Goal: Task Accomplishment & Management: Manage account settings

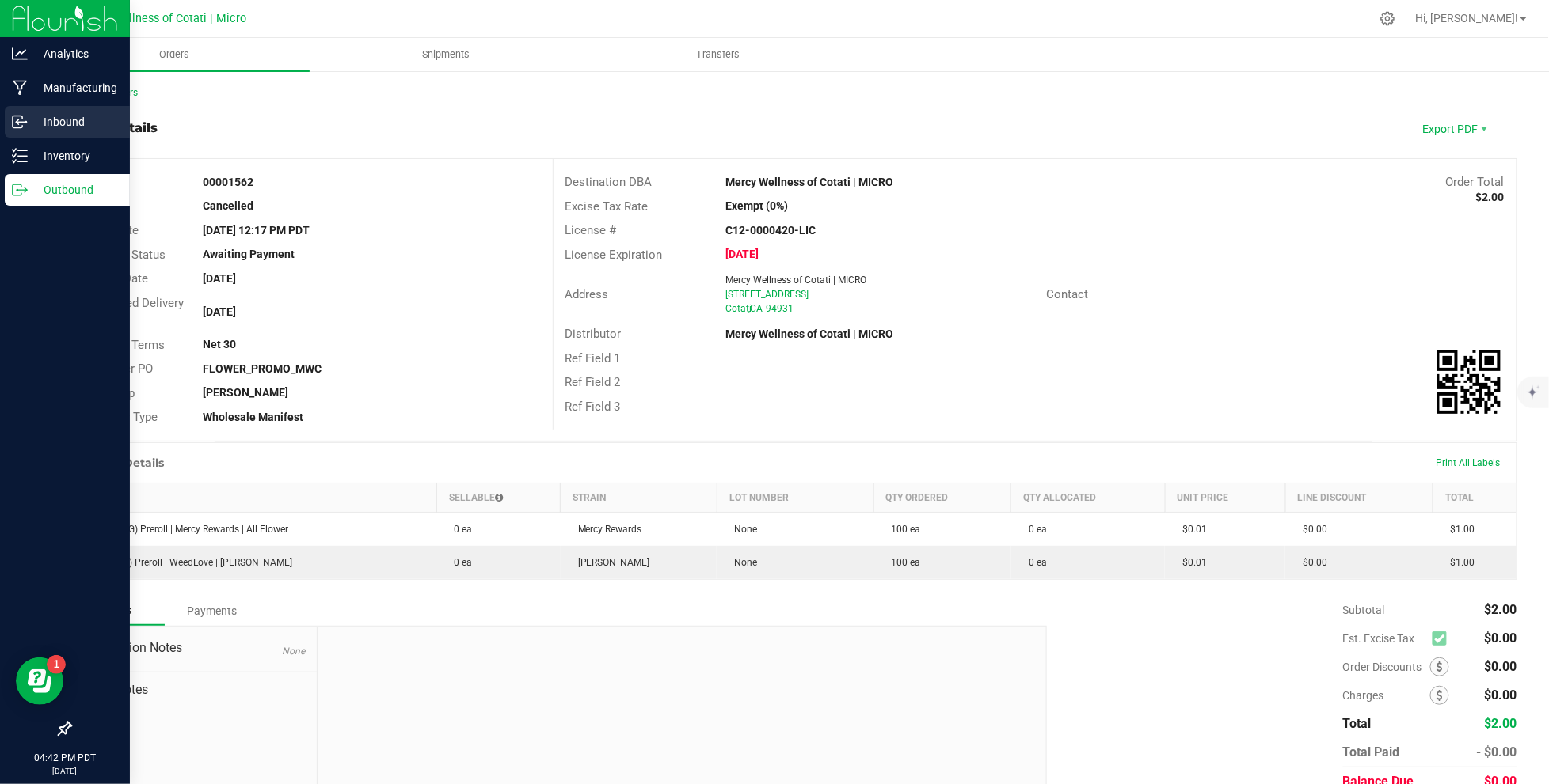
click at [75, 119] on p "Inbound" at bounding box center [76, 122] width 95 height 19
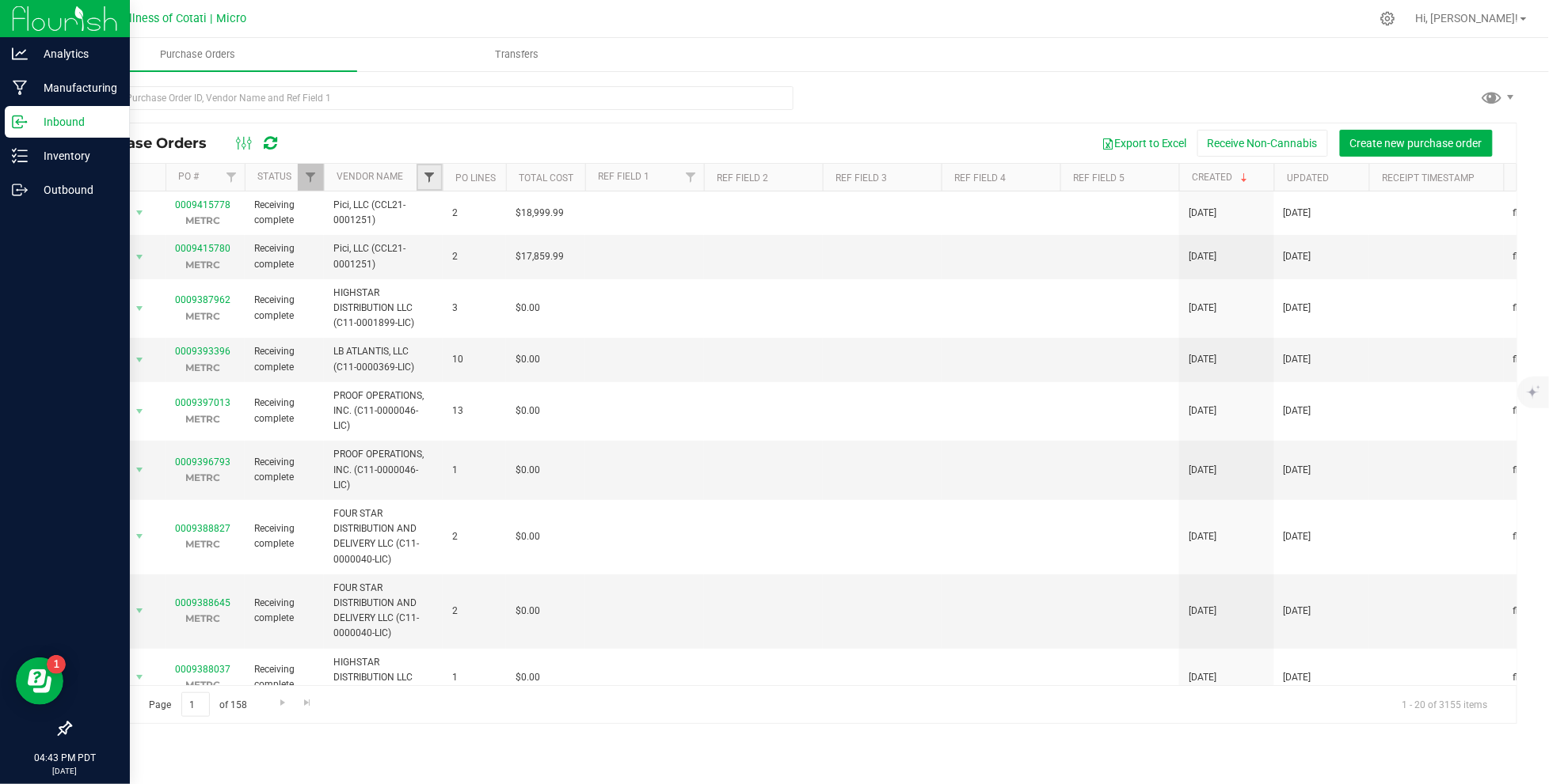
click at [432, 172] on span "Filter" at bounding box center [429, 177] width 13 height 13
type input "fleuron"
click at [503, 253] on span "Fleuron Inc (CCL19-0004552)" at bounding box center [513, 250] width 129 height 10
click at [442, 253] on input "Fleuron Inc (CCL19-0004552)" at bounding box center [437, 250] width 11 height 11
checkbox input "true"
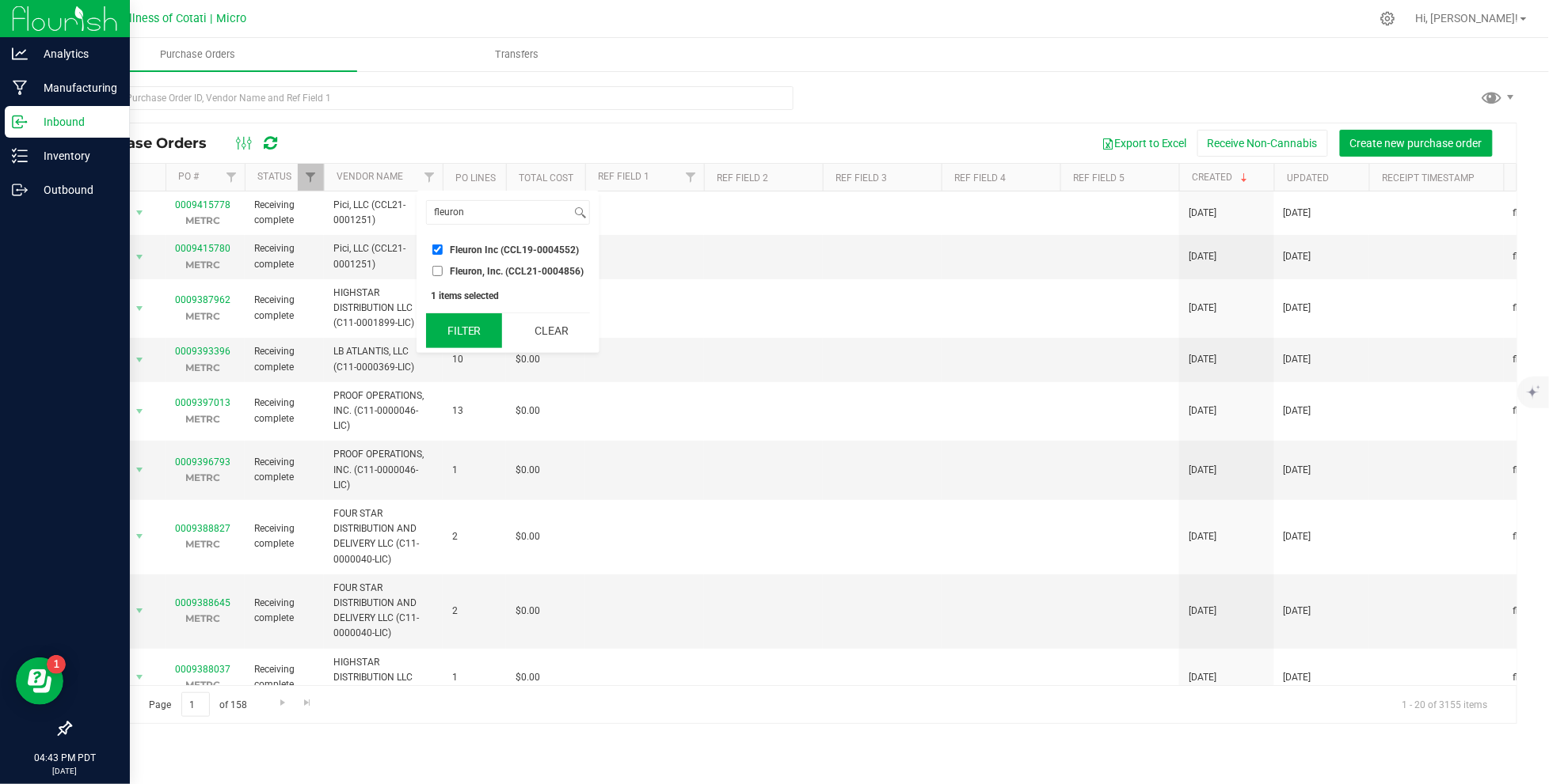
click at [474, 328] on button "Filter" at bounding box center [464, 331] width 76 height 35
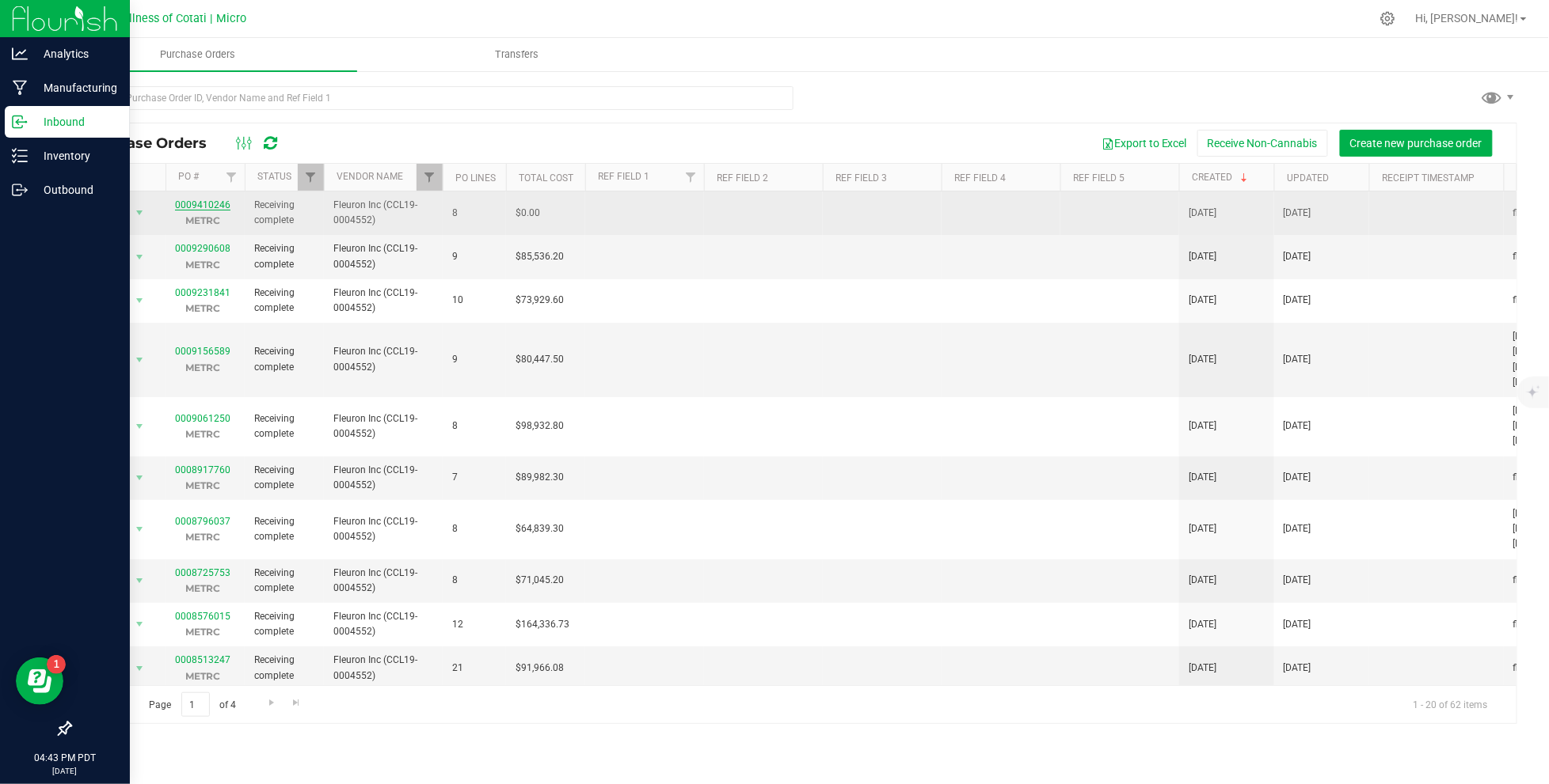
click at [198, 204] on link "0009410246" at bounding box center [202, 204] width 55 height 11
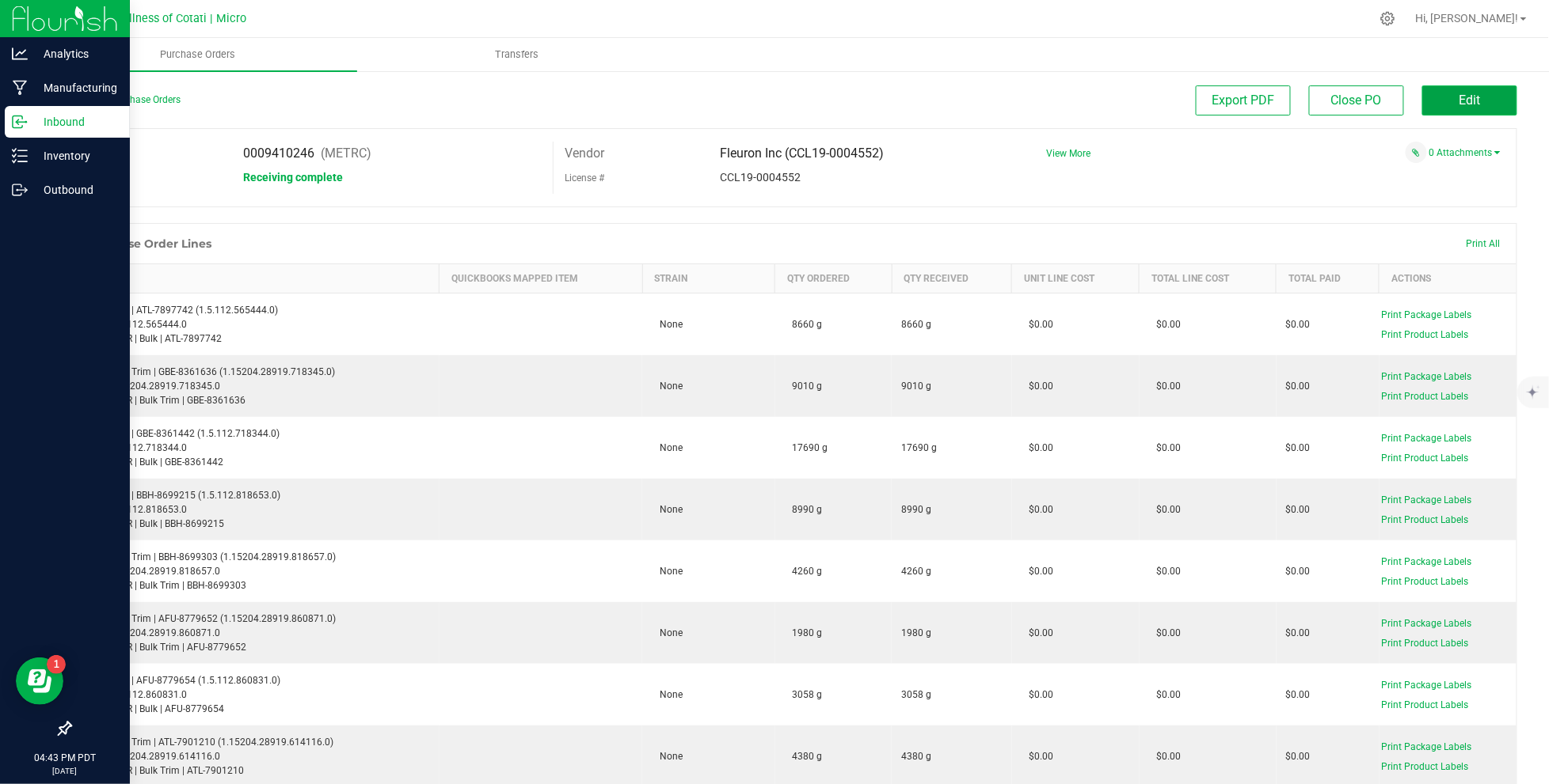
click at [1459, 106] on span "Edit" at bounding box center [1470, 101] width 21 height 15
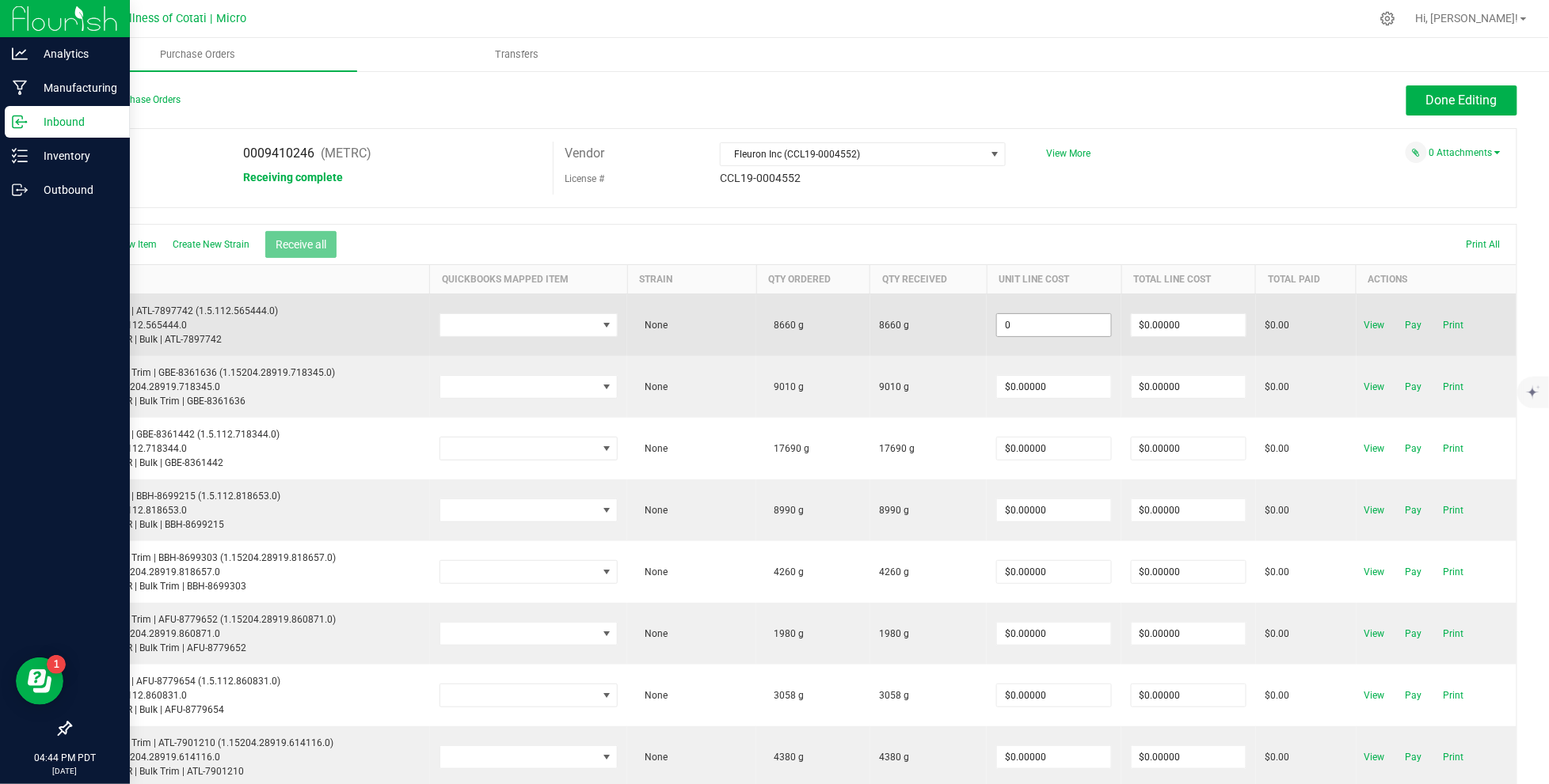
click at [1015, 319] on input "0" at bounding box center [1054, 325] width 114 height 22
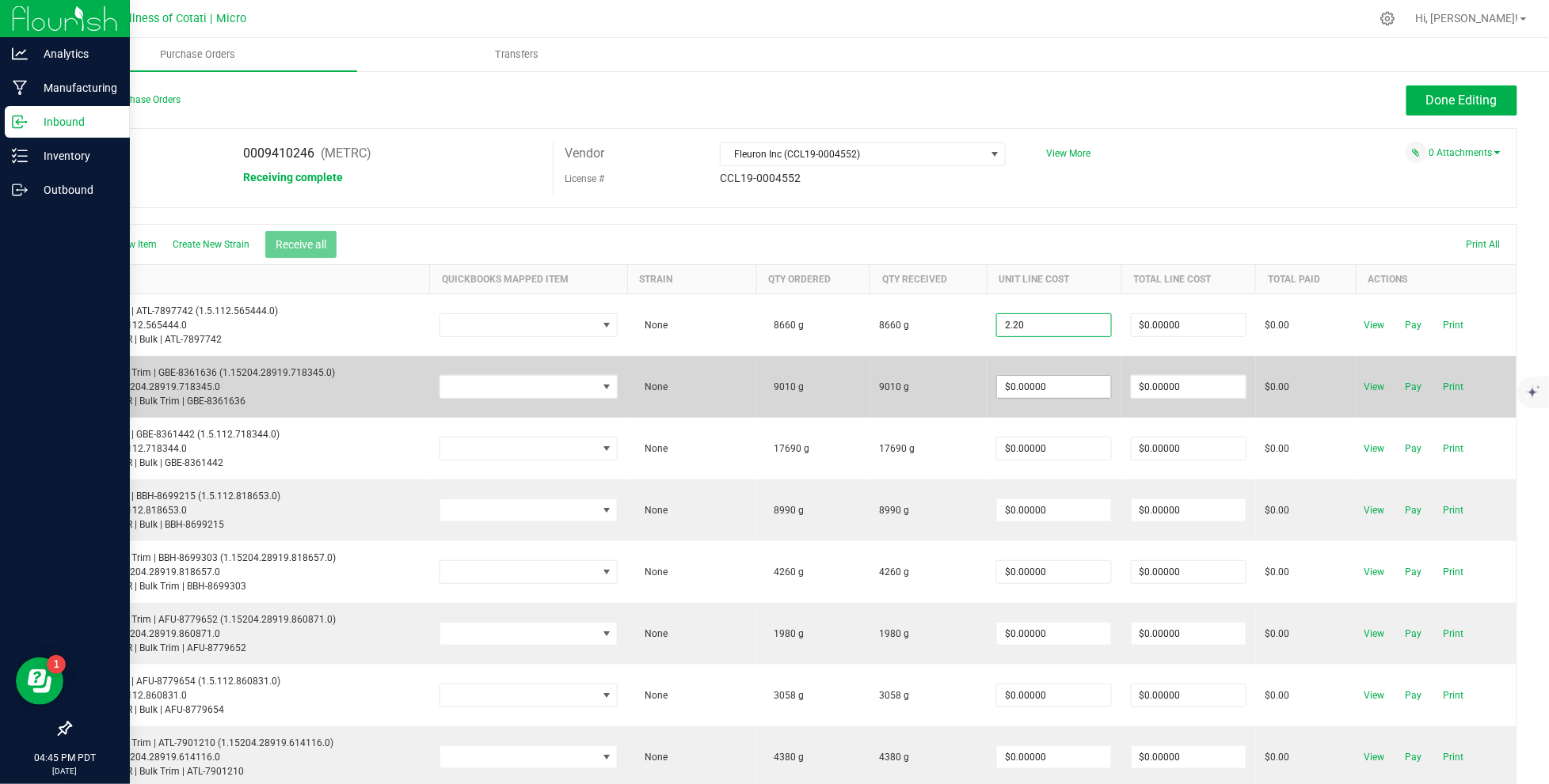
type input "$2.20000"
click at [1044, 387] on body "Analytics Manufacturing Inbound Inventory Outbound 04:45 PM PDT [DATE] 08/26 Me…" at bounding box center [774, 392] width 1549 height 784
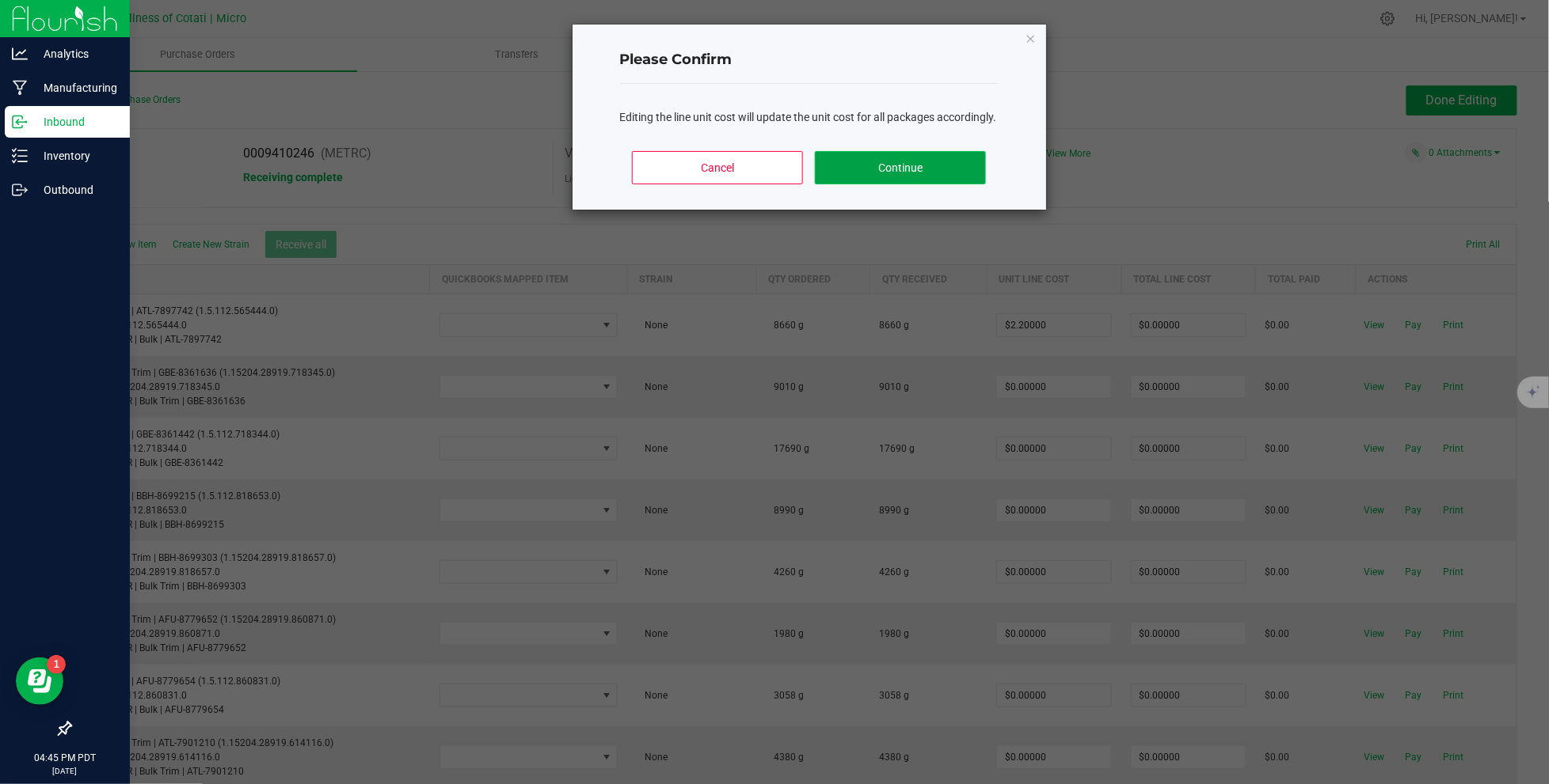
click at [854, 185] on button "Continue" at bounding box center [899, 167] width 170 height 33
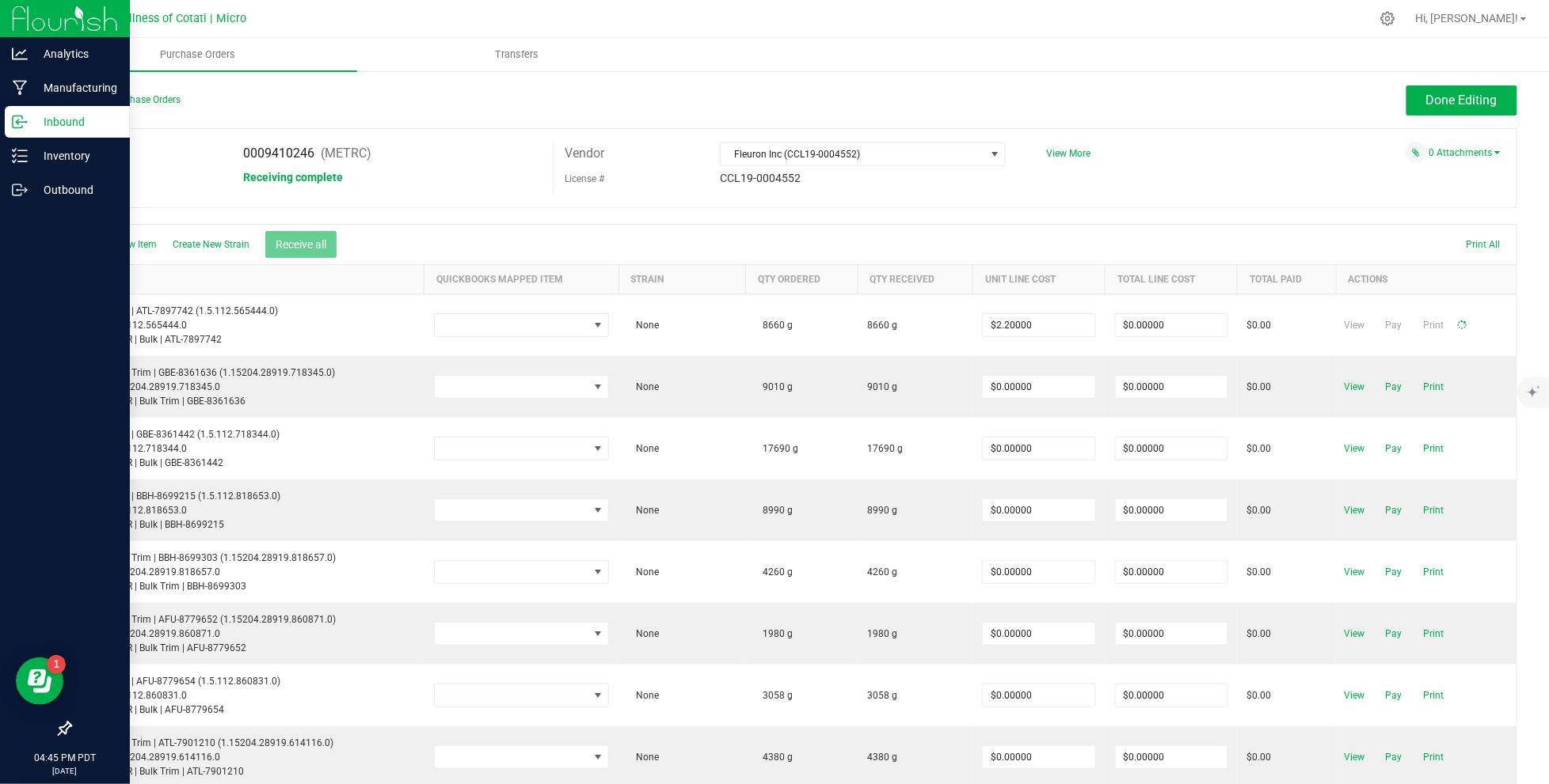
type input "$19,052.00000"
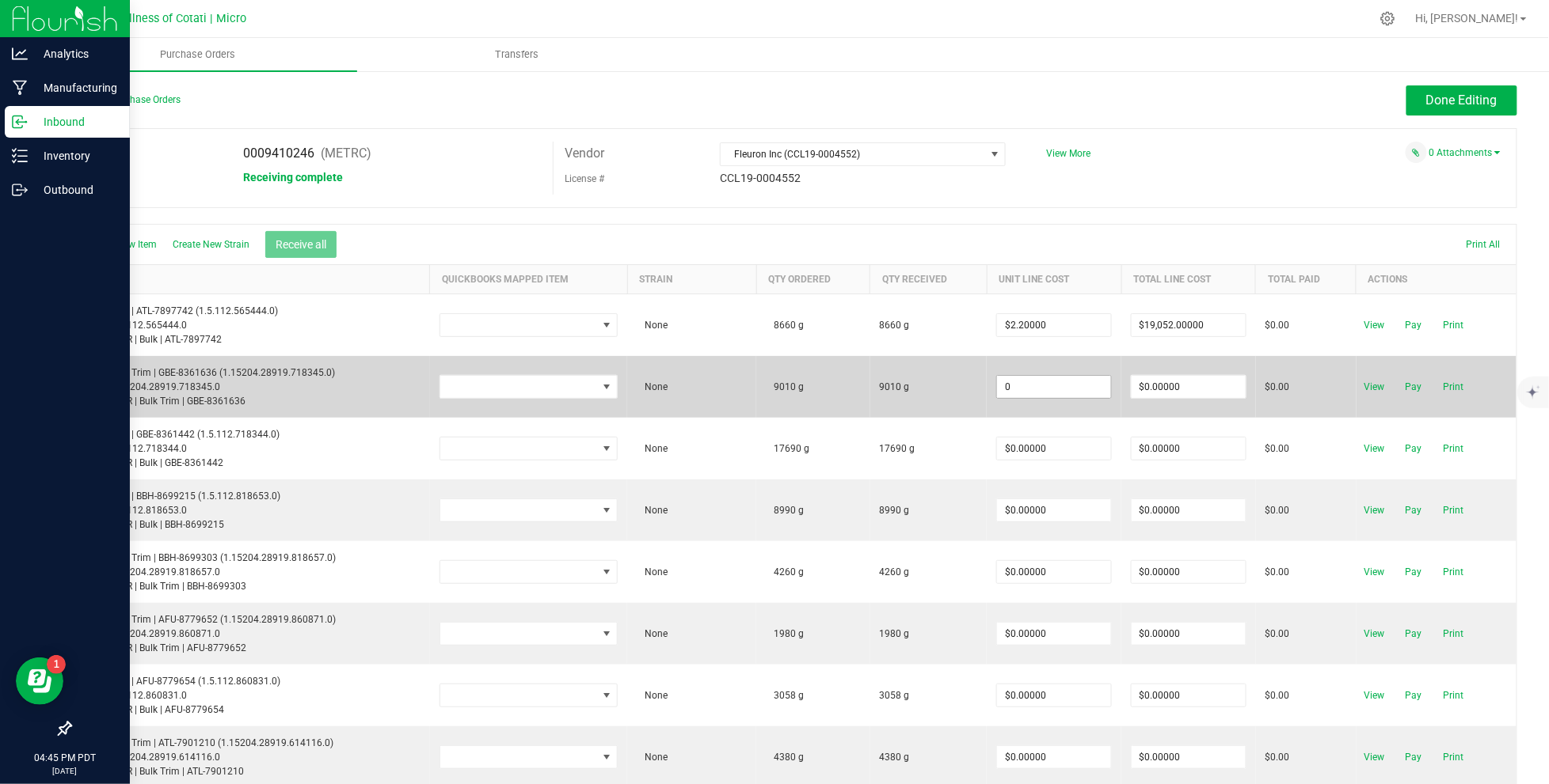
click at [1075, 384] on input "0" at bounding box center [1054, 386] width 114 height 22
type input "$0.03000"
click at [1128, 416] on body "Analytics Manufacturing Inbound Inventory Outbound 04:45 PM PDT [DATE] 08/26 Me…" at bounding box center [774, 392] width 1549 height 784
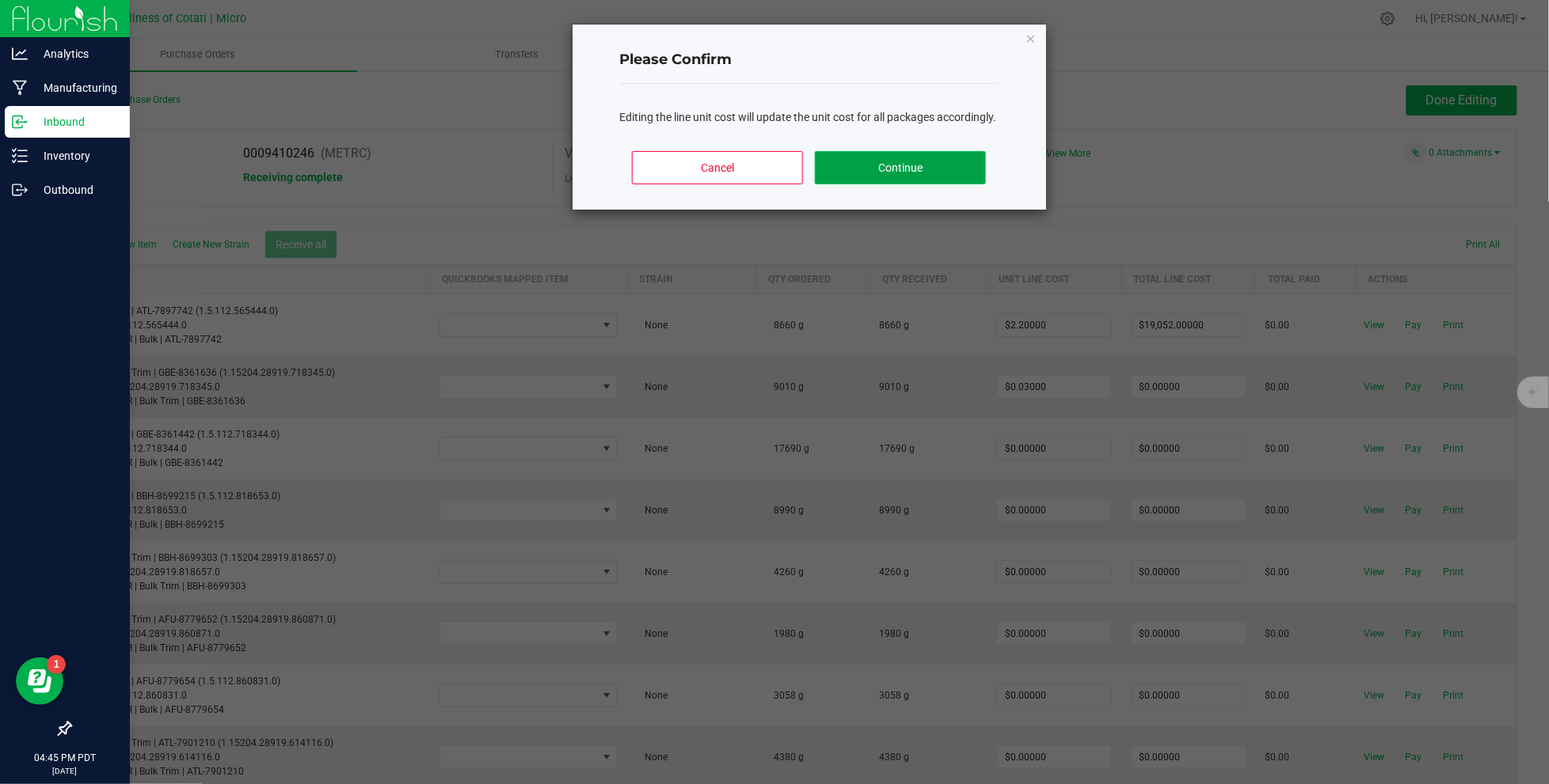
click at [963, 185] on button "Continue" at bounding box center [899, 167] width 170 height 33
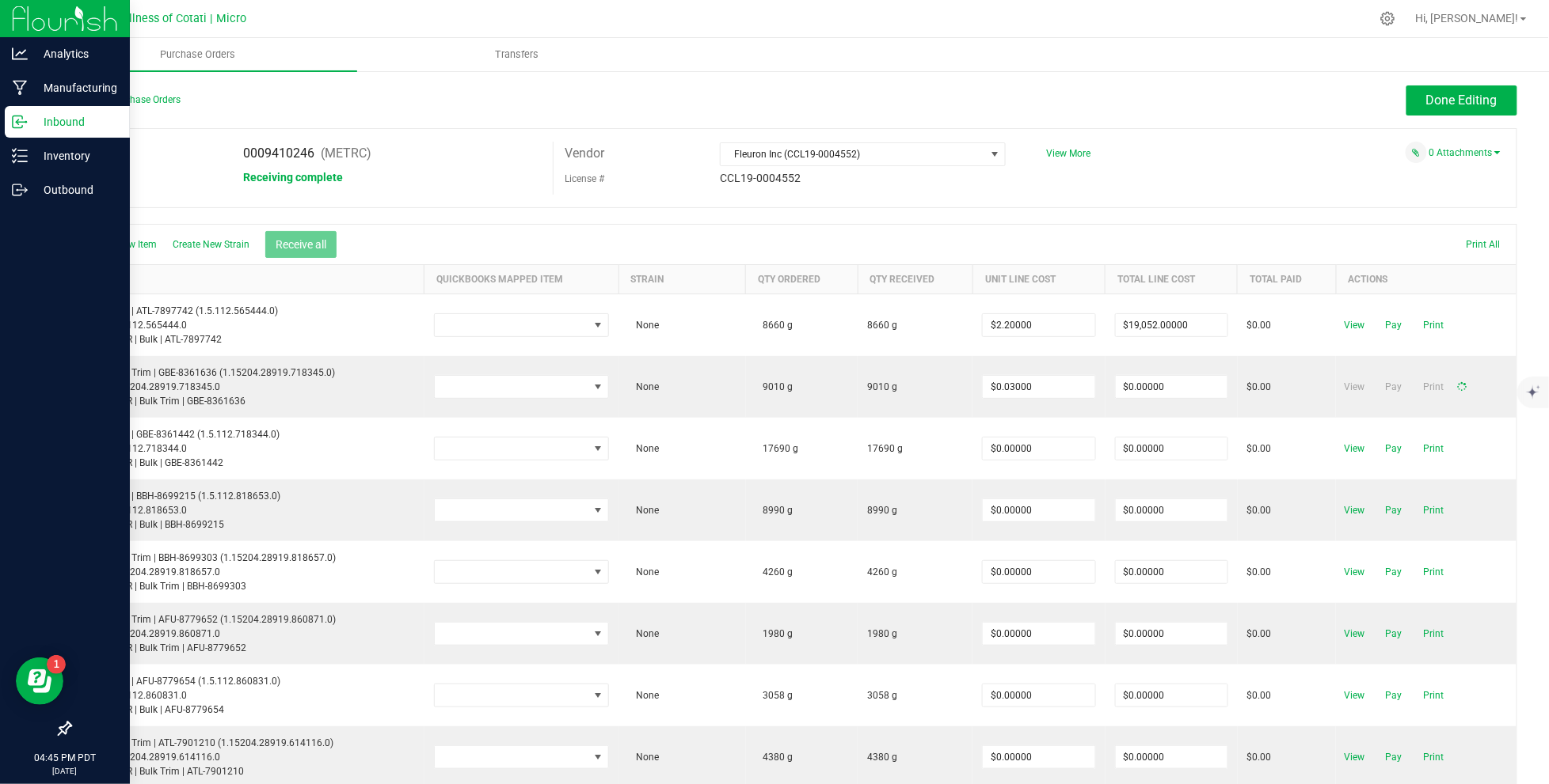
type input "$270.30000"
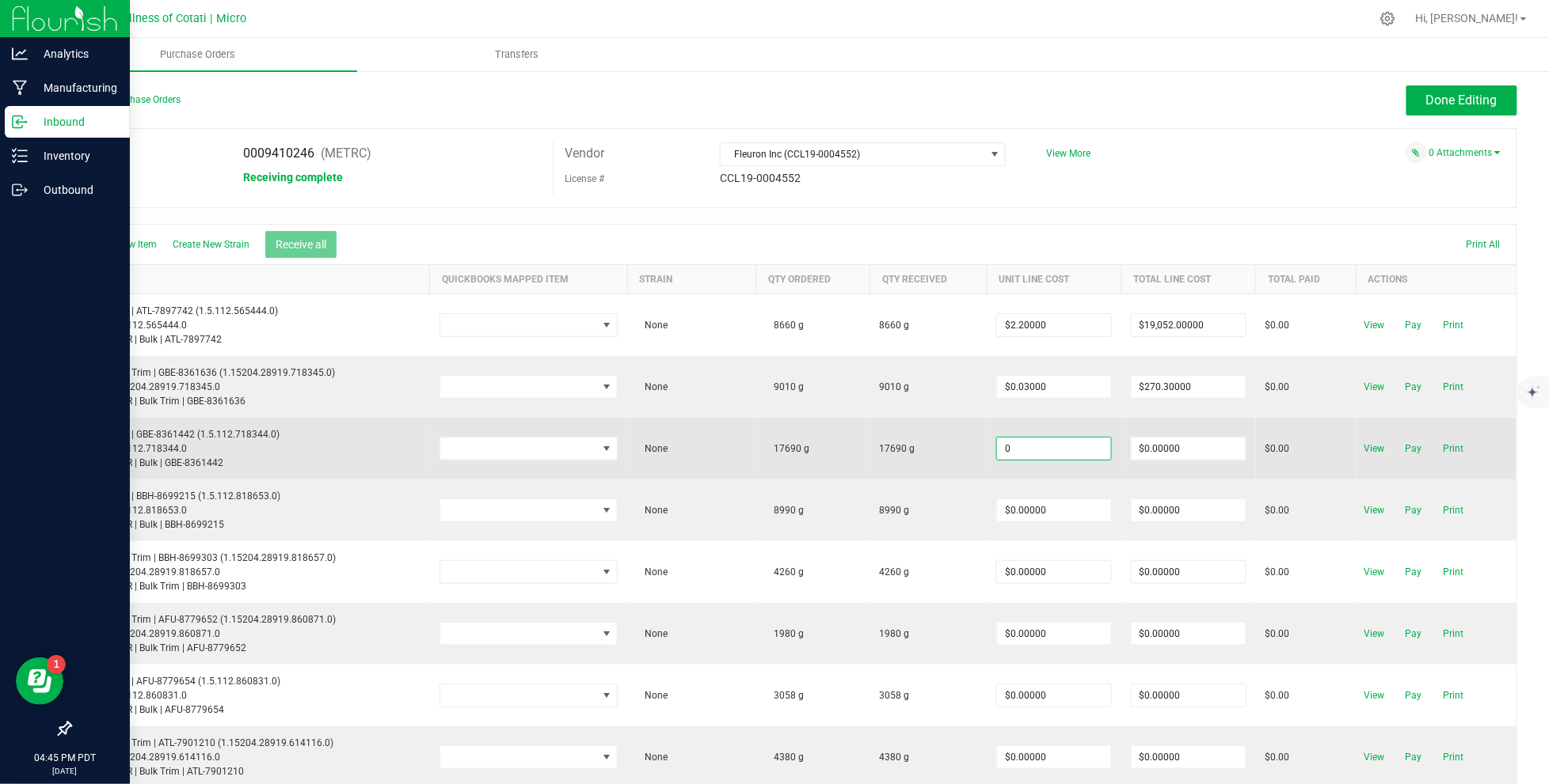
click at [1046, 442] on input "0" at bounding box center [1054, 448] width 114 height 22
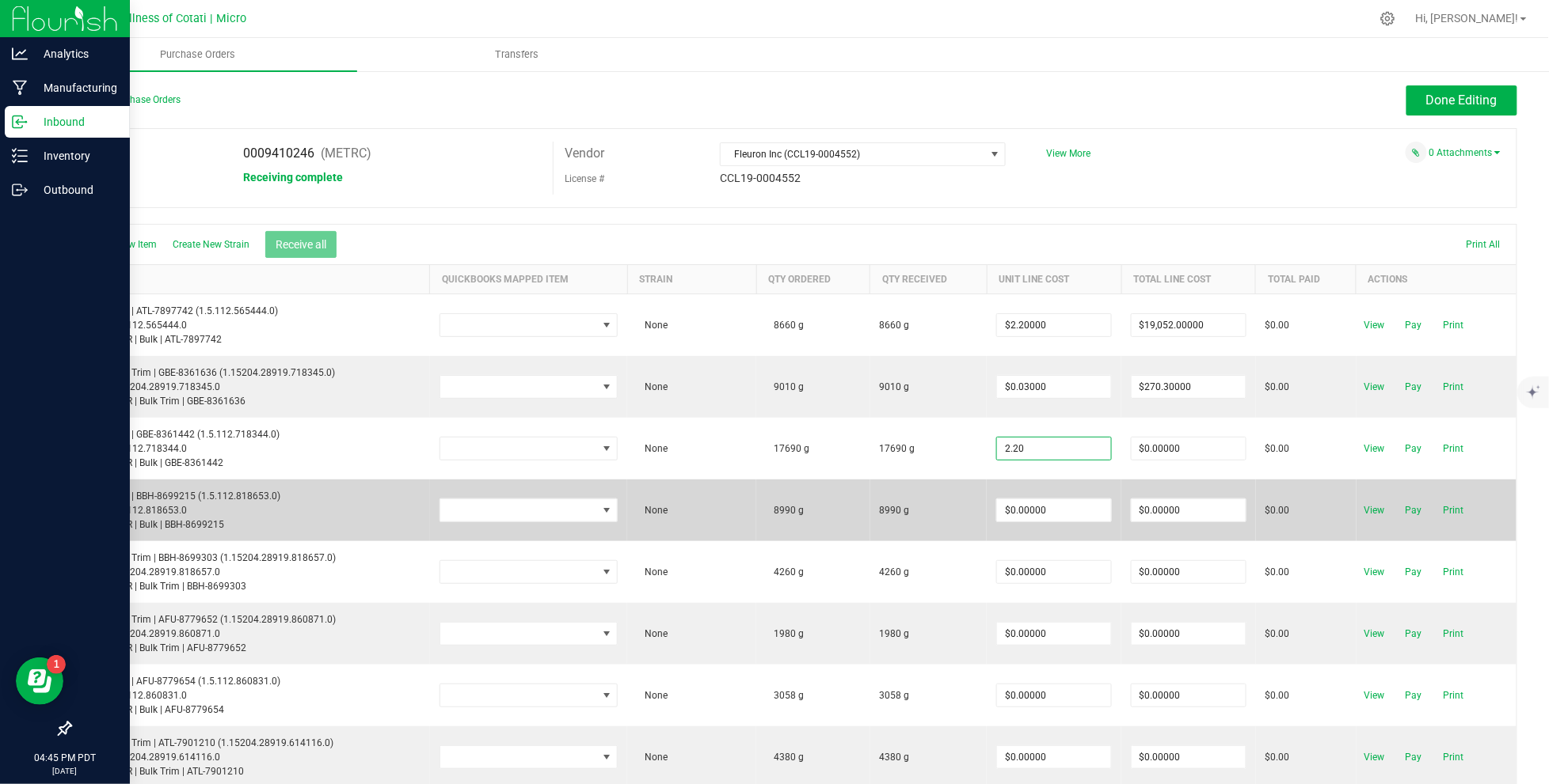
type input "$2.20000"
click at [1069, 490] on body "Analytics Manufacturing Inbound Inventory Outbound 04:45 PM PDT [DATE] 08/26 Me…" at bounding box center [774, 392] width 1549 height 784
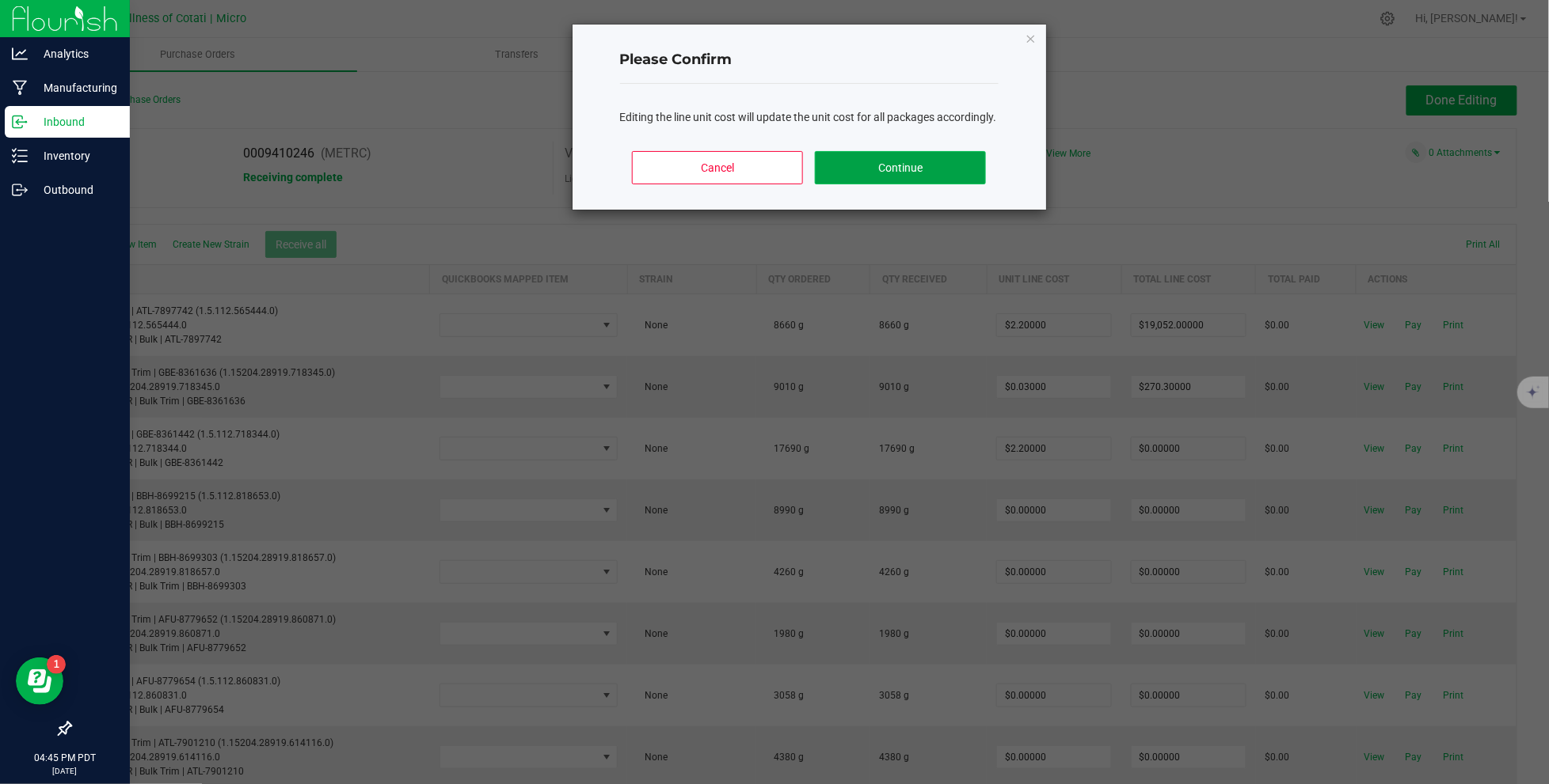
click at [905, 168] on button "Continue" at bounding box center [899, 167] width 170 height 33
type input "$38,918.00000"
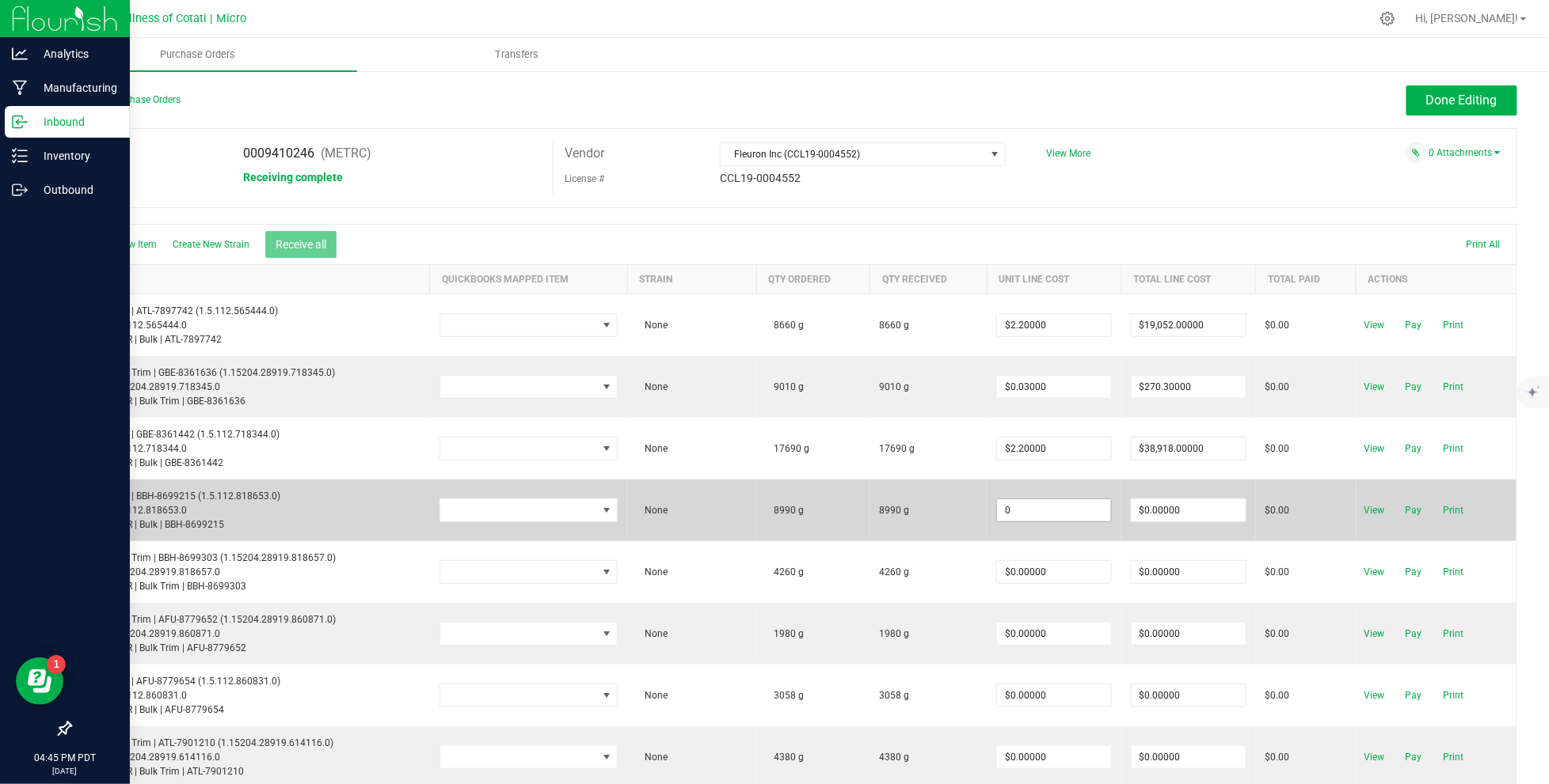
click at [1043, 503] on input "0" at bounding box center [1054, 510] width 114 height 22
type input "$2.20000"
click at [1070, 536] on body "Analytics Manufacturing Inbound Inventory Outbound 04:45 PM PDT [DATE] 08/26 Me…" at bounding box center [774, 392] width 1549 height 784
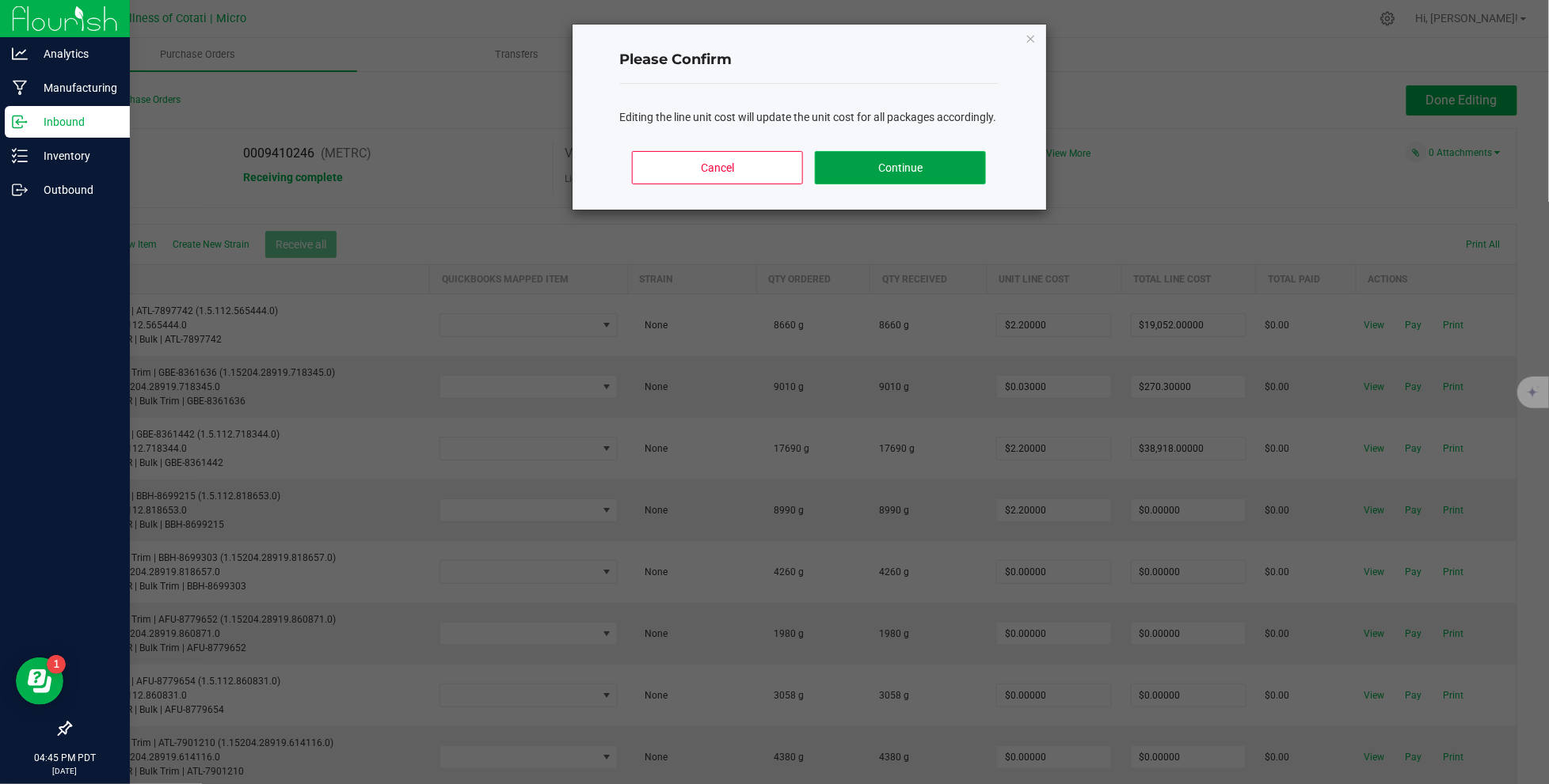
click at [883, 180] on button "Continue" at bounding box center [899, 167] width 170 height 33
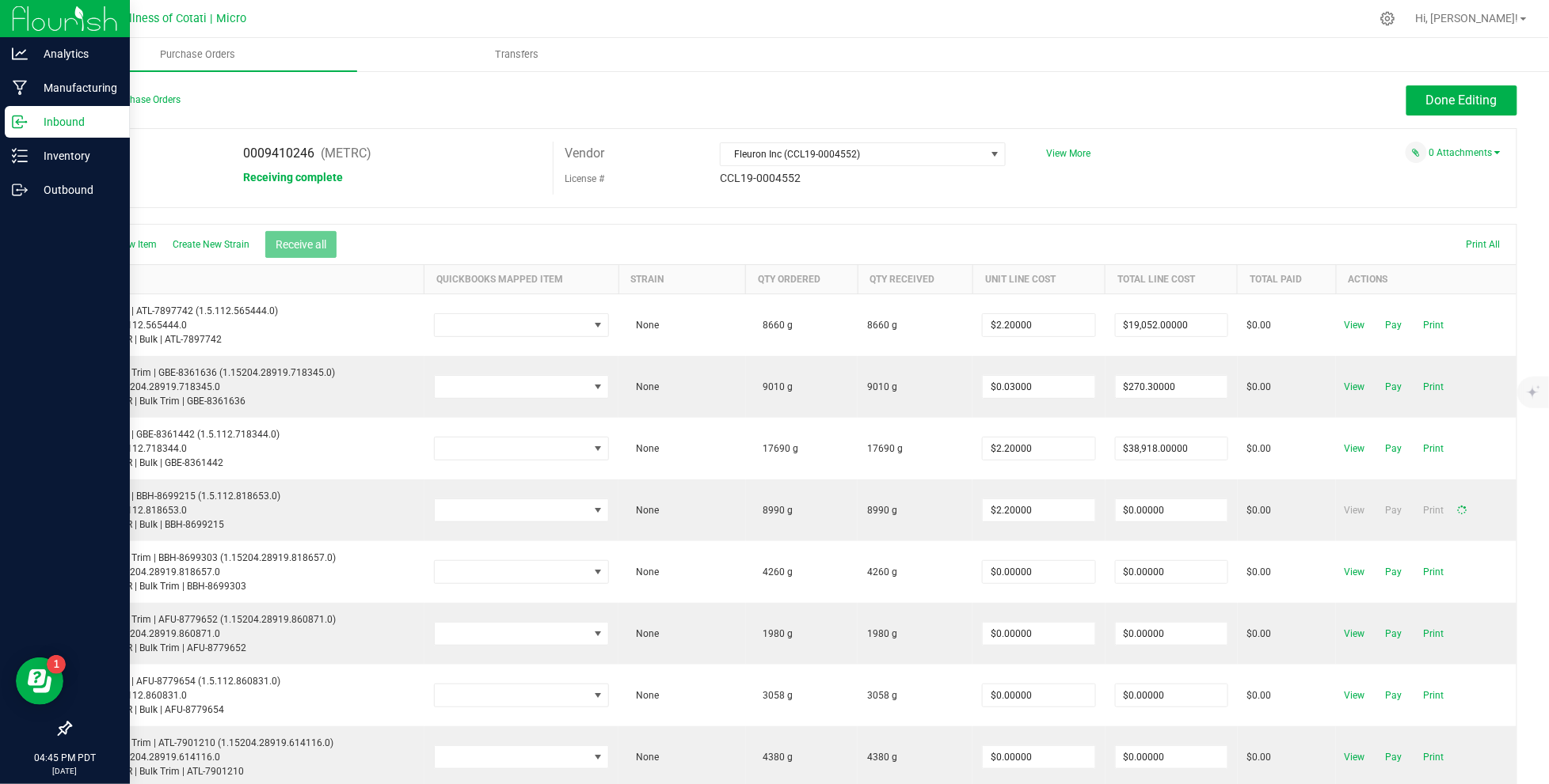
type input "$19,778.00000"
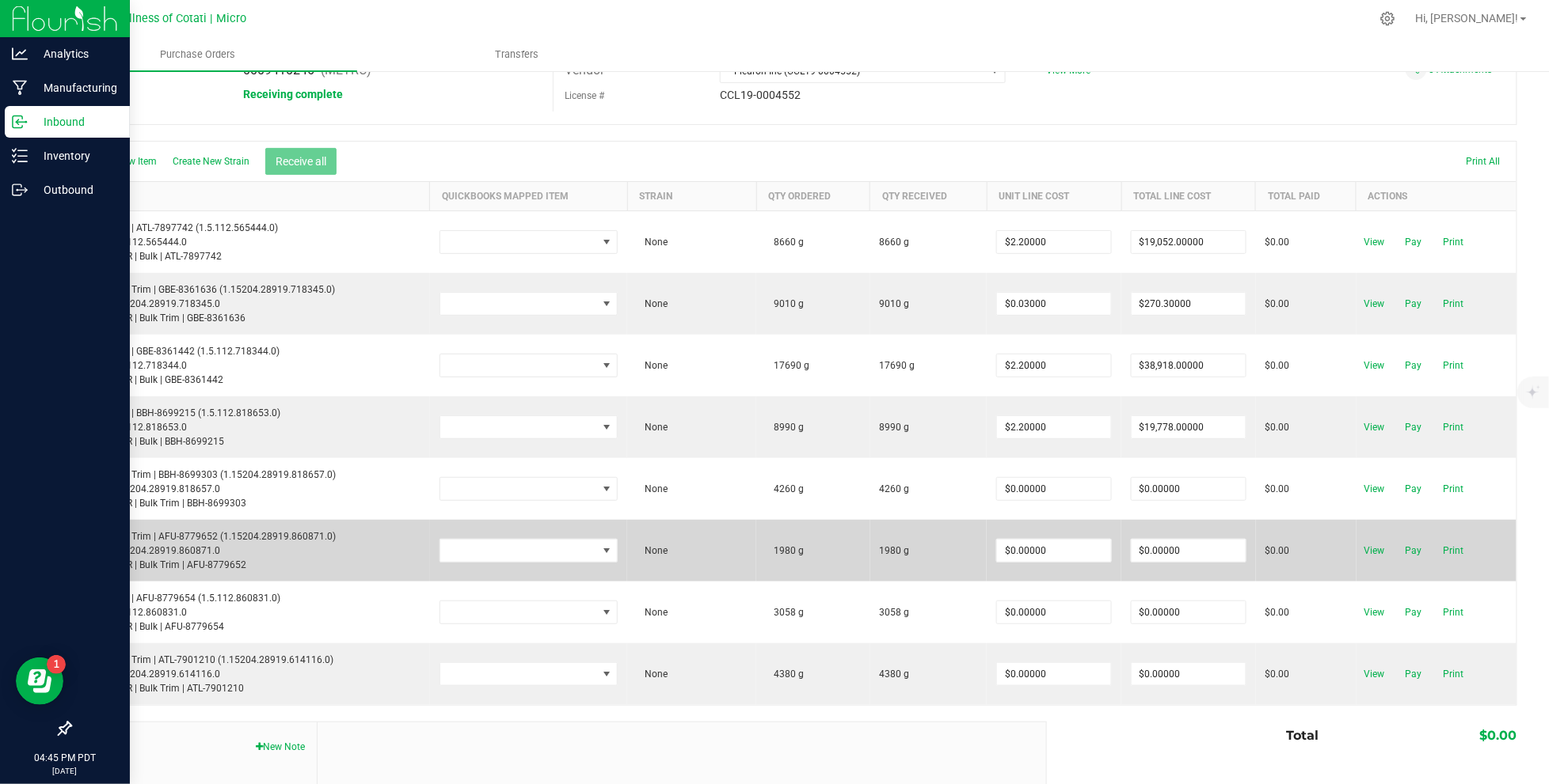
scroll to position [84, 0]
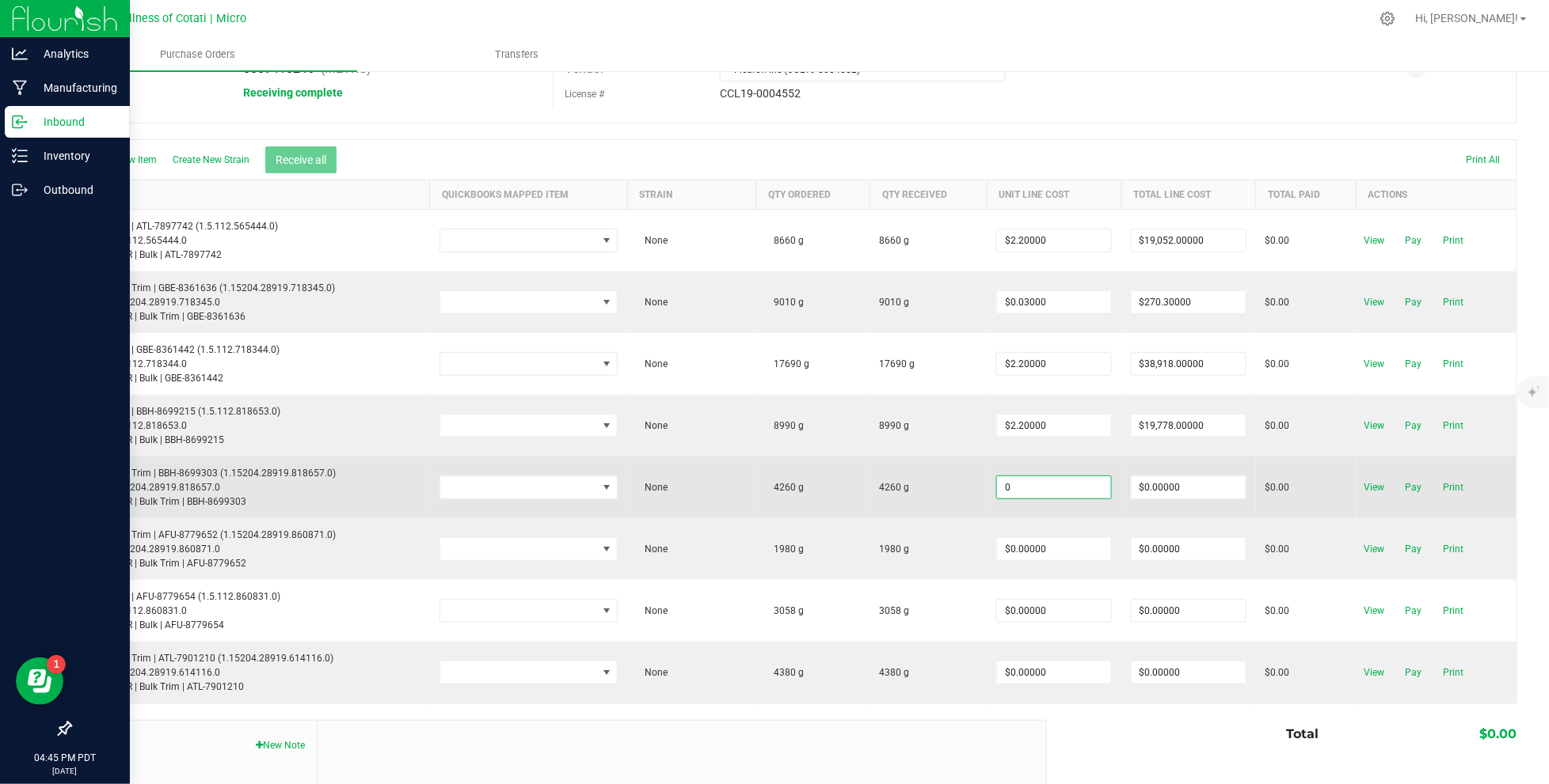
click at [1049, 486] on input "0" at bounding box center [1054, 487] width 114 height 22
type input "$0.03000"
click at [1080, 515] on body "Analytics Manufacturing Inbound Inventory Outbound 04:45 PM PDT [DATE] 08/26 Me…" at bounding box center [774, 392] width 1549 height 784
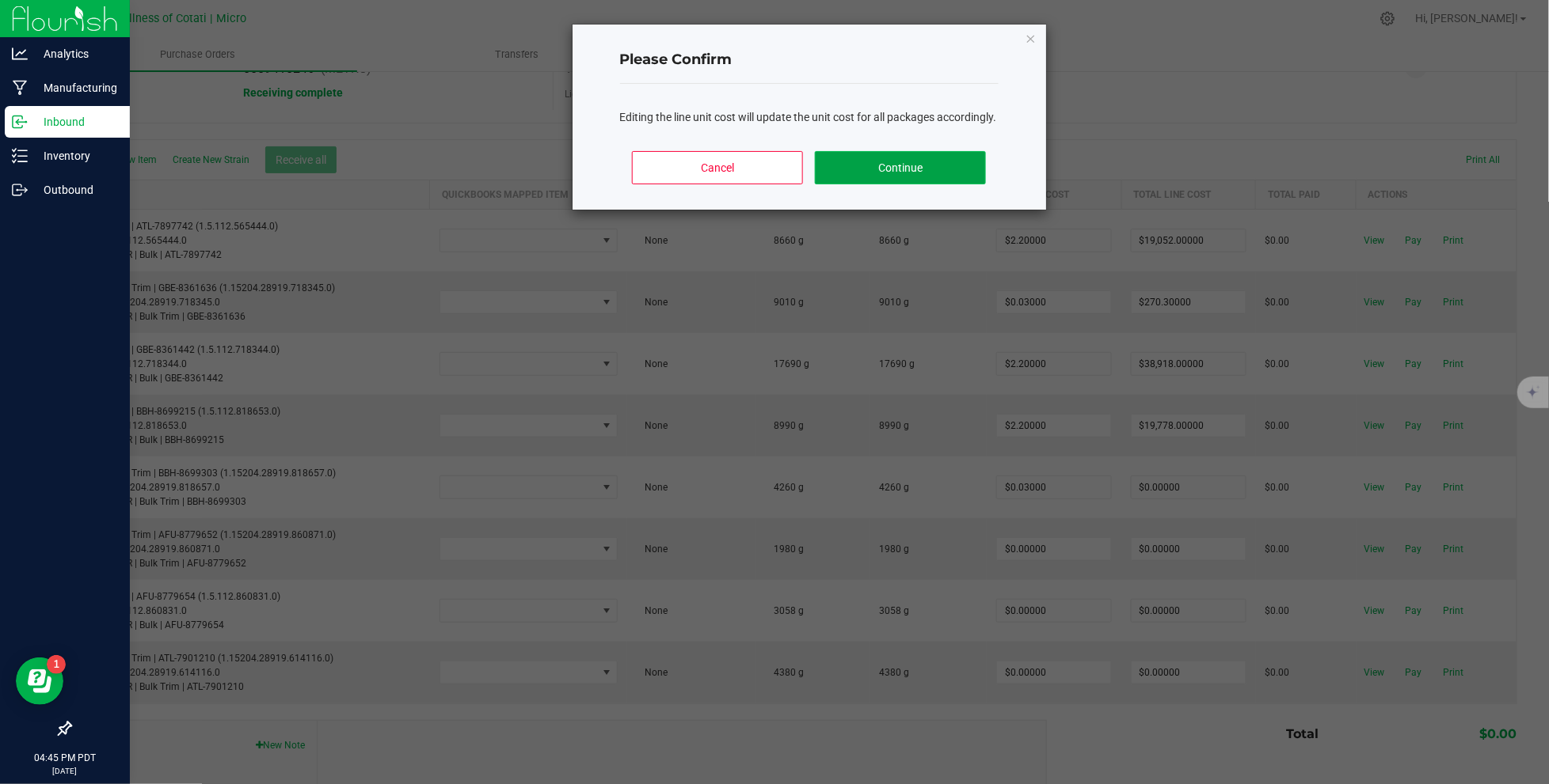
click at [881, 185] on button "Continue" at bounding box center [899, 167] width 170 height 33
type input "$127.80000"
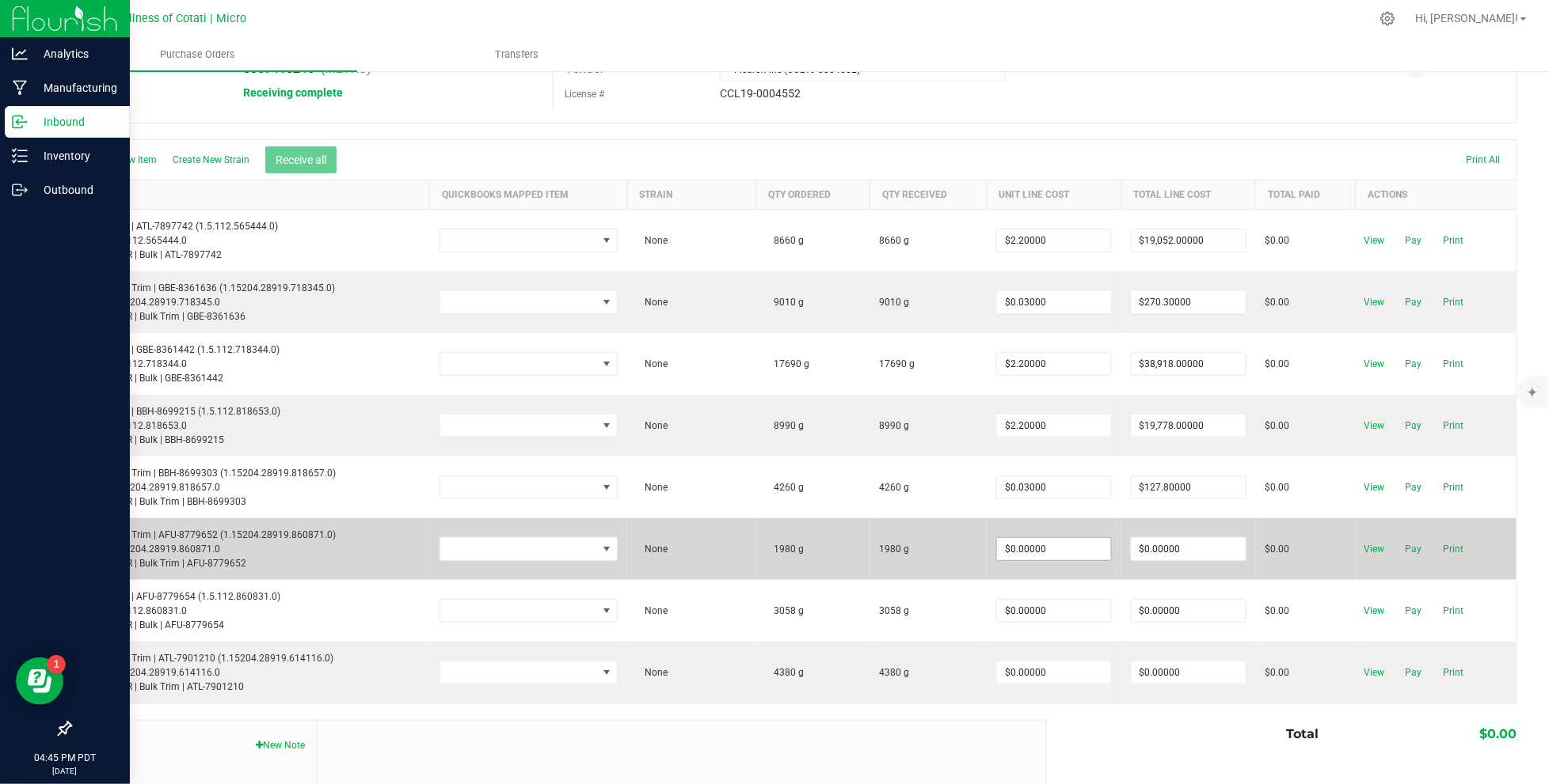
click at [1069, 547] on input "$0.00000" at bounding box center [1054, 549] width 114 height 22
type input "$0.03000"
click at [1098, 575] on body "Analytics Manufacturing Inbound Inventory Outbound 04:45 PM PDT [DATE] 08/26 Me…" at bounding box center [774, 392] width 1549 height 784
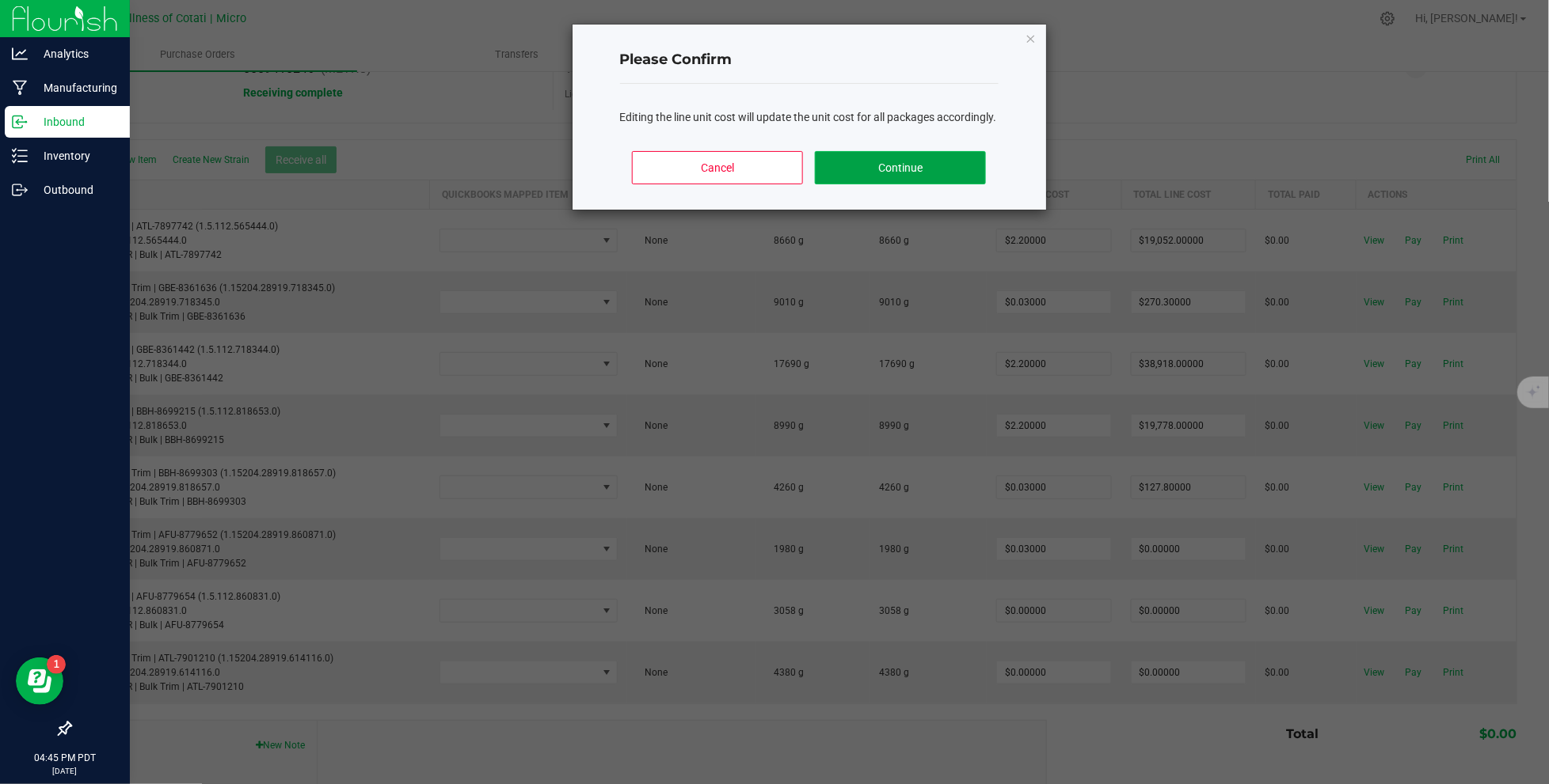
click at [919, 185] on button "Continue" at bounding box center [899, 167] width 170 height 33
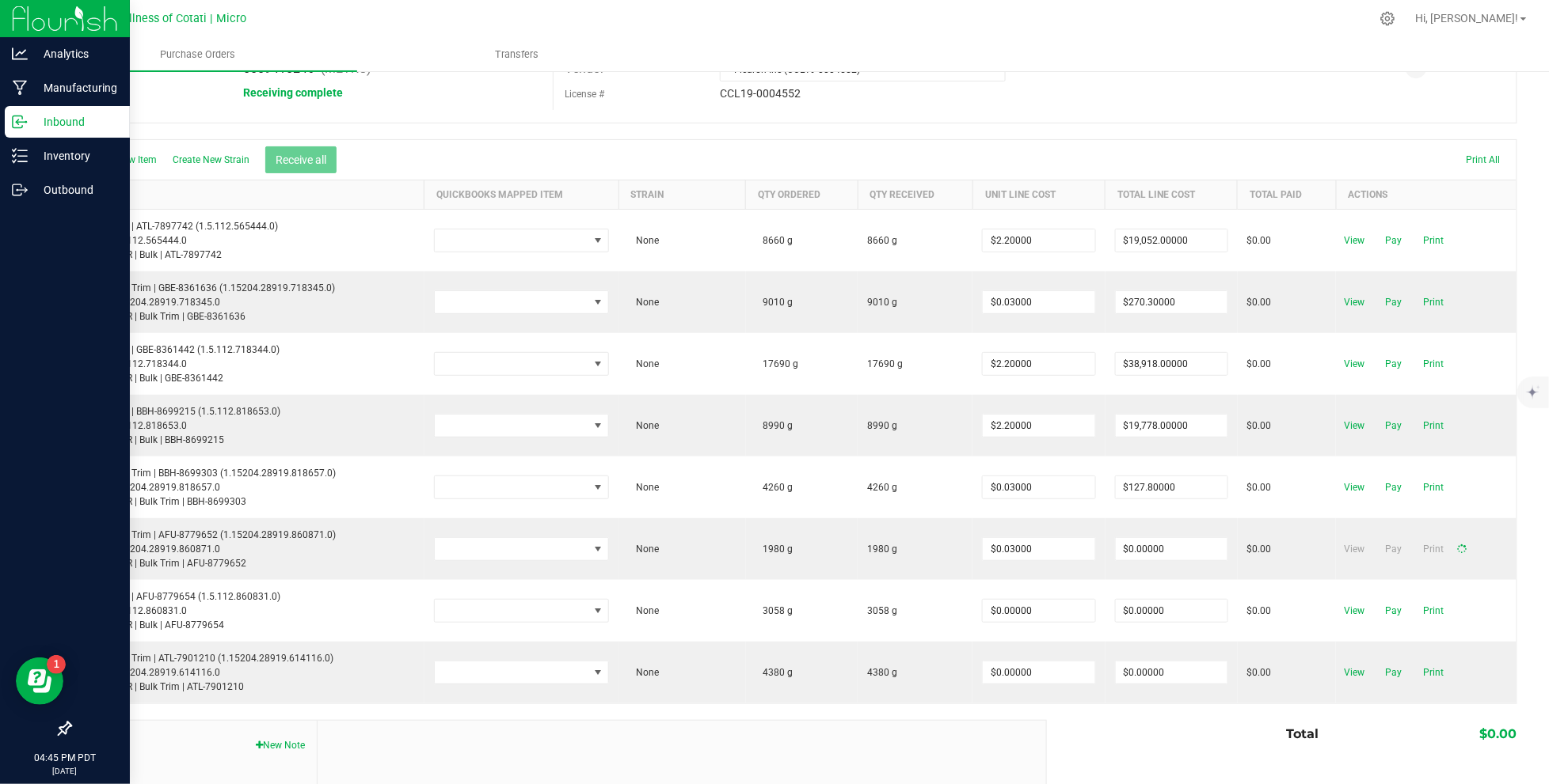
type input "$59.40000"
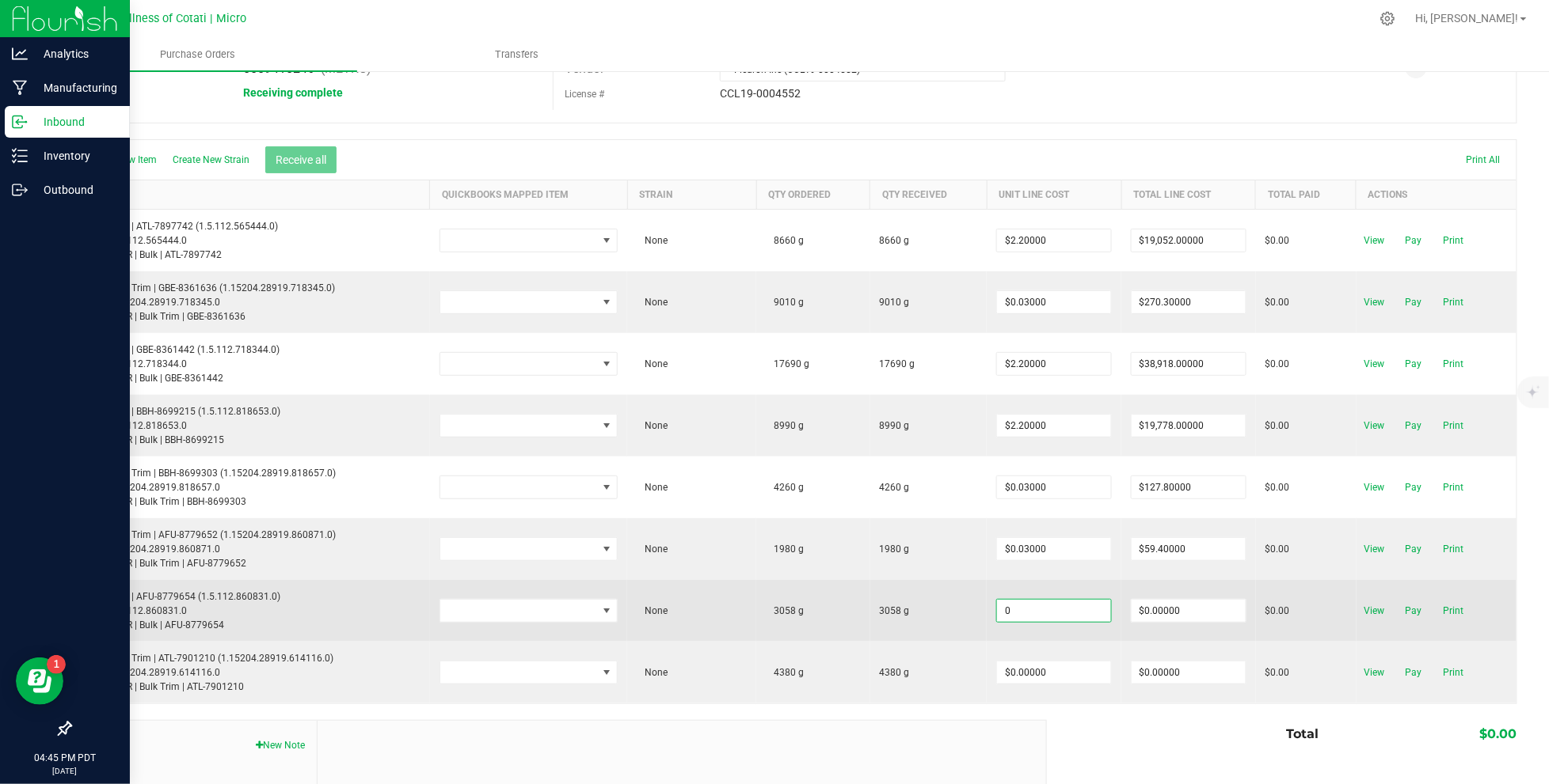
click at [1047, 616] on input "0" at bounding box center [1054, 611] width 114 height 22
type input "$2.20000"
click at [1090, 636] on body "Analytics Manufacturing Inbound Inventory Outbound 04:45 PM PDT [DATE] 08/26 Me…" at bounding box center [774, 392] width 1549 height 784
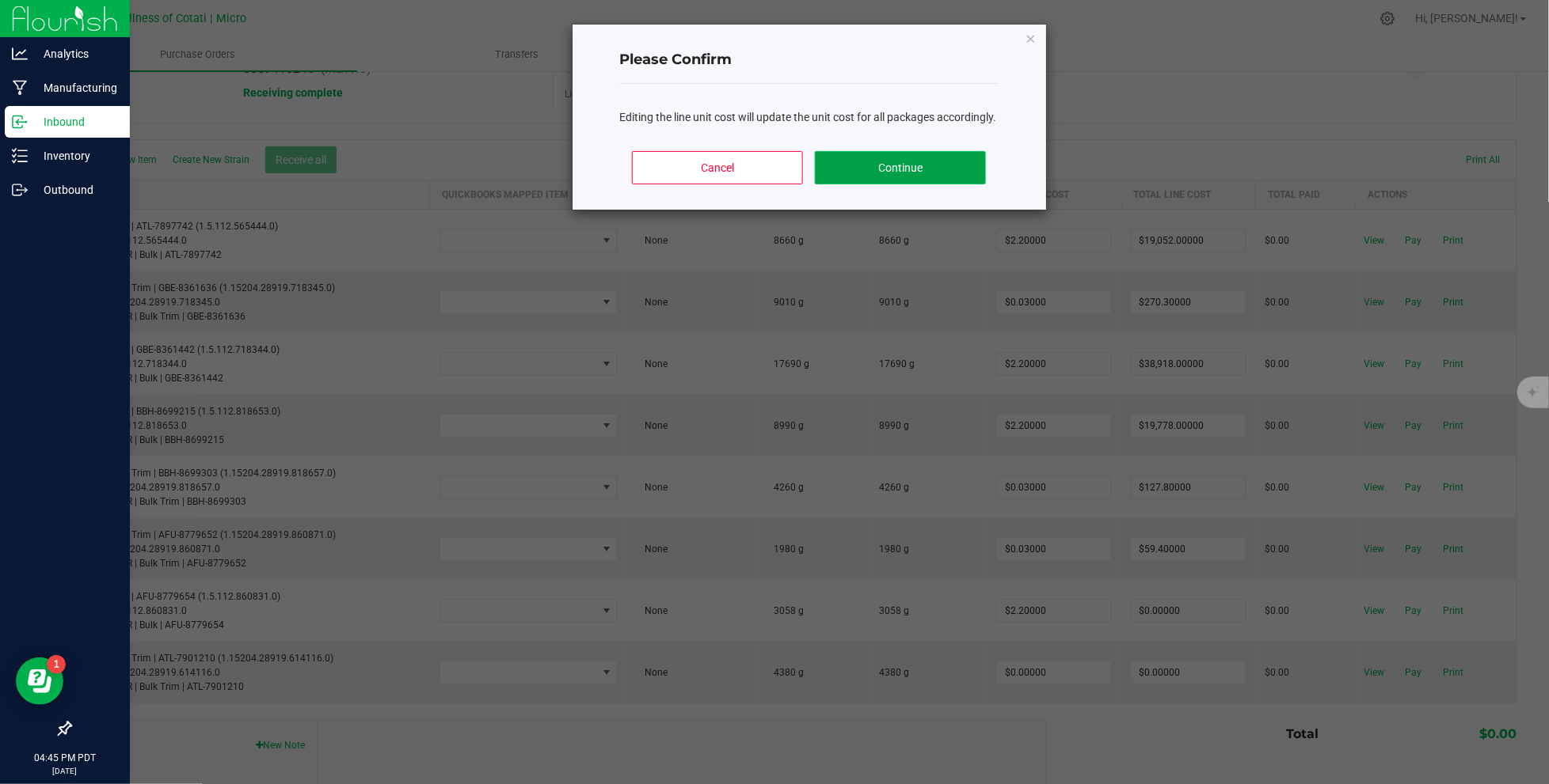
click at [863, 171] on button "Continue" at bounding box center [899, 167] width 170 height 33
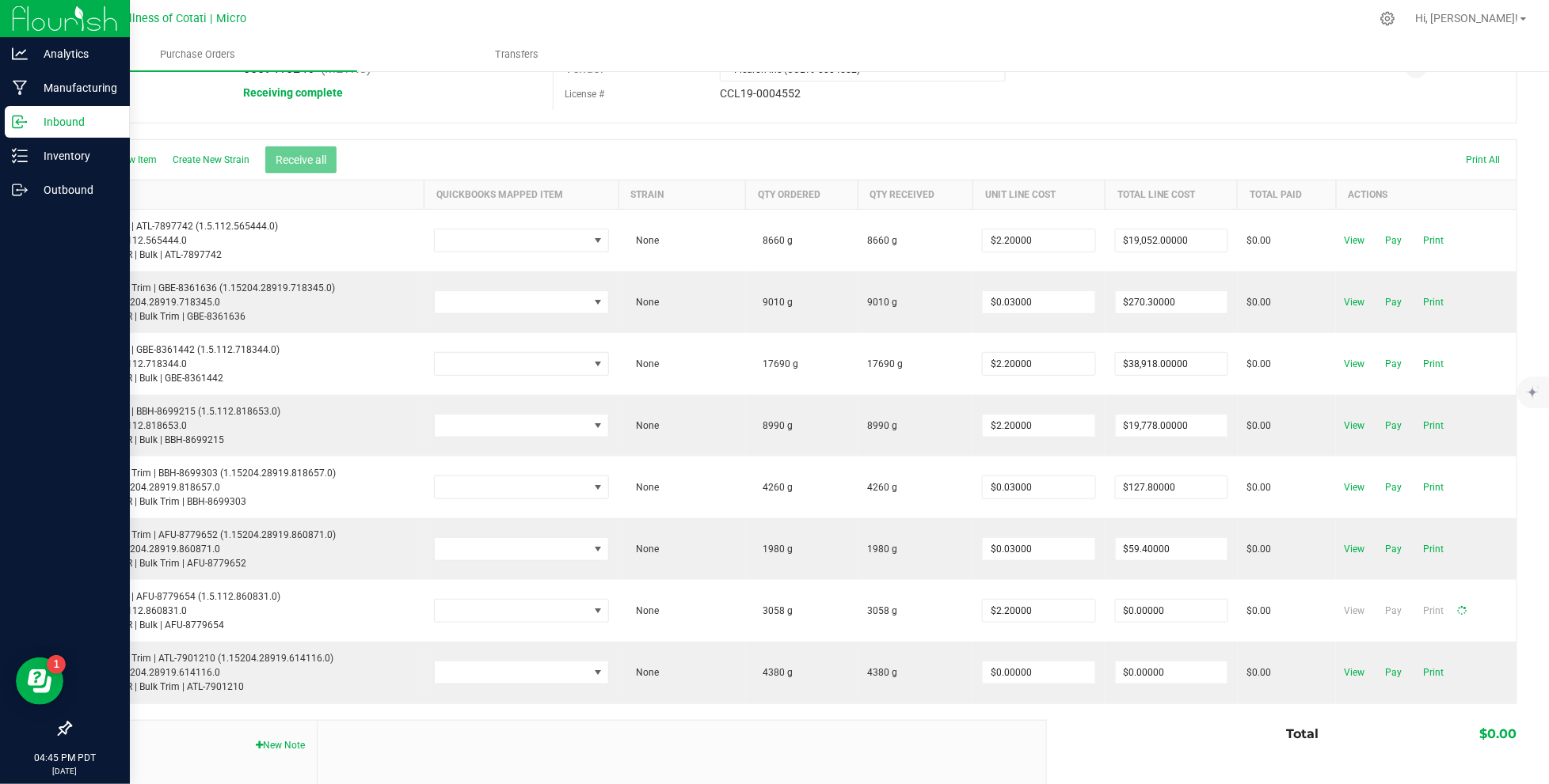
type input "$6,727.60000"
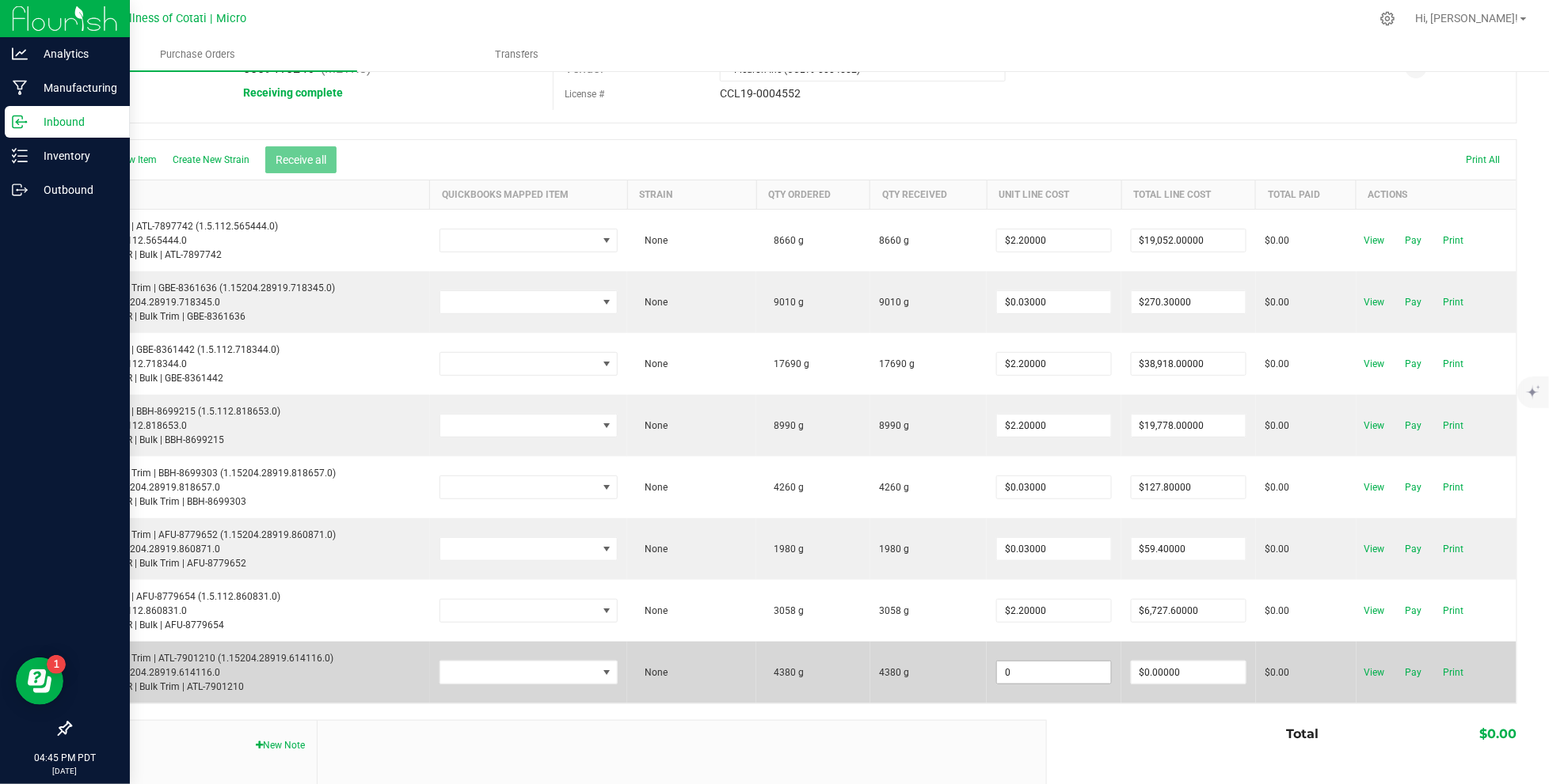
click at [1045, 678] on input "0" at bounding box center [1054, 673] width 114 height 22
type input "$0.03000"
click at [1099, 702] on body "Analytics Manufacturing Inbound Inventory Outbound 04:46 PM PDT [DATE] 08/26 Me…" at bounding box center [774, 392] width 1549 height 784
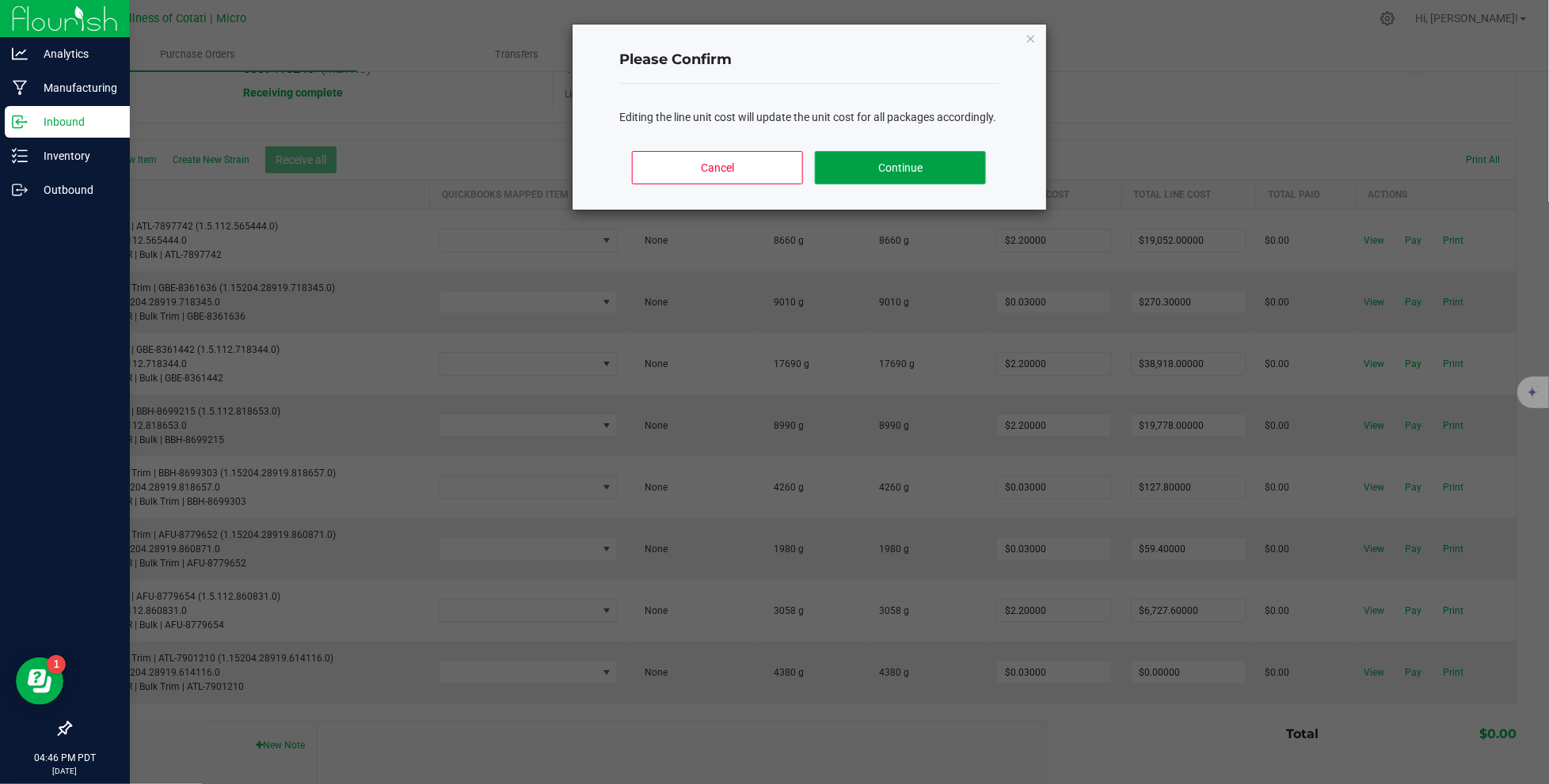
click at [889, 182] on button "Continue" at bounding box center [899, 167] width 170 height 33
type input "$131.40000"
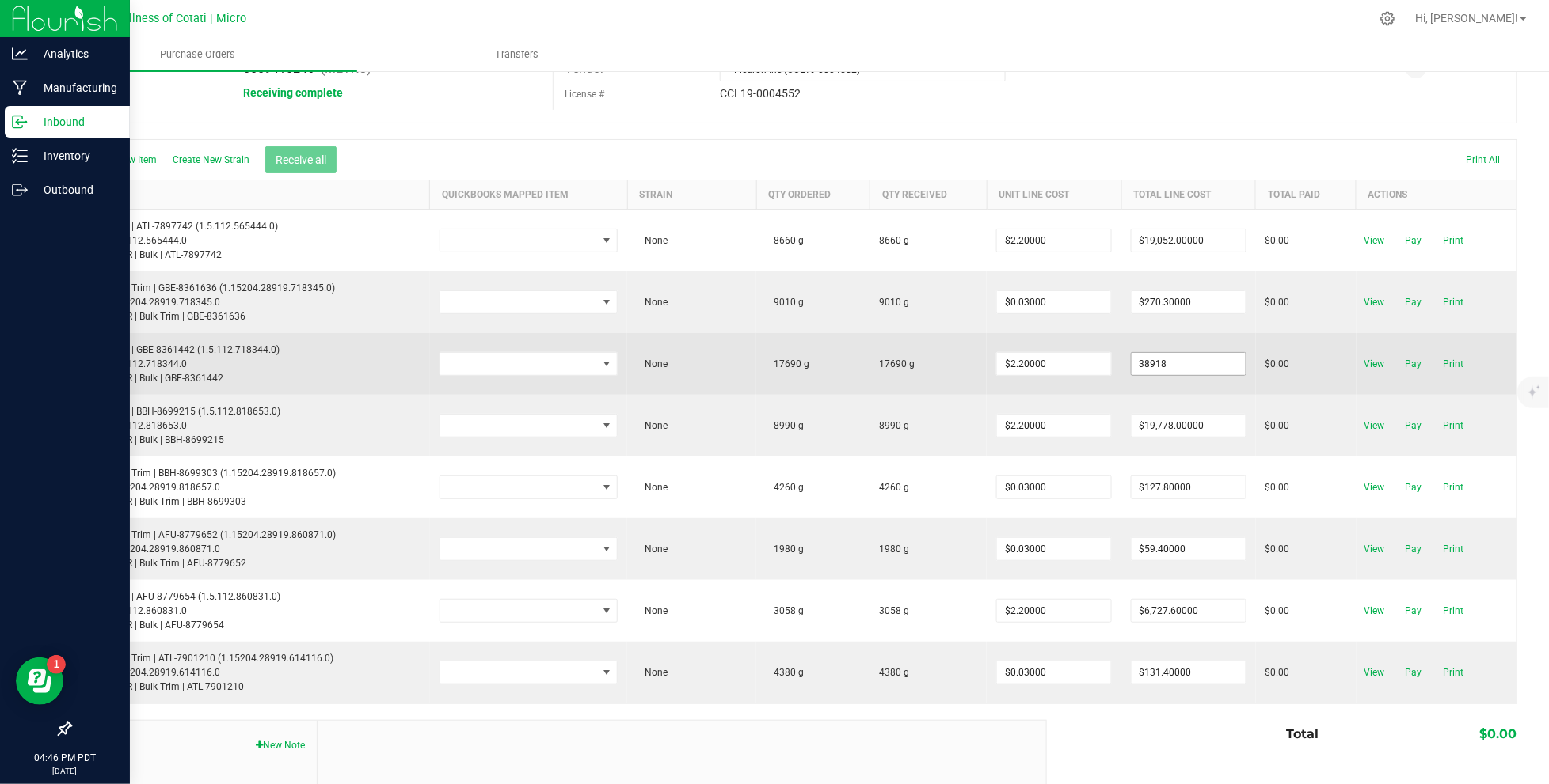
click at [1223, 358] on input "38918" at bounding box center [1189, 364] width 114 height 22
type input "$38,918.00000"
click at [1291, 380] on td "$0.00" at bounding box center [1306, 364] width 101 height 62
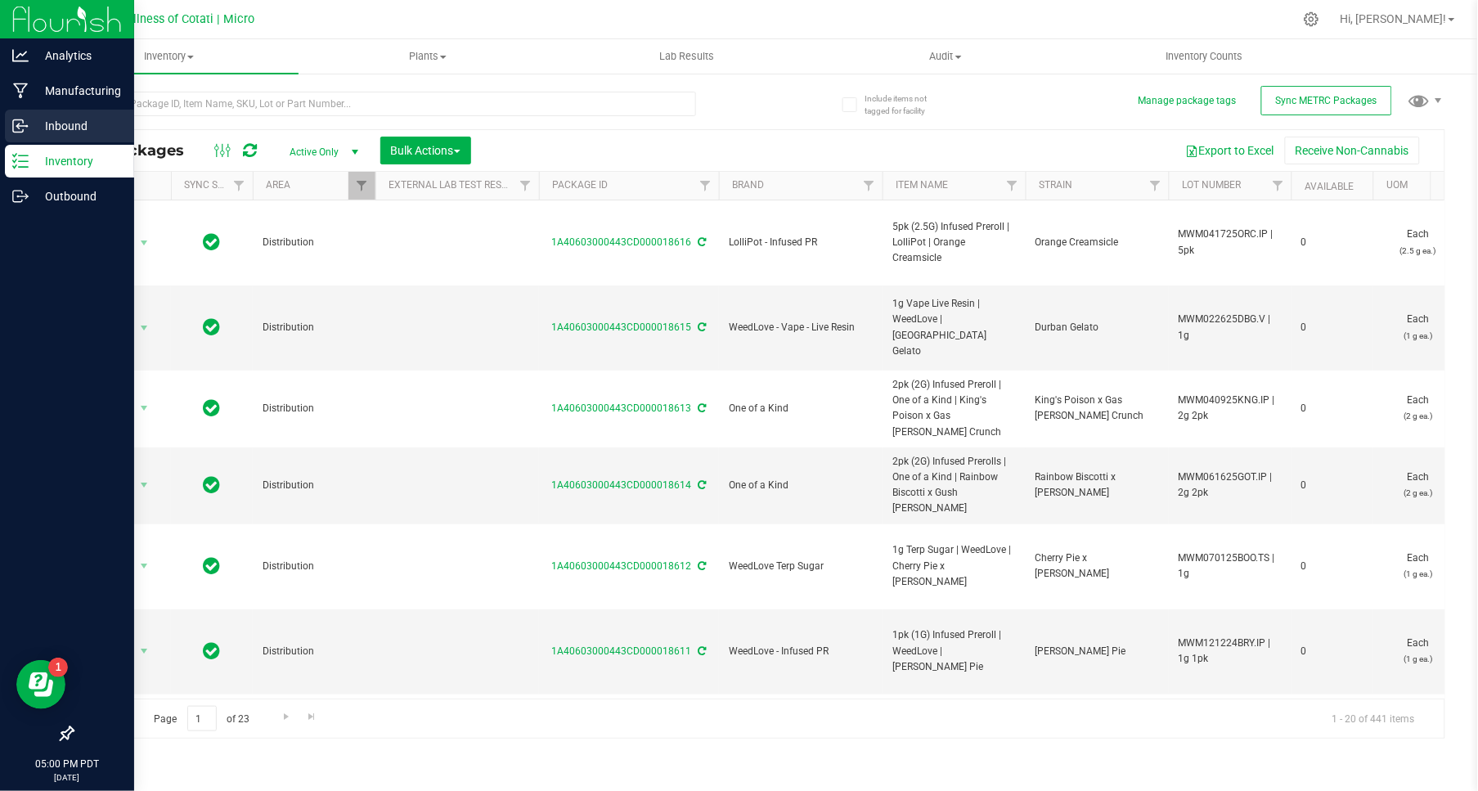
click at [58, 126] on p "Inbound" at bounding box center [78, 126] width 98 height 20
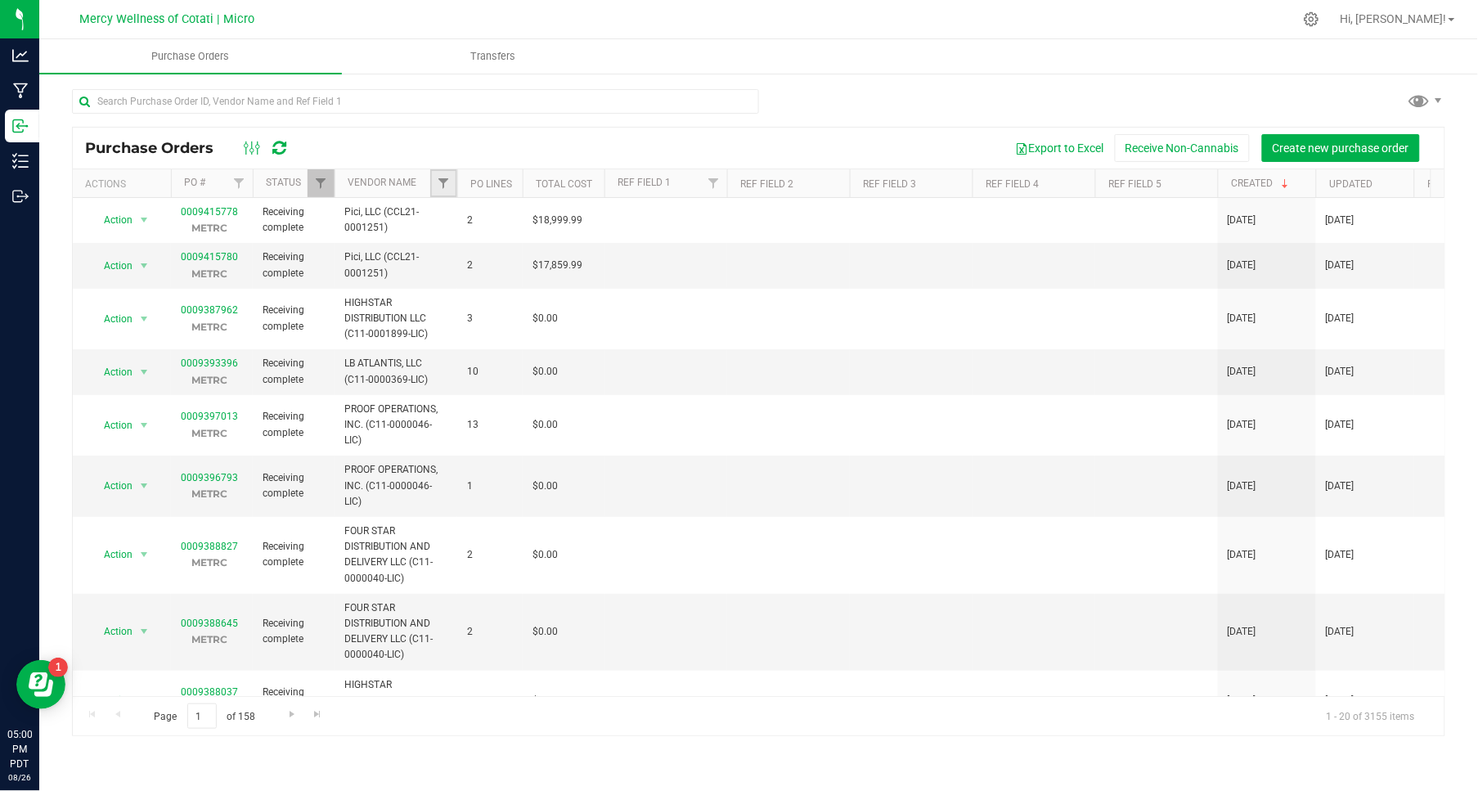
click at [451, 176] on link "Filter" at bounding box center [443, 183] width 27 height 28
type input "fle"
click at [556, 263] on li "Fleuron Inc (CCL19-0004552)" at bounding box center [524, 257] width 169 height 17
click at [478, 258] on span "Fleuron Inc (CCL19-0004552)" at bounding box center [530, 258] width 133 height 10
click at [457, 258] on input "Fleuron Inc (CCL19-0004552)" at bounding box center [451, 258] width 11 height 11
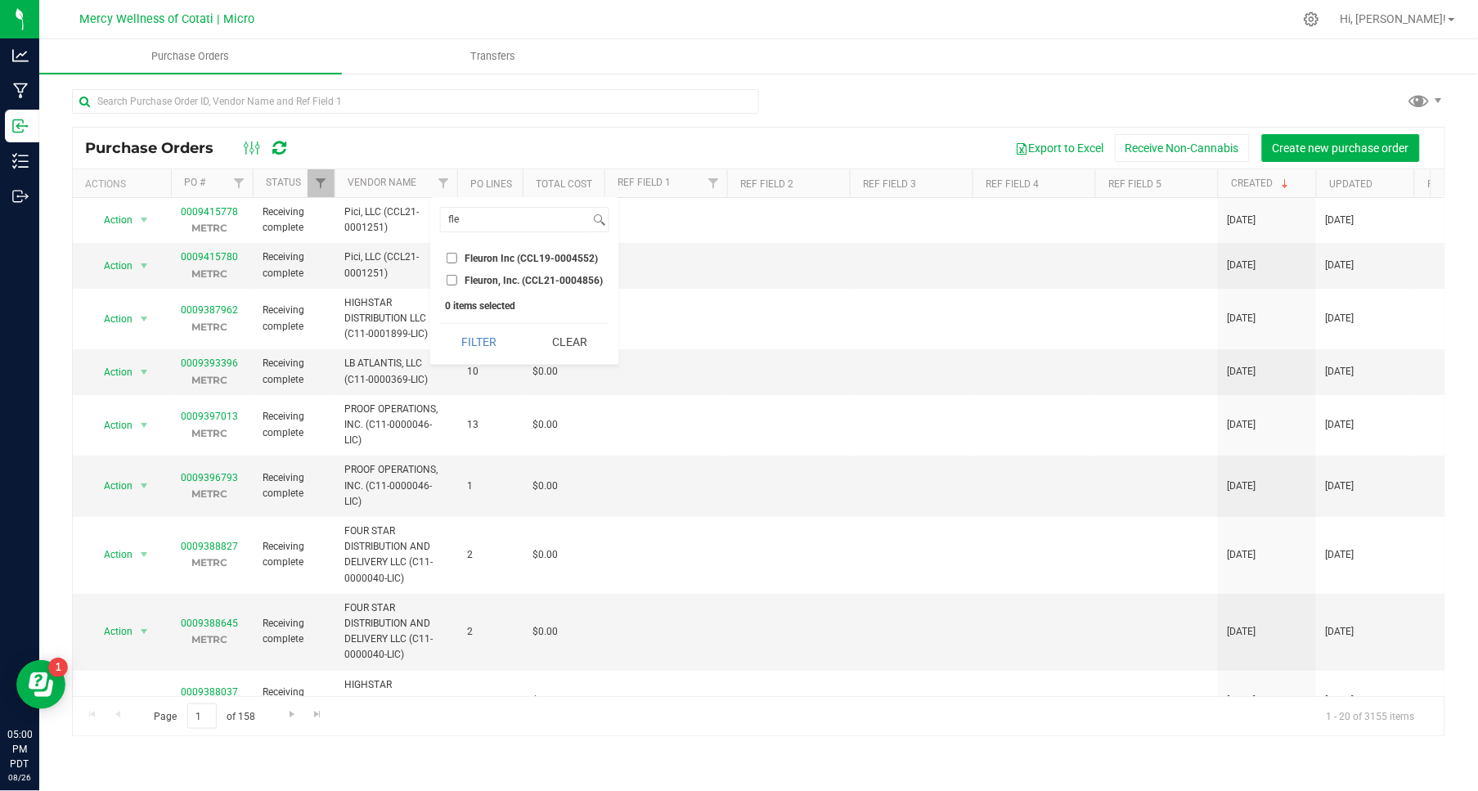
checkbox input "true"
click at [485, 331] on button "Filter" at bounding box center [479, 342] width 79 height 36
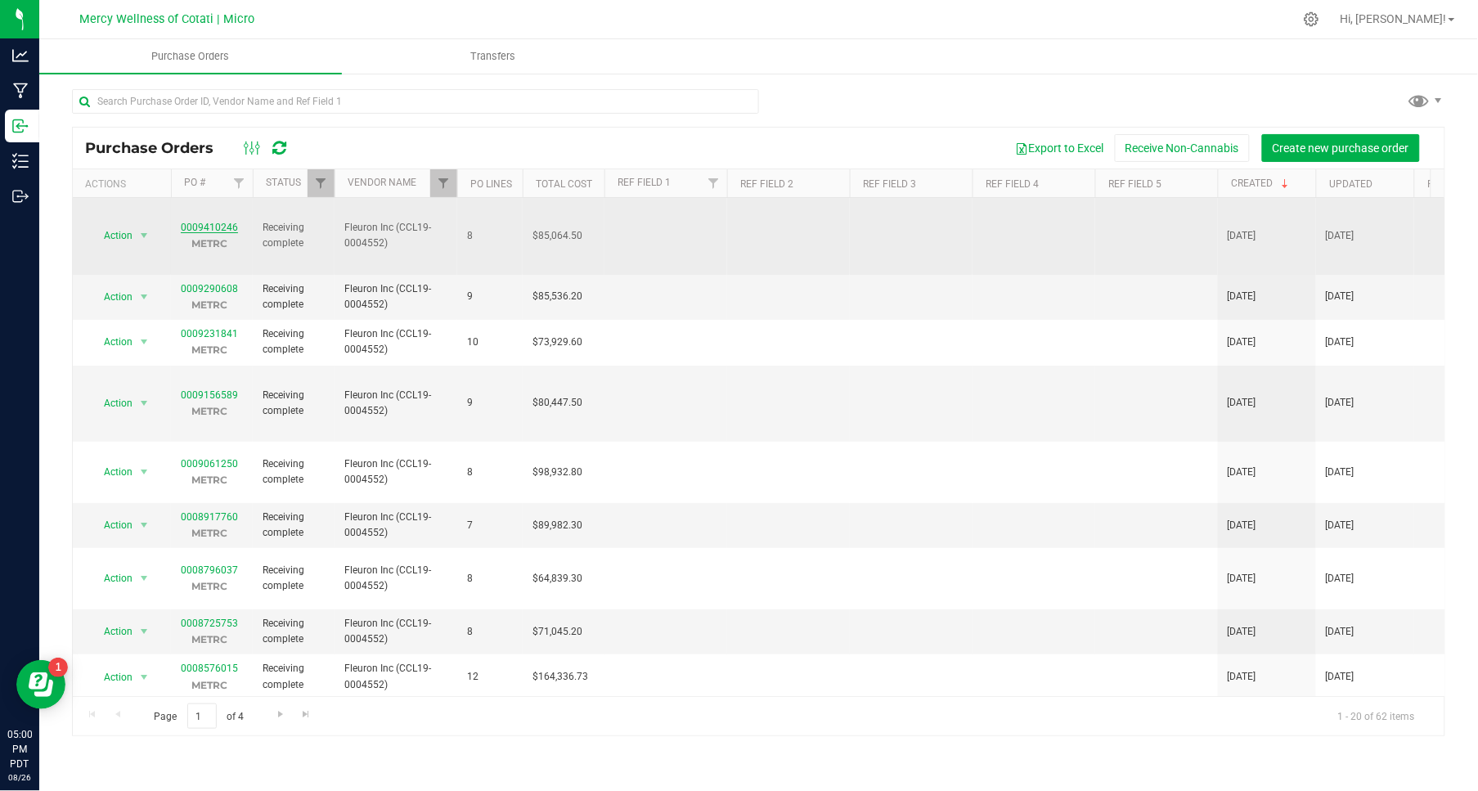
click at [195, 222] on link "0009410246" at bounding box center [209, 227] width 57 height 11
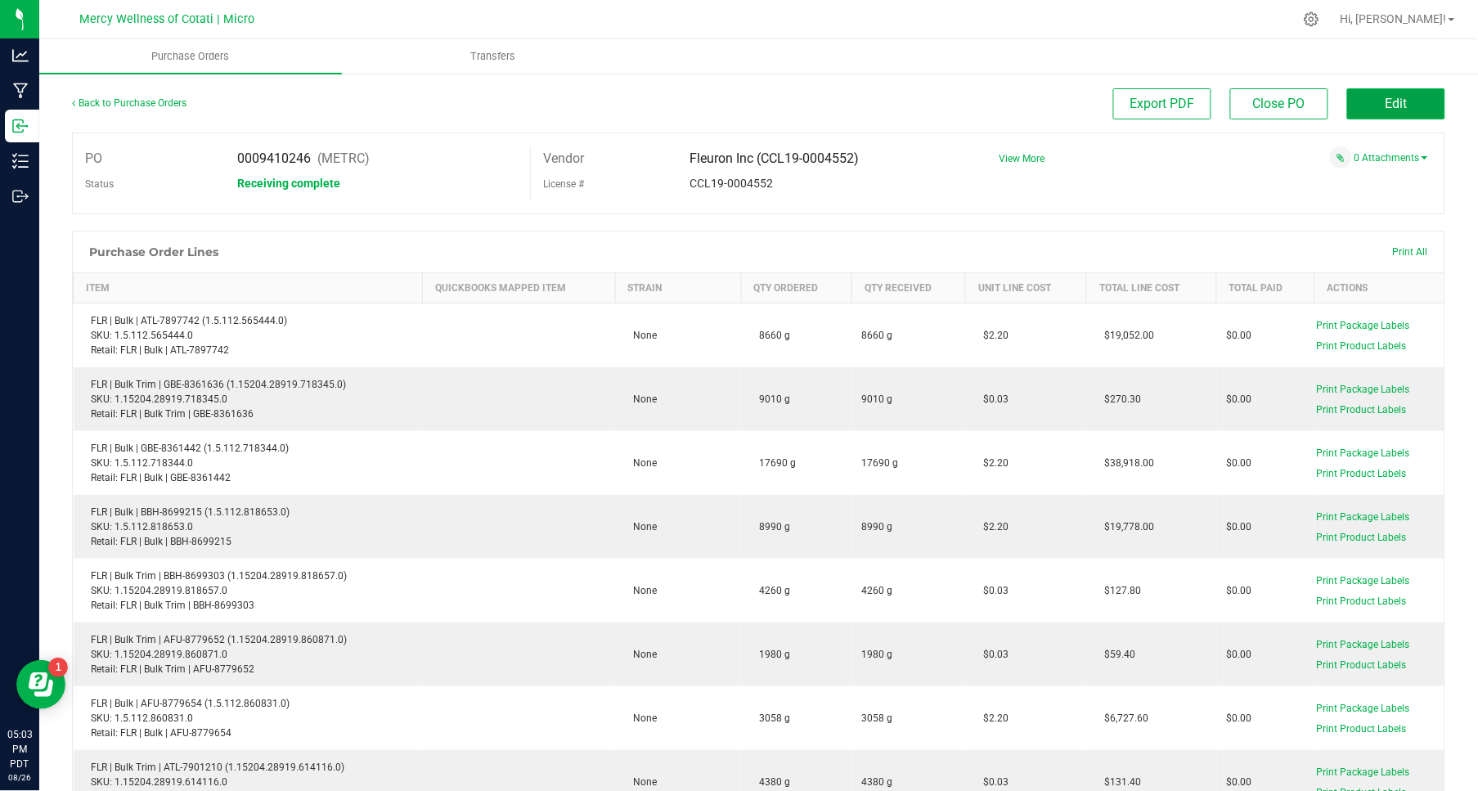
click at [1385, 105] on span "Edit" at bounding box center [1396, 104] width 22 height 16
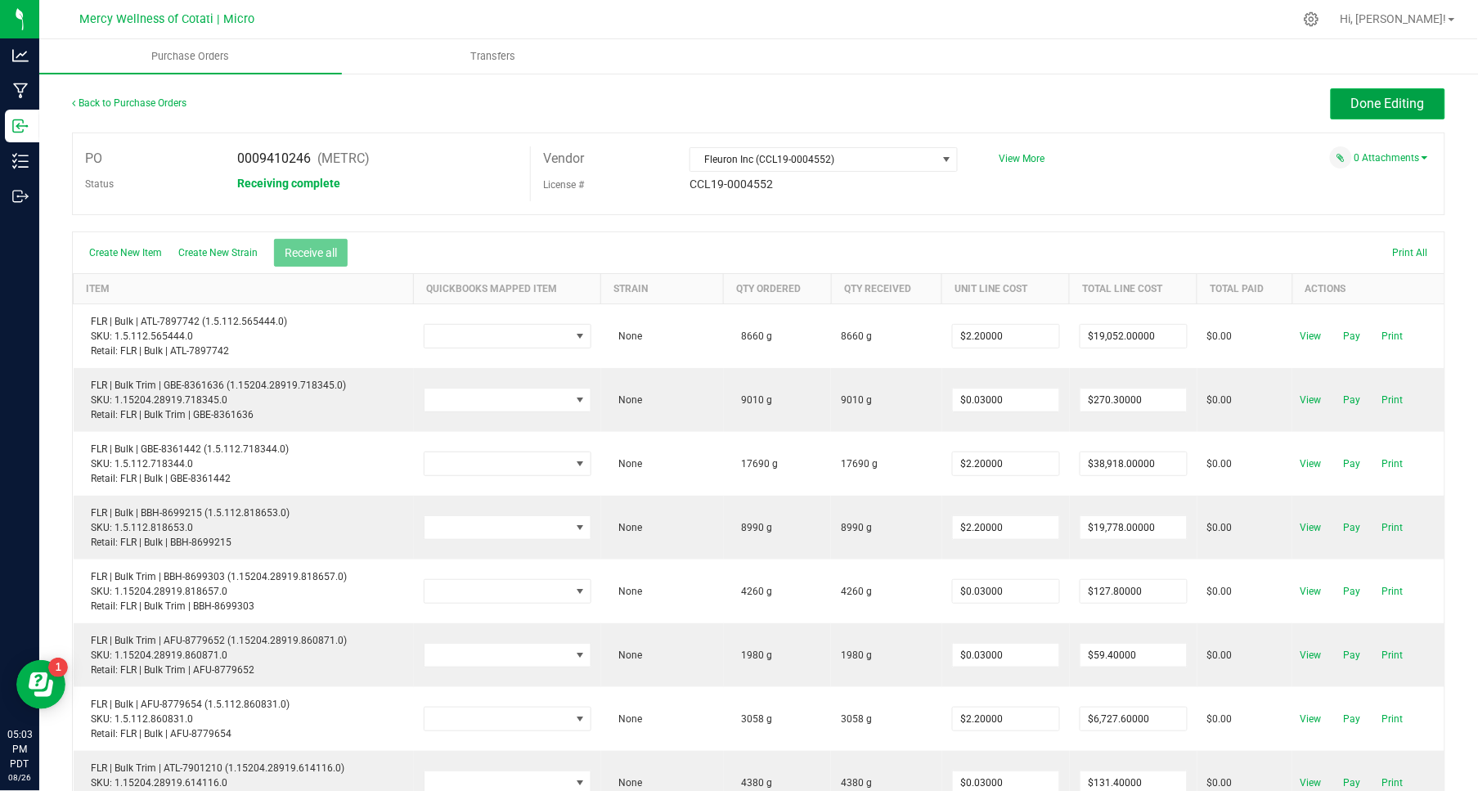
click at [1386, 112] on button "Done Editing" at bounding box center [1387, 103] width 114 height 31
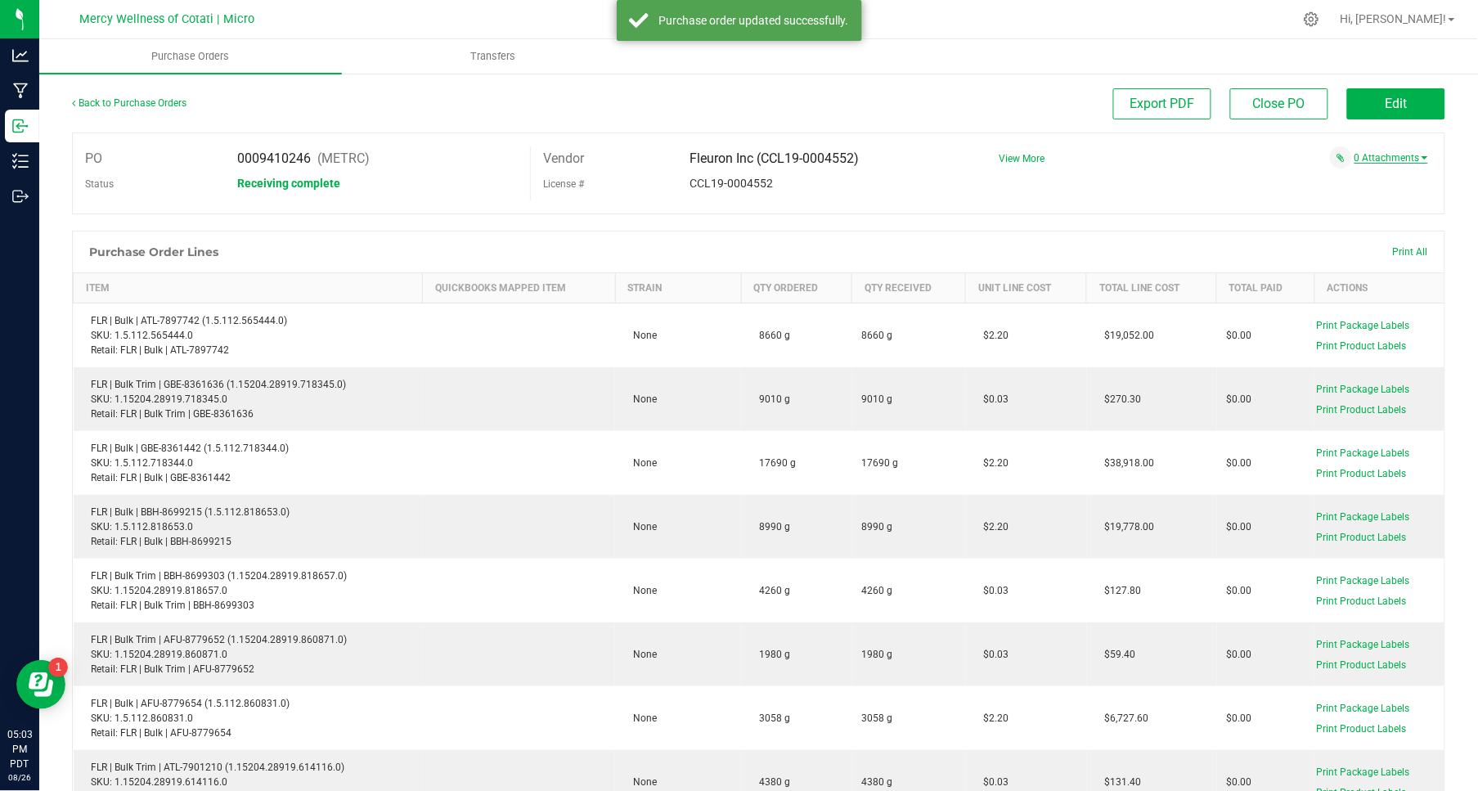
click at [1391, 157] on link "0 Attachments" at bounding box center [1391, 157] width 74 height 11
click at [1375, 178] on button "Attach new document" at bounding box center [1374, 180] width 107 height 15
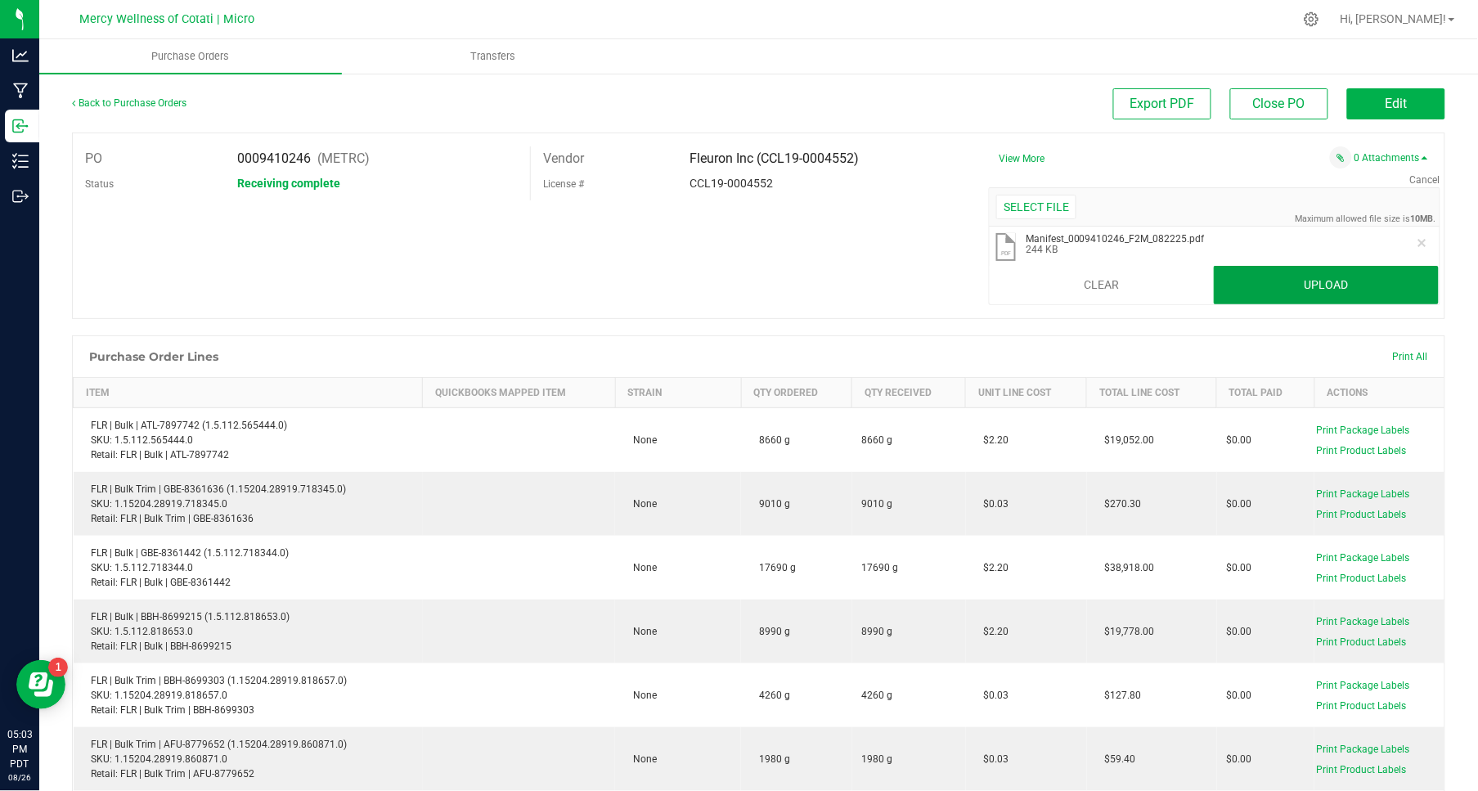
click at [1328, 285] on button "Upload" at bounding box center [1326, 285] width 225 height 39
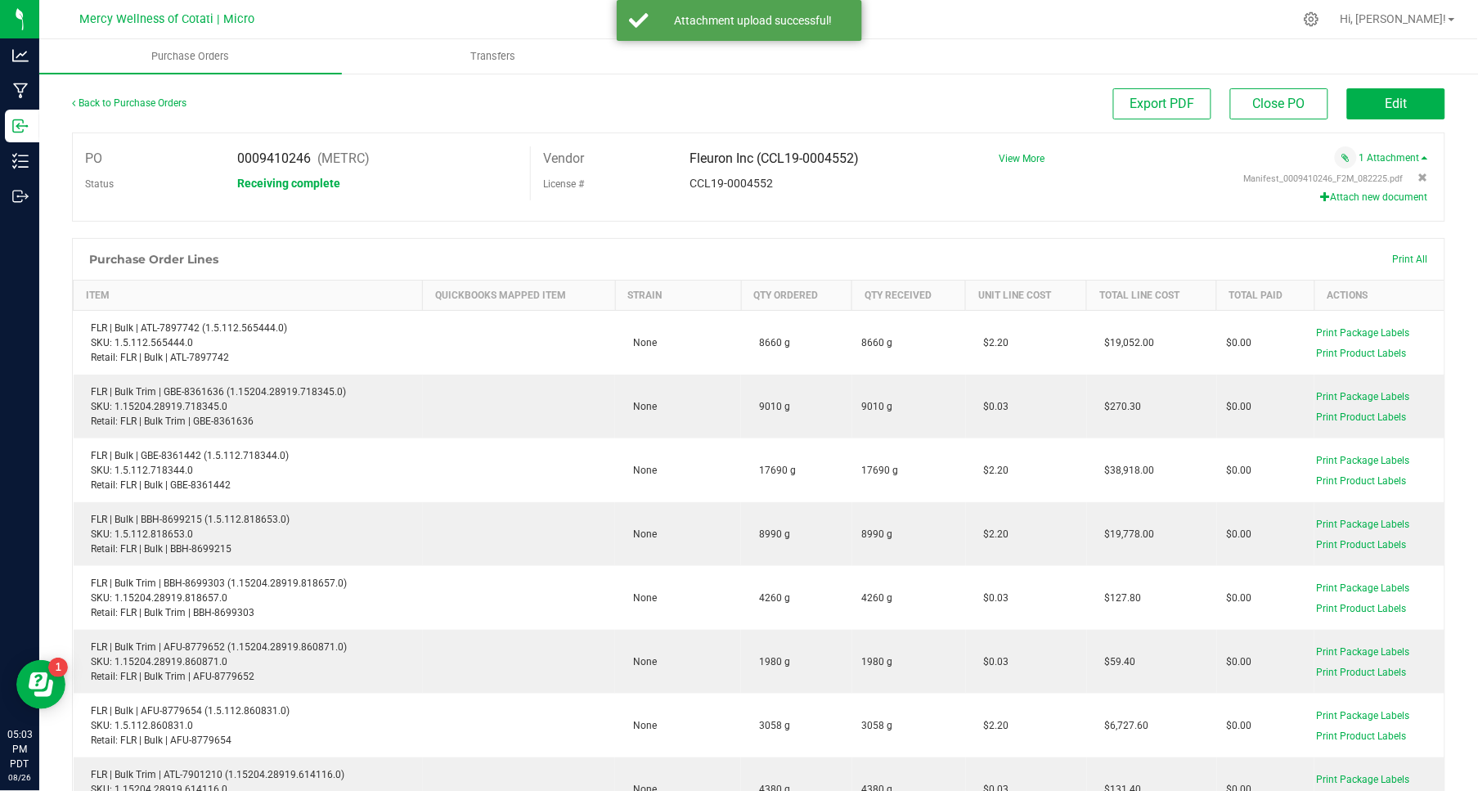
click at [1335, 195] on button "Attach new document" at bounding box center [1374, 197] width 107 height 15
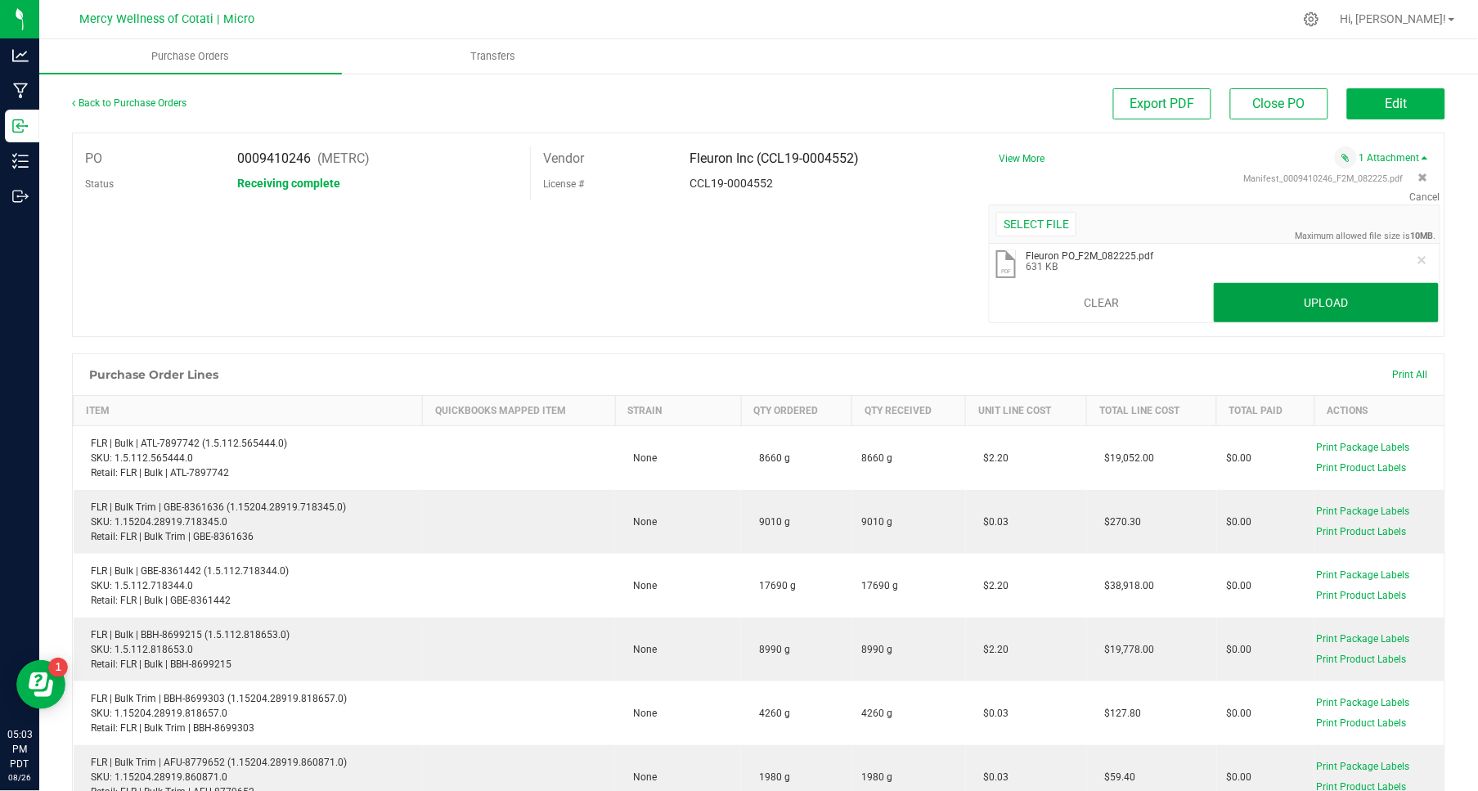
click at [1288, 304] on button "Upload" at bounding box center [1326, 302] width 225 height 39
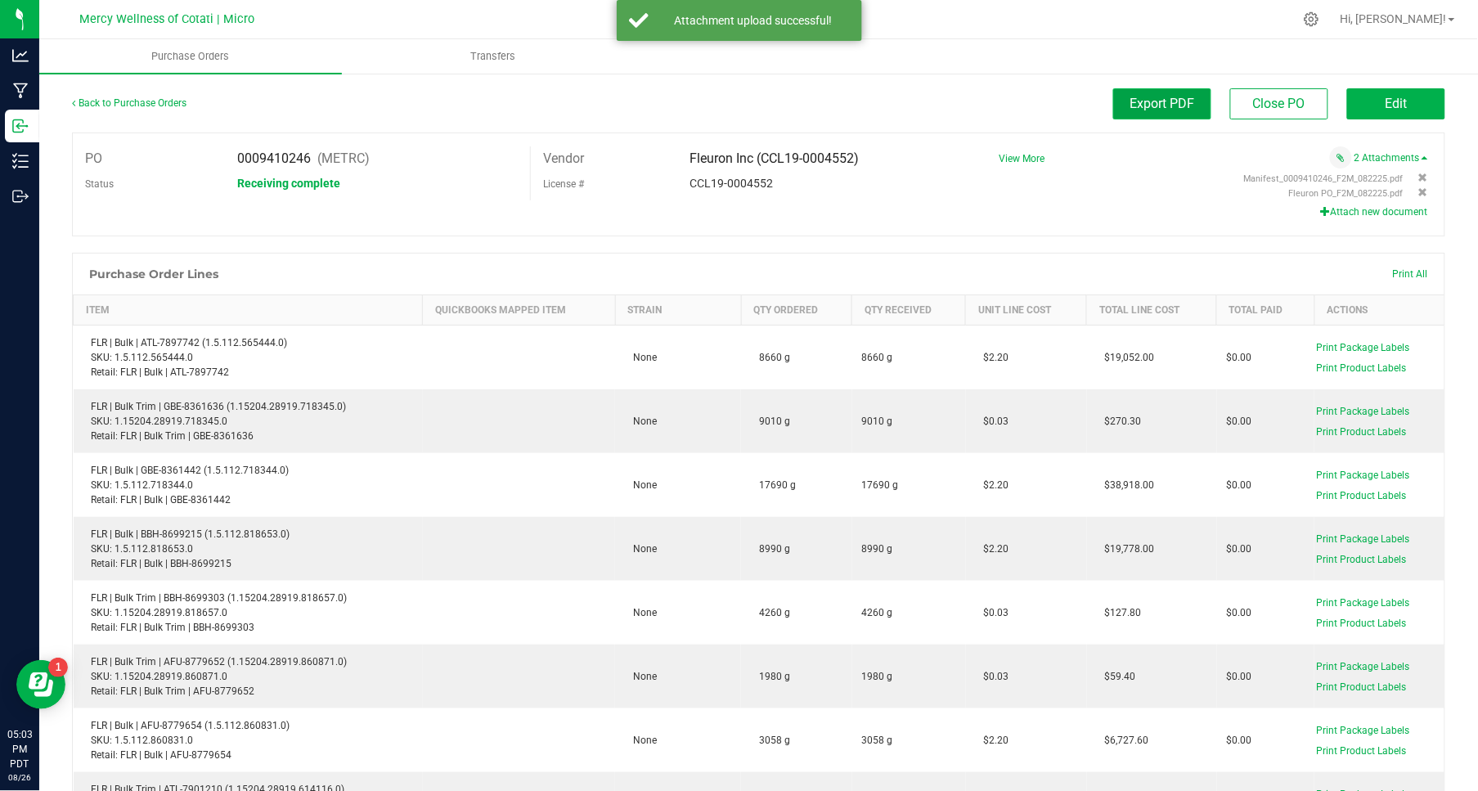
click at [1134, 98] on span "Export PDF" at bounding box center [1162, 104] width 65 height 16
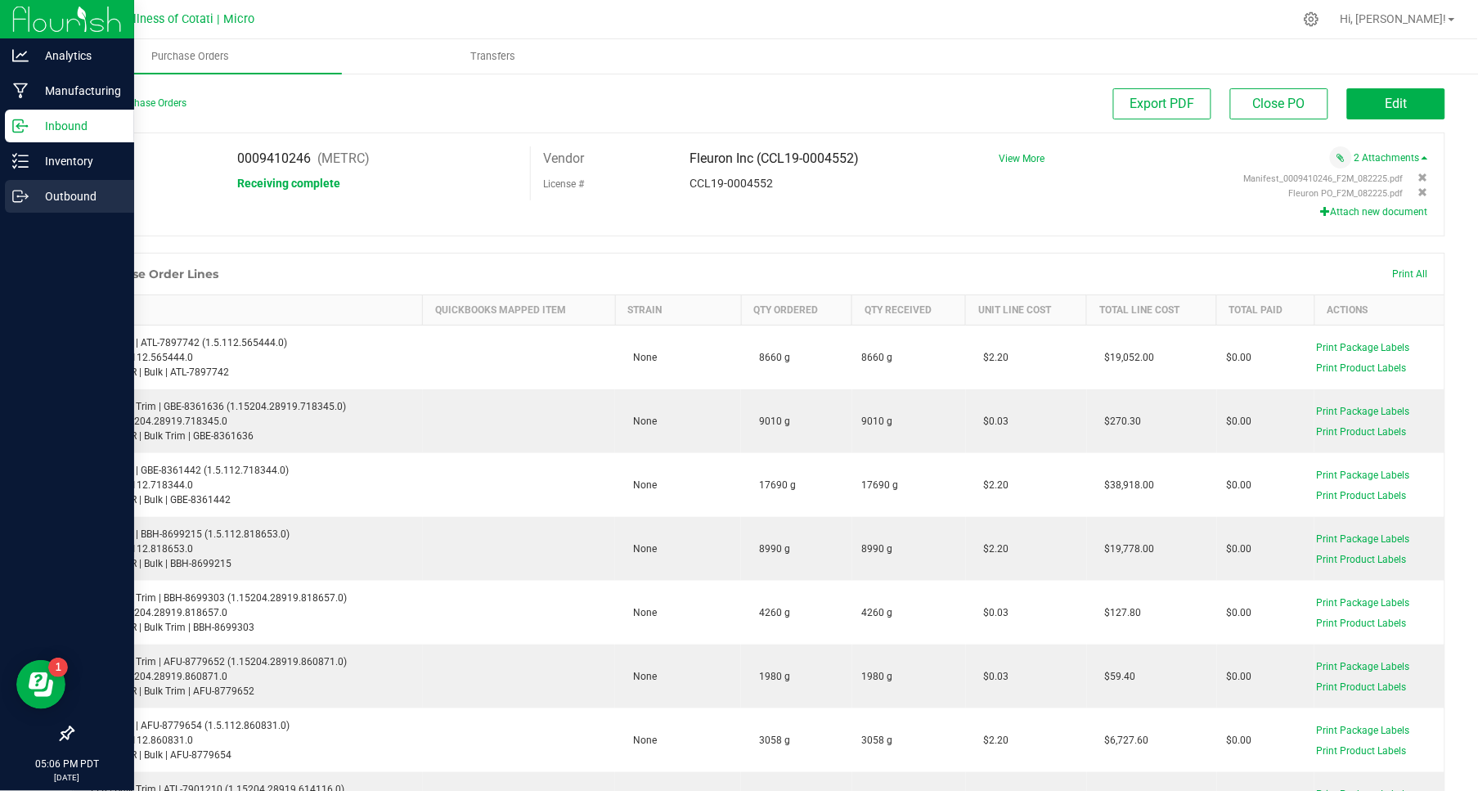
click at [69, 196] on p "Outbound" at bounding box center [78, 196] width 98 height 20
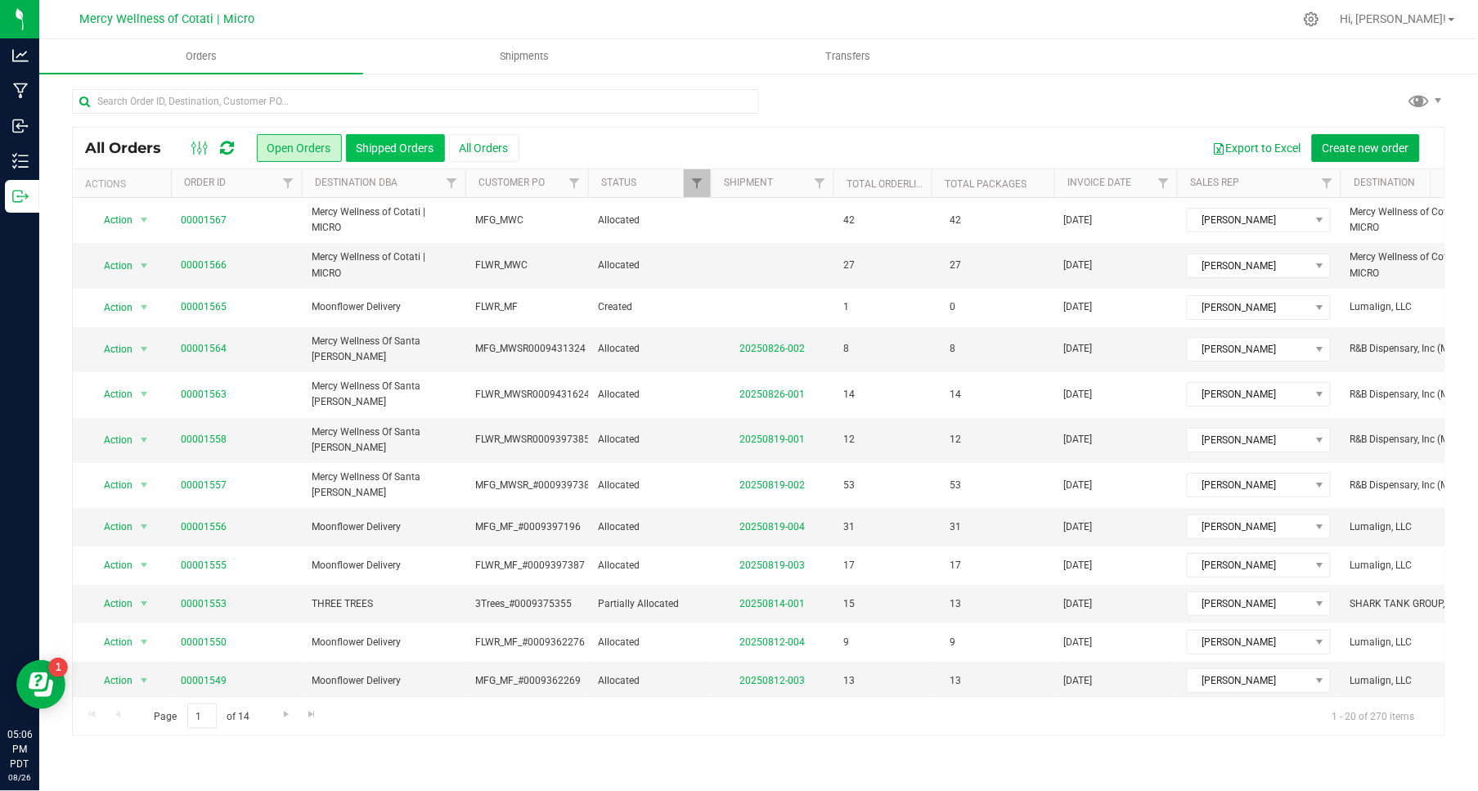
click at [370, 144] on button "Shipped Orders" at bounding box center [395, 148] width 99 height 28
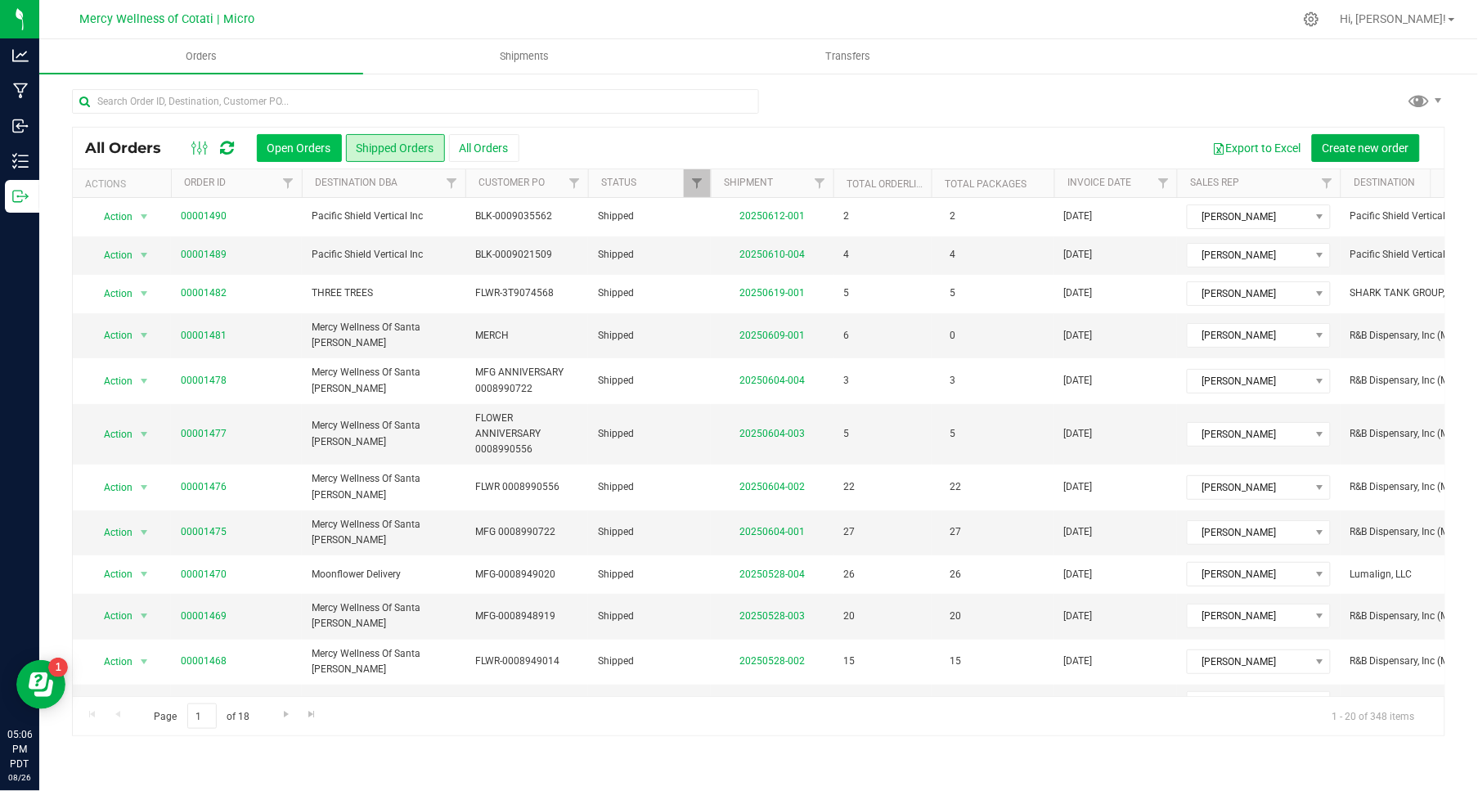
click at [285, 152] on button "Open Orders" at bounding box center [299, 148] width 85 height 28
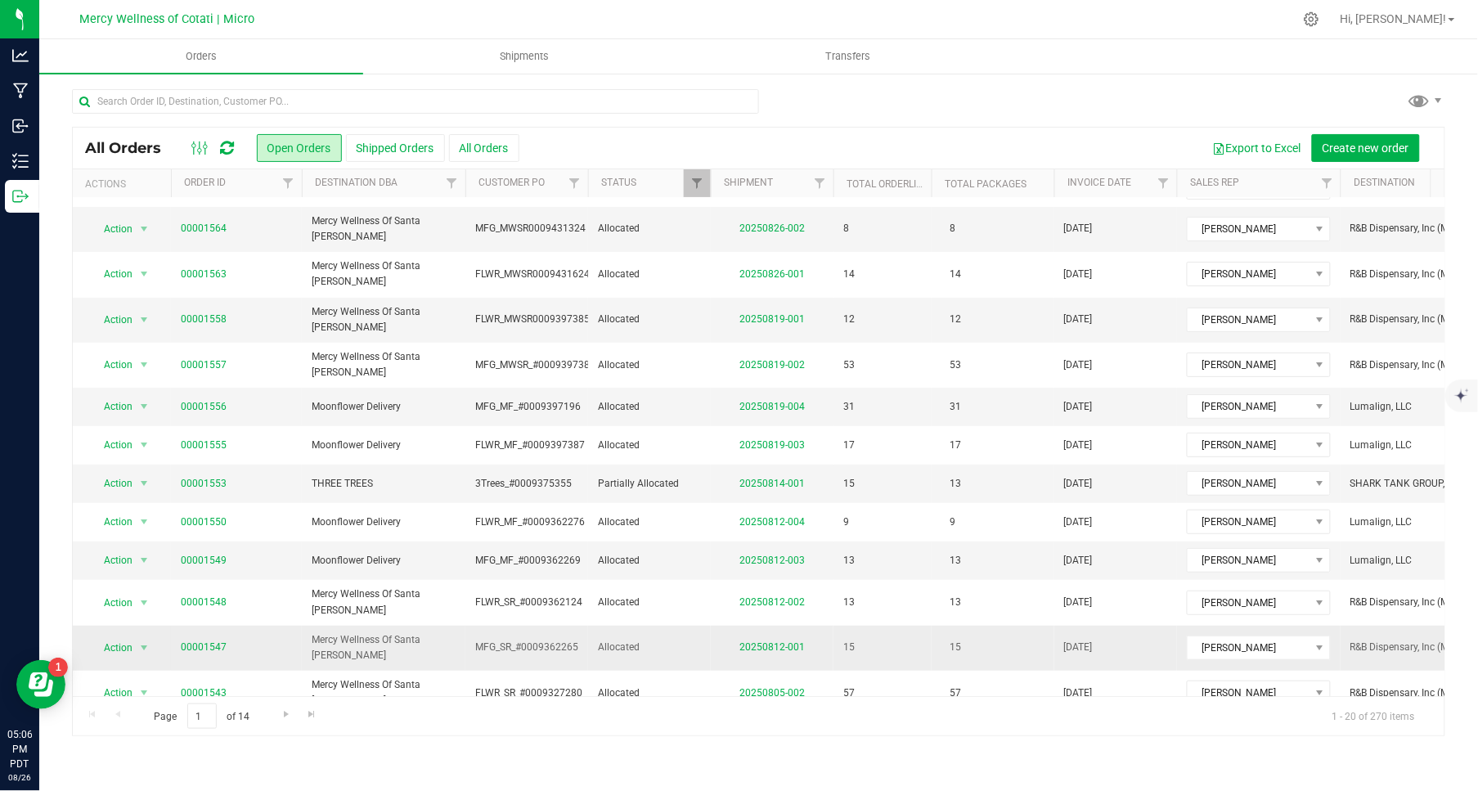
scroll to position [300, 0]
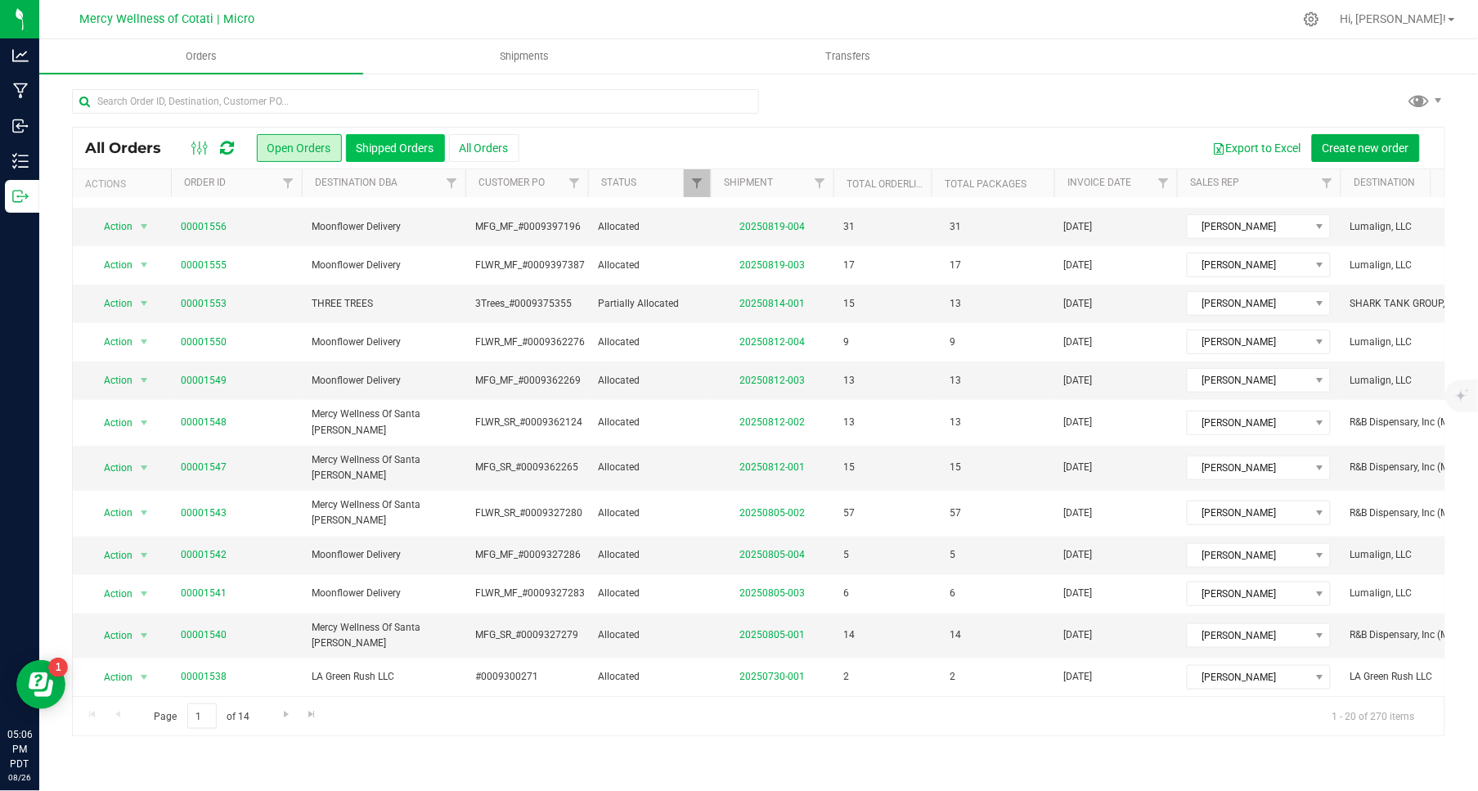
click at [405, 142] on button "Shipped Orders" at bounding box center [395, 148] width 99 height 28
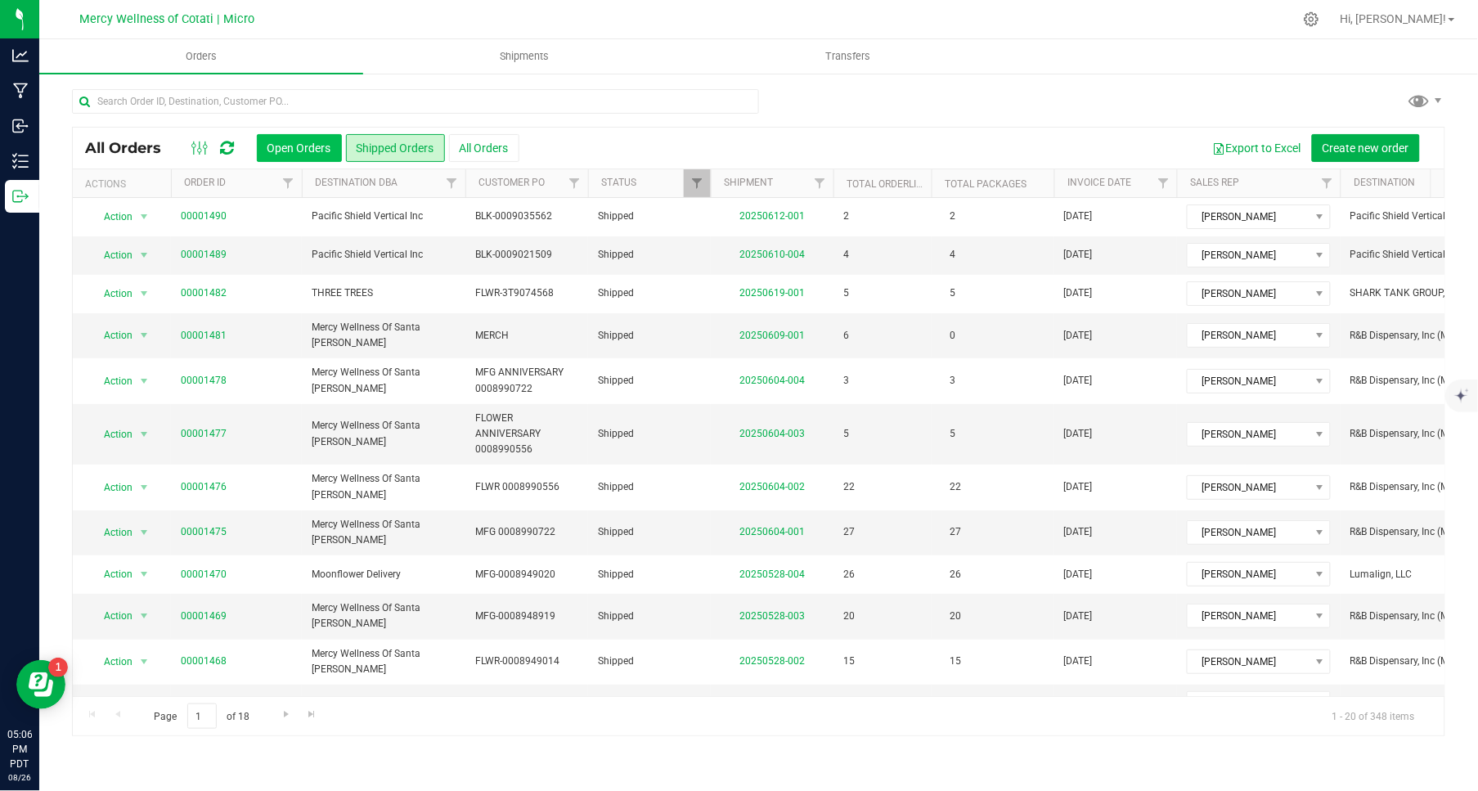
click at [285, 140] on button "Open Orders" at bounding box center [299, 148] width 85 height 28
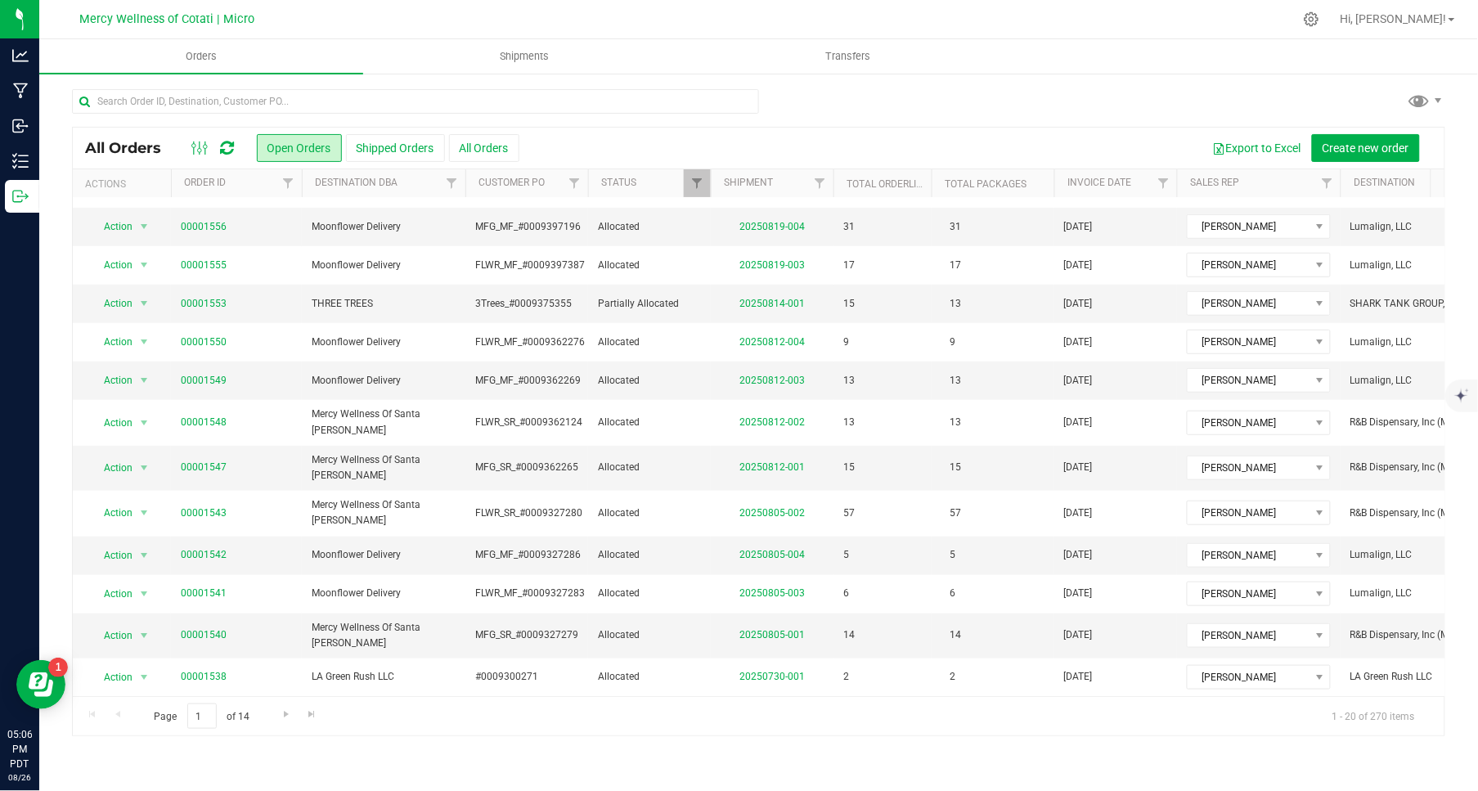
scroll to position [297, 0]
click at [283, 716] on span "Go to the next page" at bounding box center [286, 713] width 13 height 13
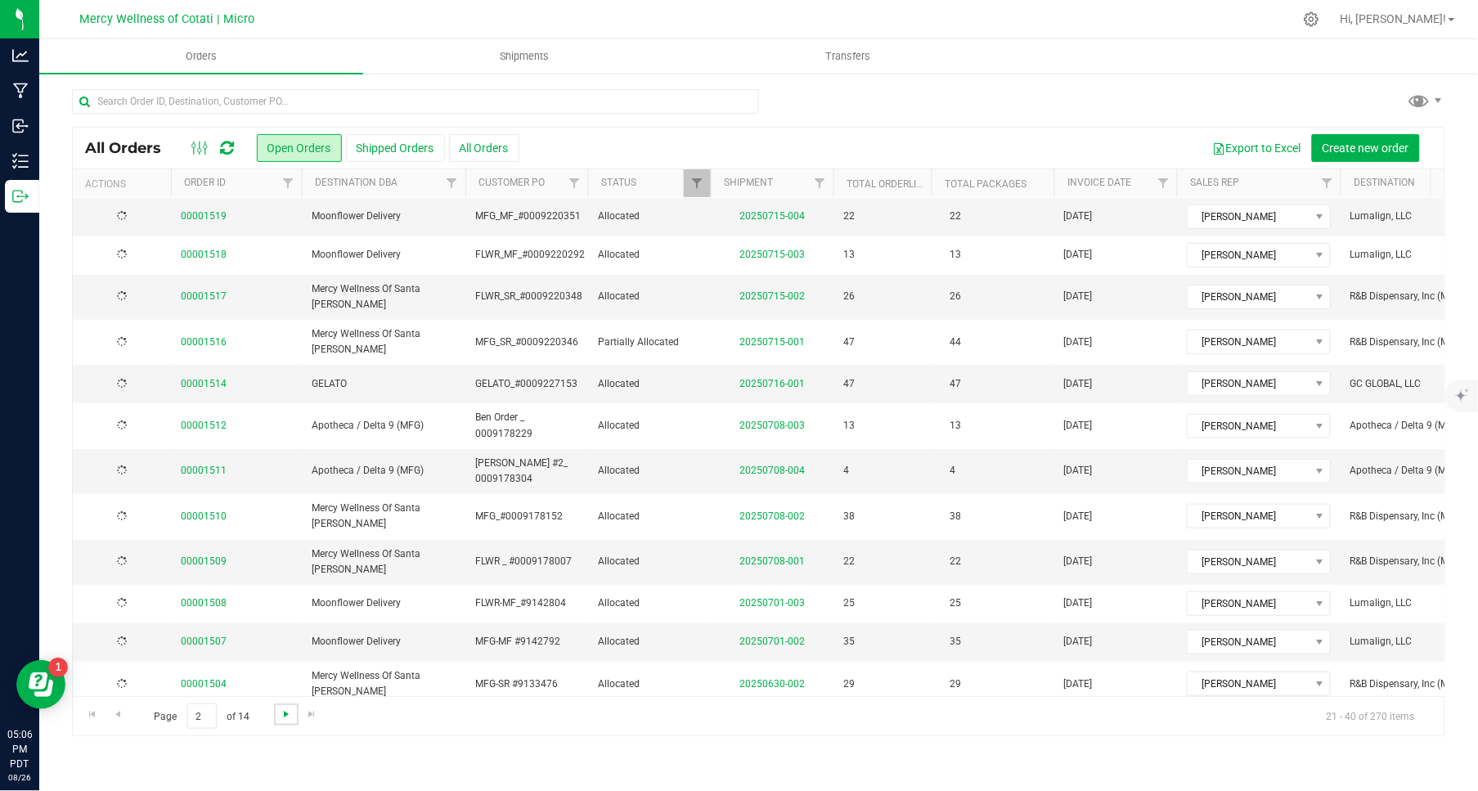
scroll to position [0, 0]
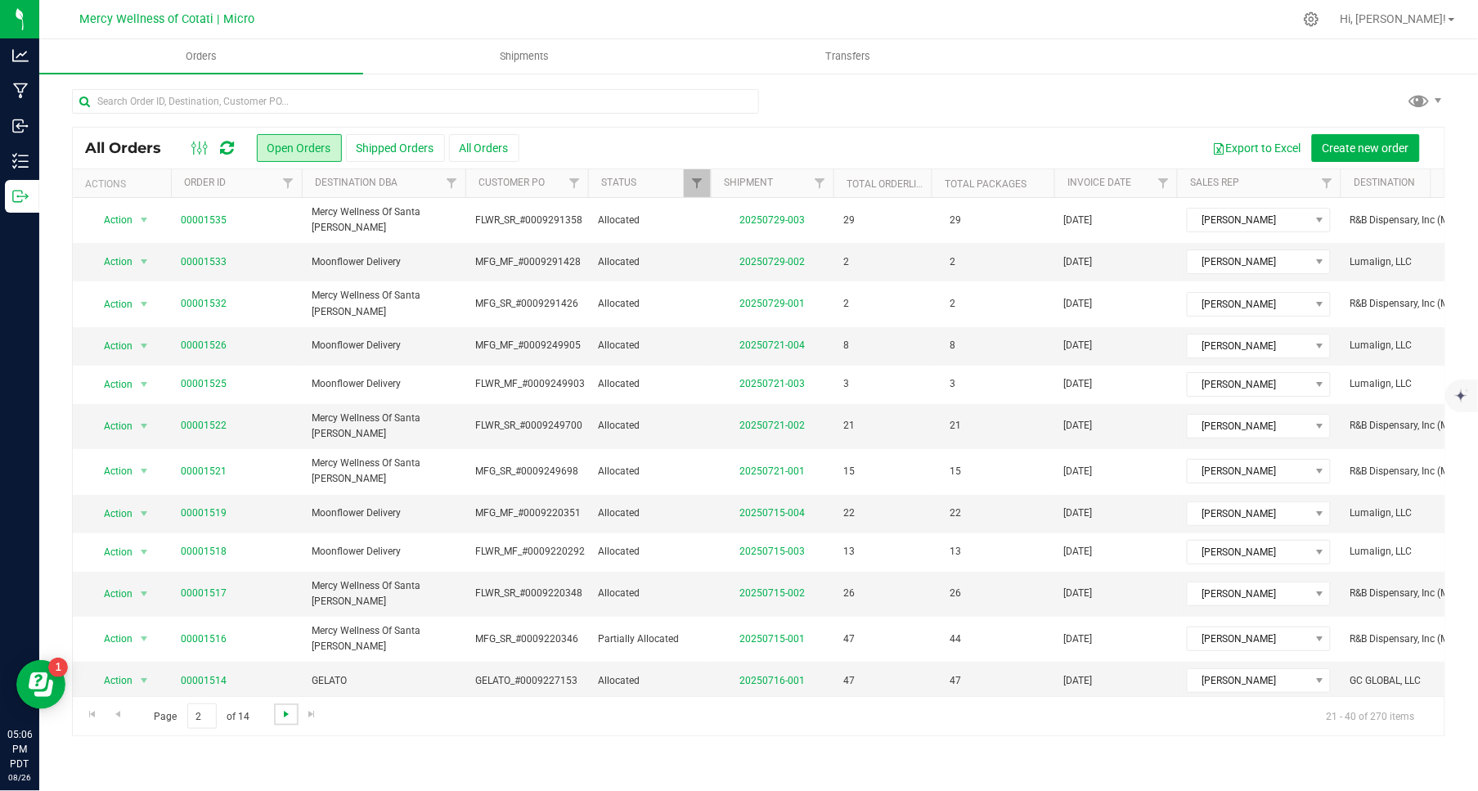
click at [283, 716] on span "Go to the next page" at bounding box center [286, 713] width 13 height 13
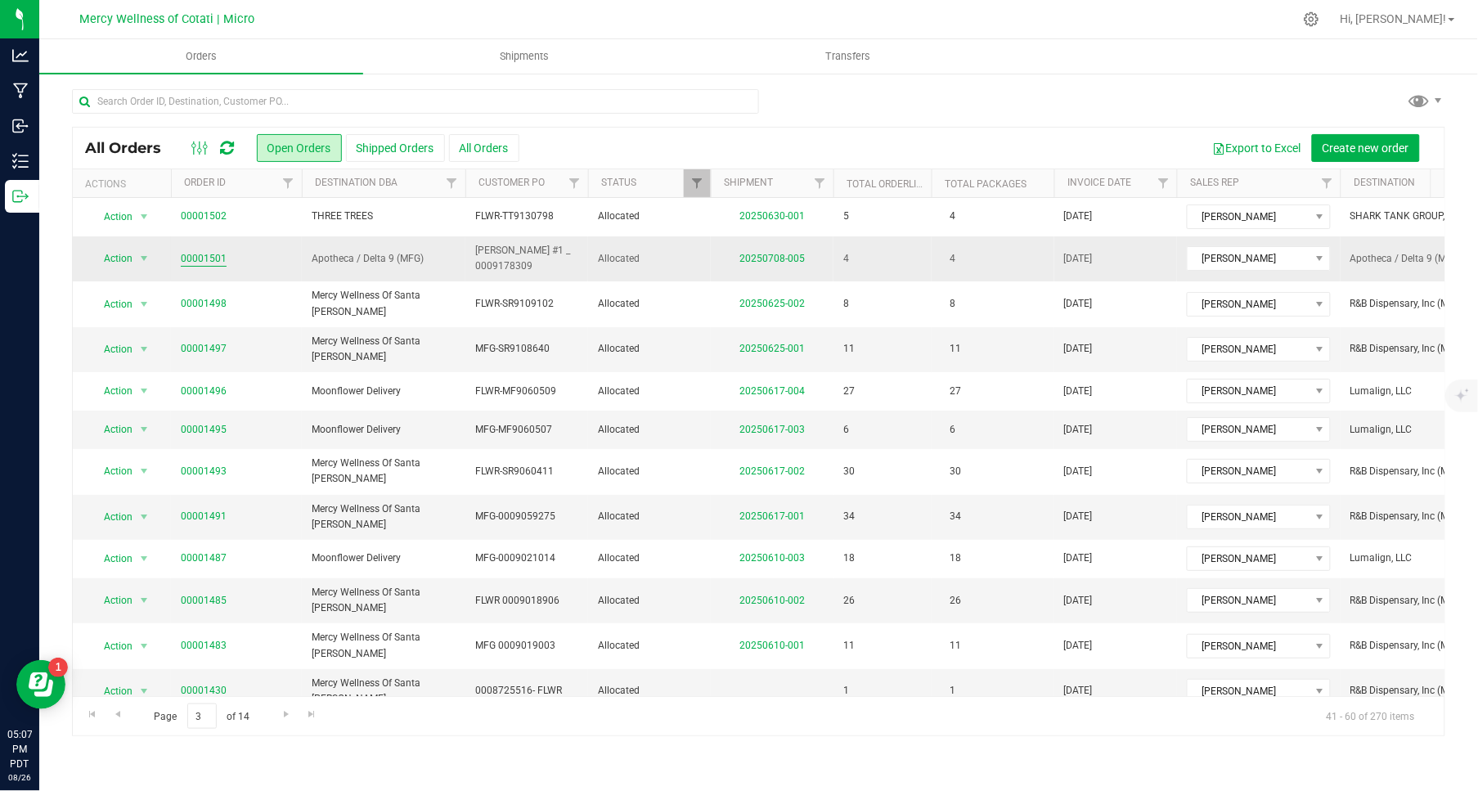
click at [192, 260] on link "00001501" at bounding box center [204, 259] width 46 height 16
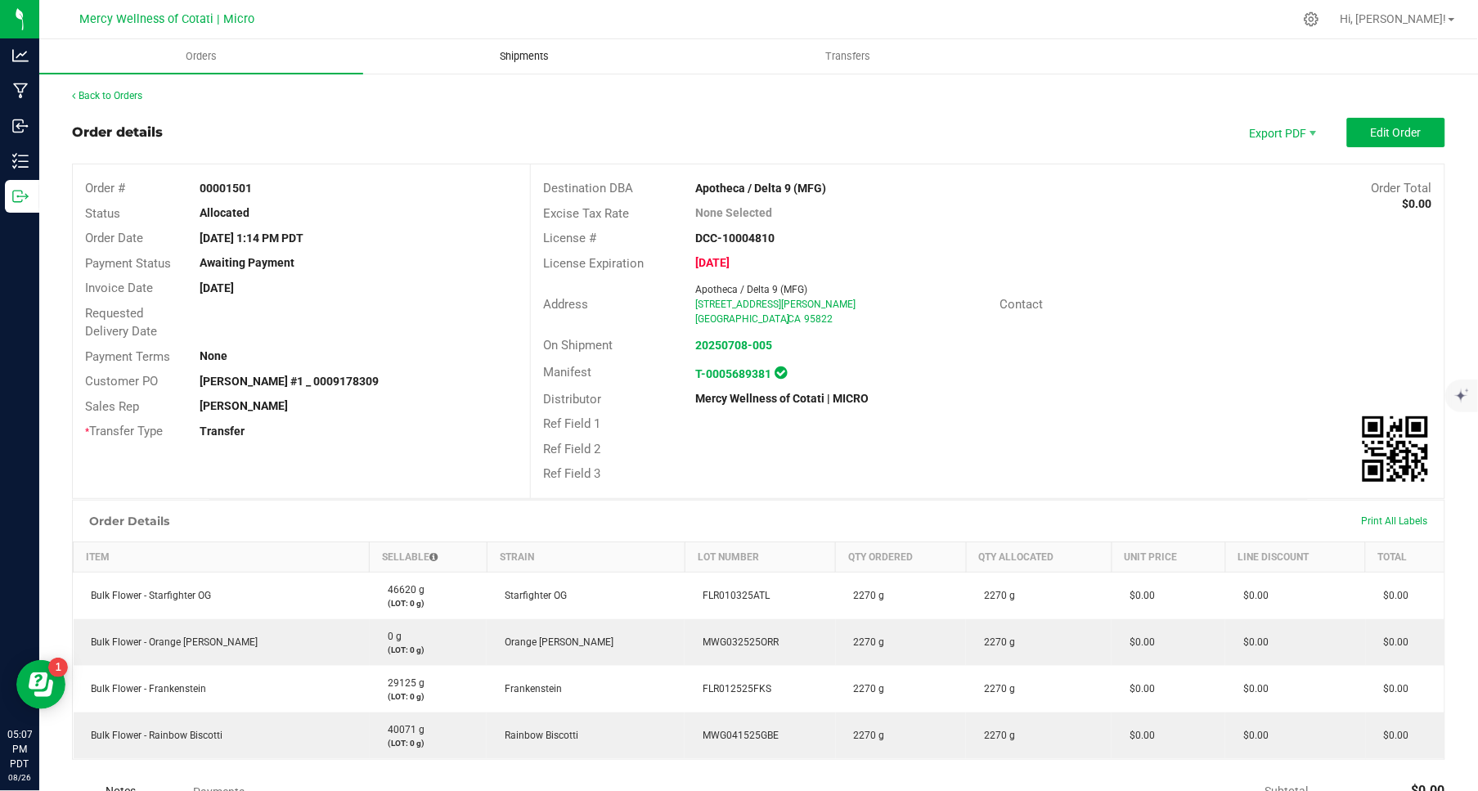
click at [520, 57] on span "Shipments" at bounding box center [524, 56] width 93 height 15
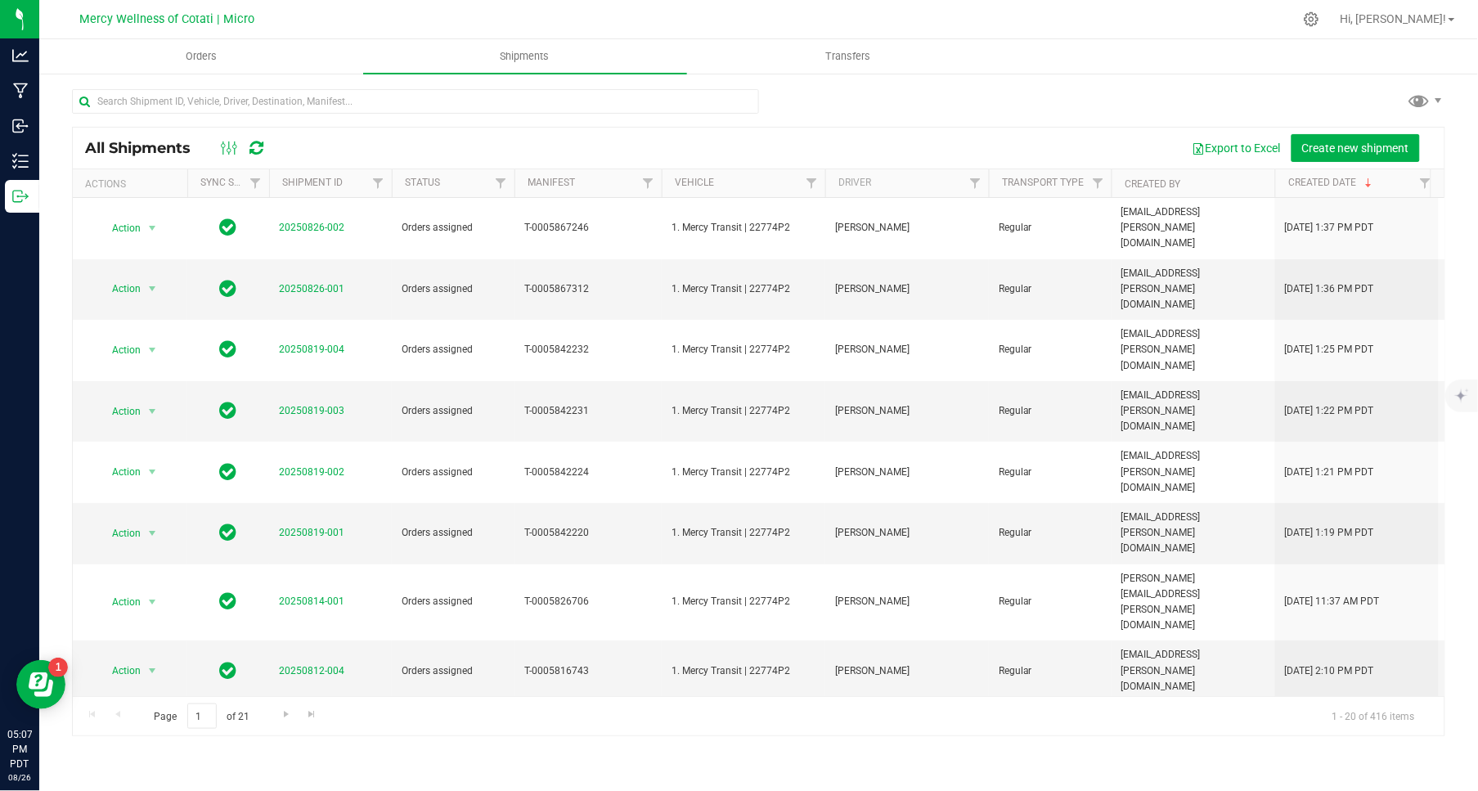
click at [1073, 116] on div at bounding box center [758, 108] width 1373 height 38
click at [205, 51] on span "Orders" at bounding box center [201, 56] width 75 height 15
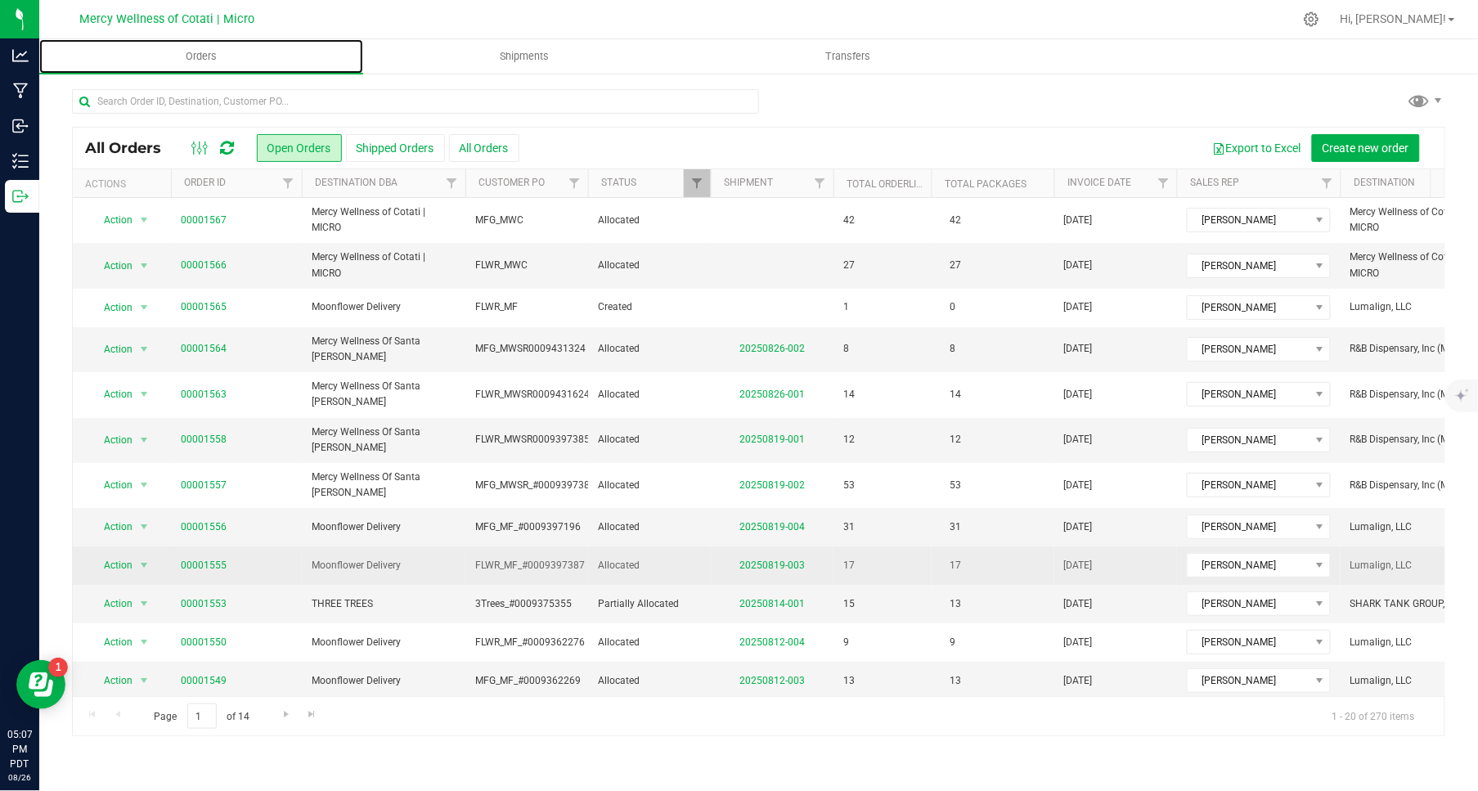
scroll to position [300, 0]
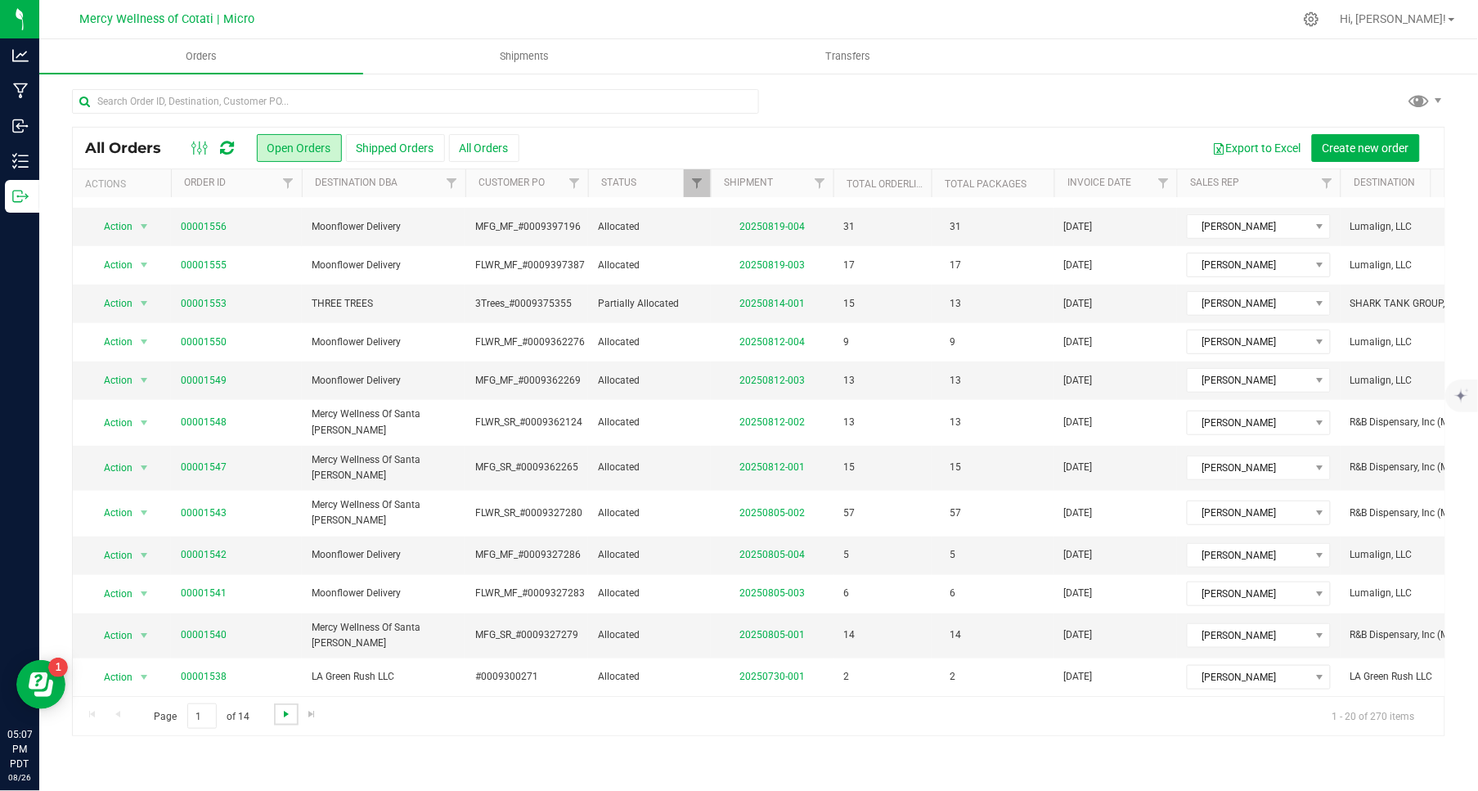
click at [288, 711] on span "Go to the next page" at bounding box center [286, 713] width 13 height 13
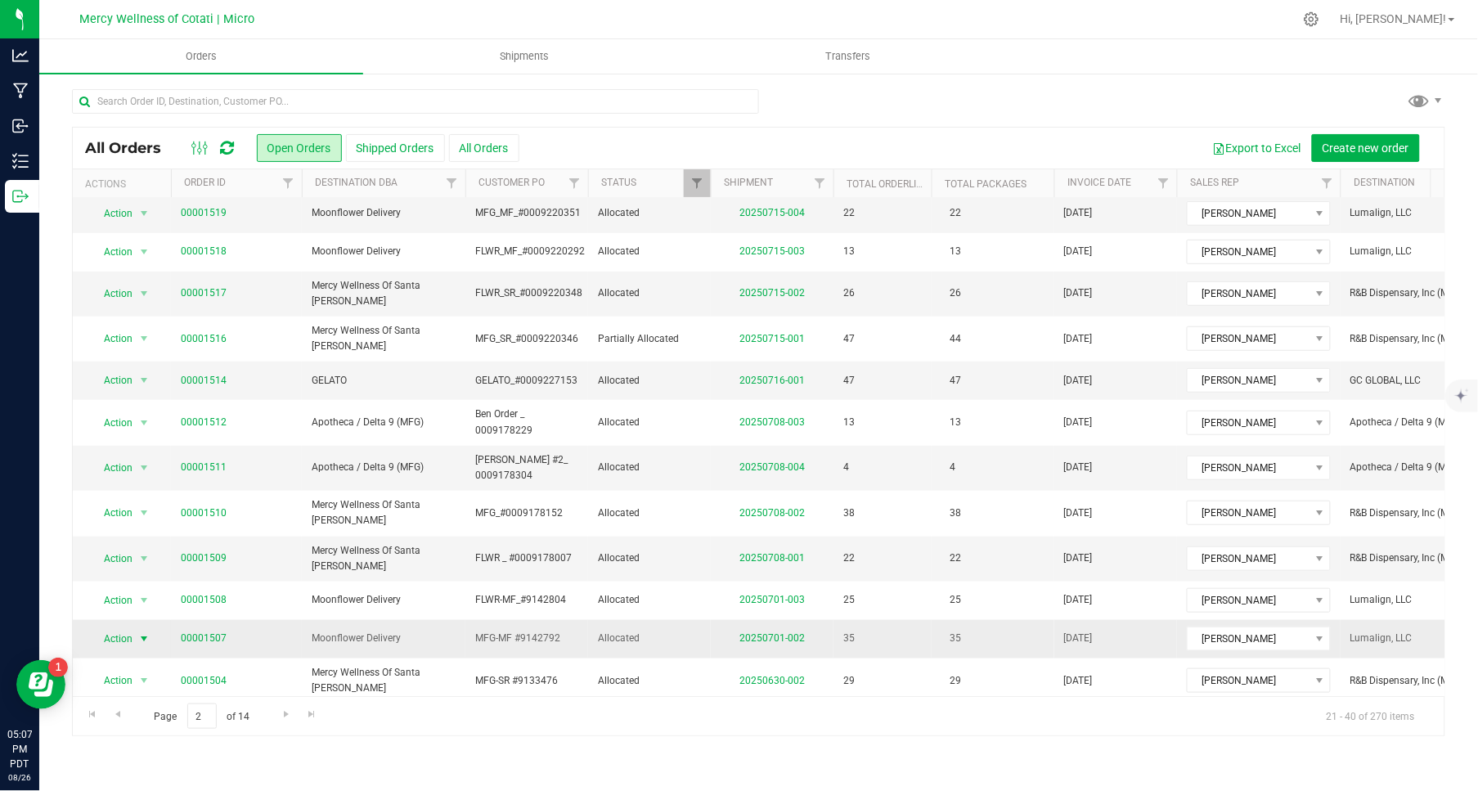
click at [144, 632] on span "select" at bounding box center [143, 638] width 13 height 13
click at [500, 728] on div "Page 2 of 14 21 - 40 of 270 items" at bounding box center [758, 715] width 1371 height 39
click at [215, 630] on link "00001507" at bounding box center [204, 638] width 46 height 16
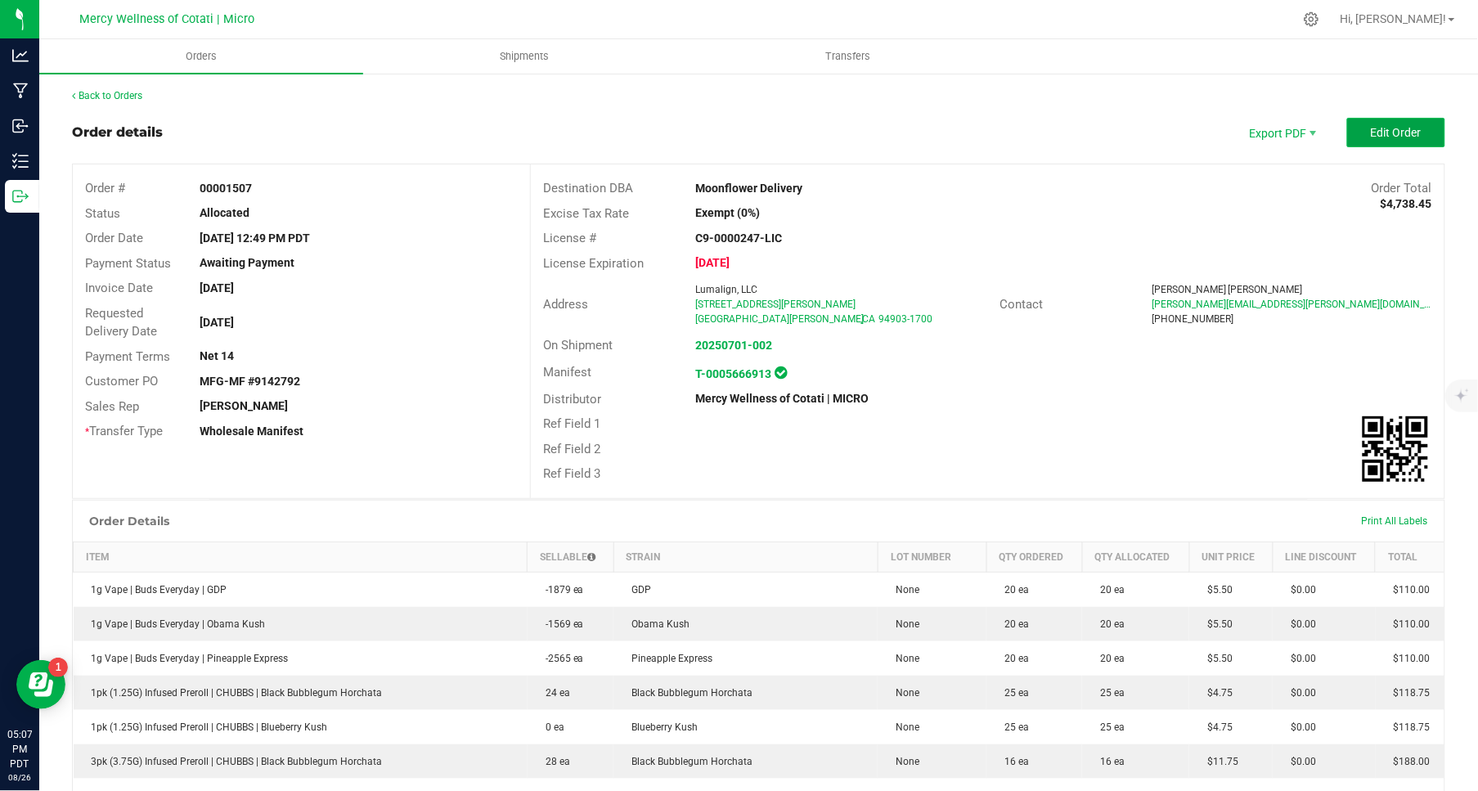
click at [1403, 128] on span "Edit Order" at bounding box center [1396, 132] width 51 height 13
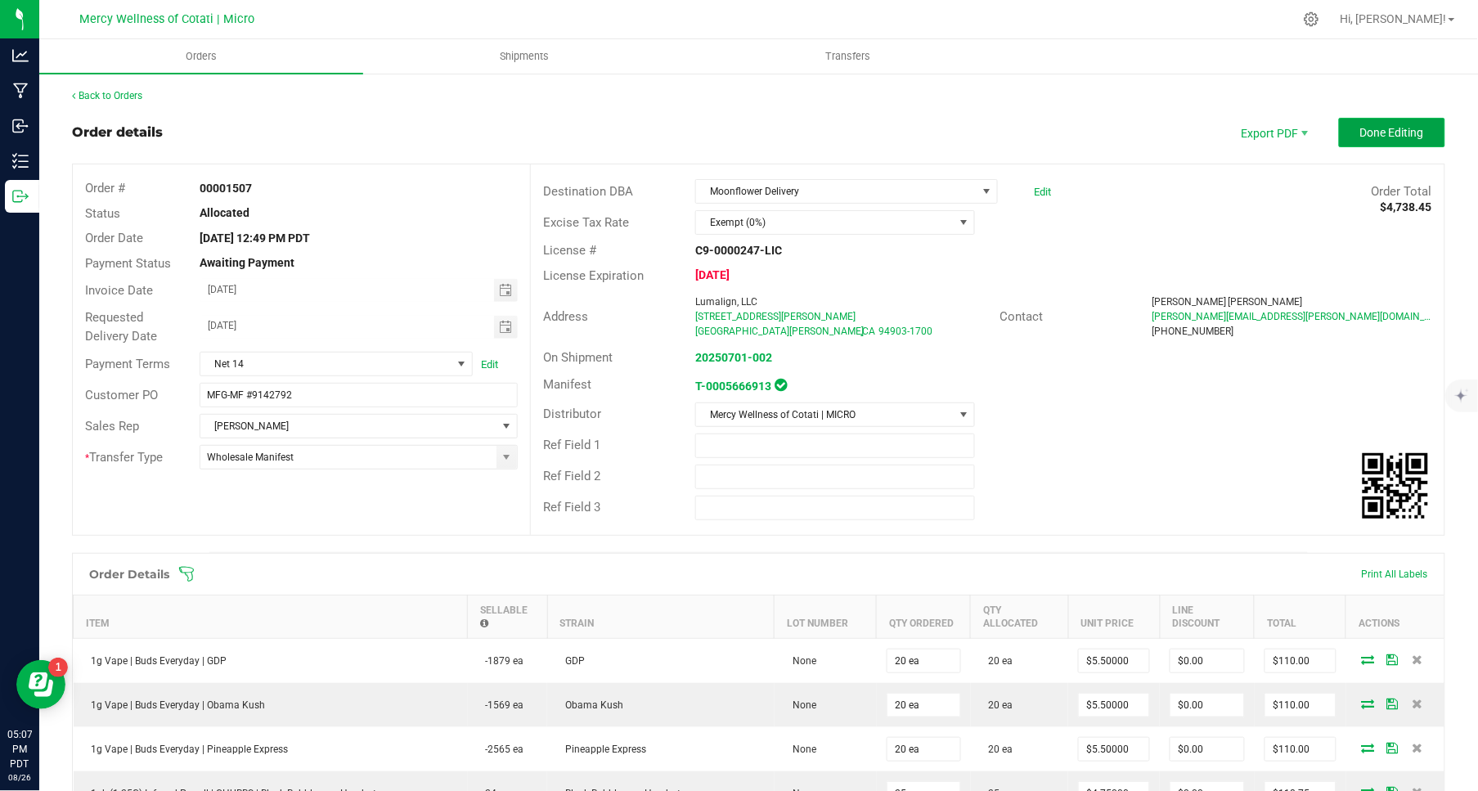
click at [1366, 127] on span "Done Editing" at bounding box center [1392, 132] width 64 height 13
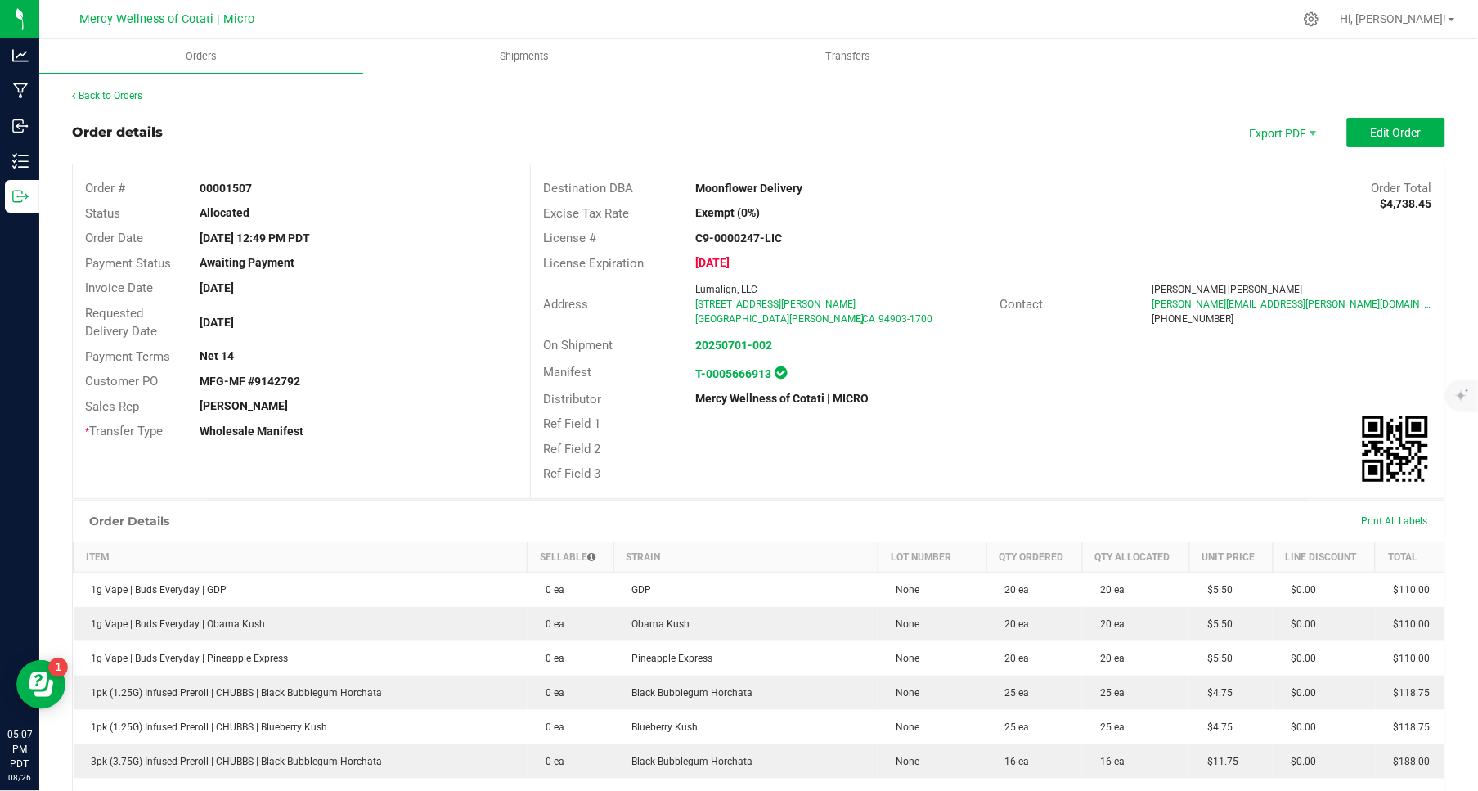
click at [1133, 93] on div "Back to Orders" at bounding box center [758, 95] width 1373 height 15
click at [518, 59] on span "Shipments" at bounding box center [524, 56] width 93 height 15
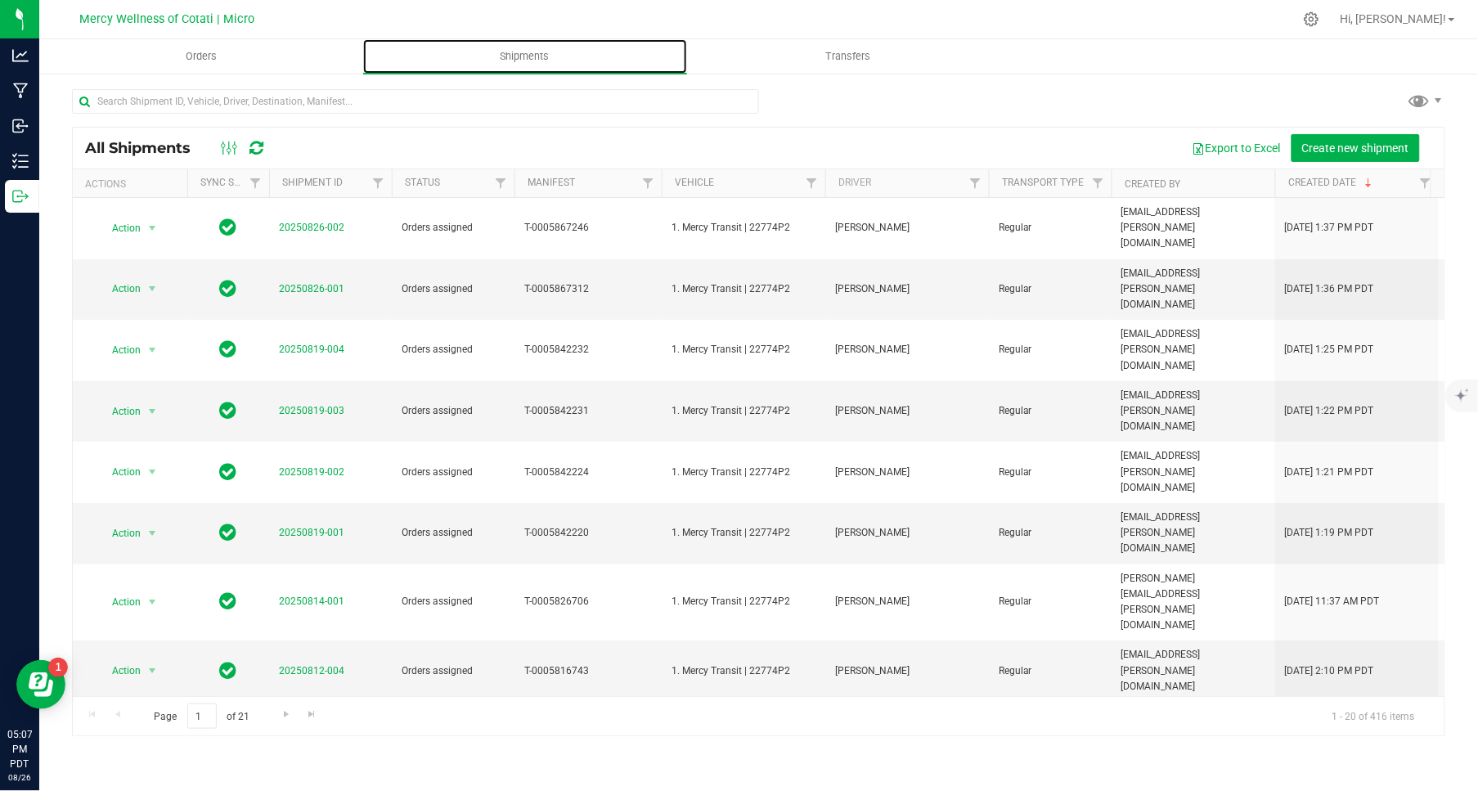
scroll to position [412, 0]
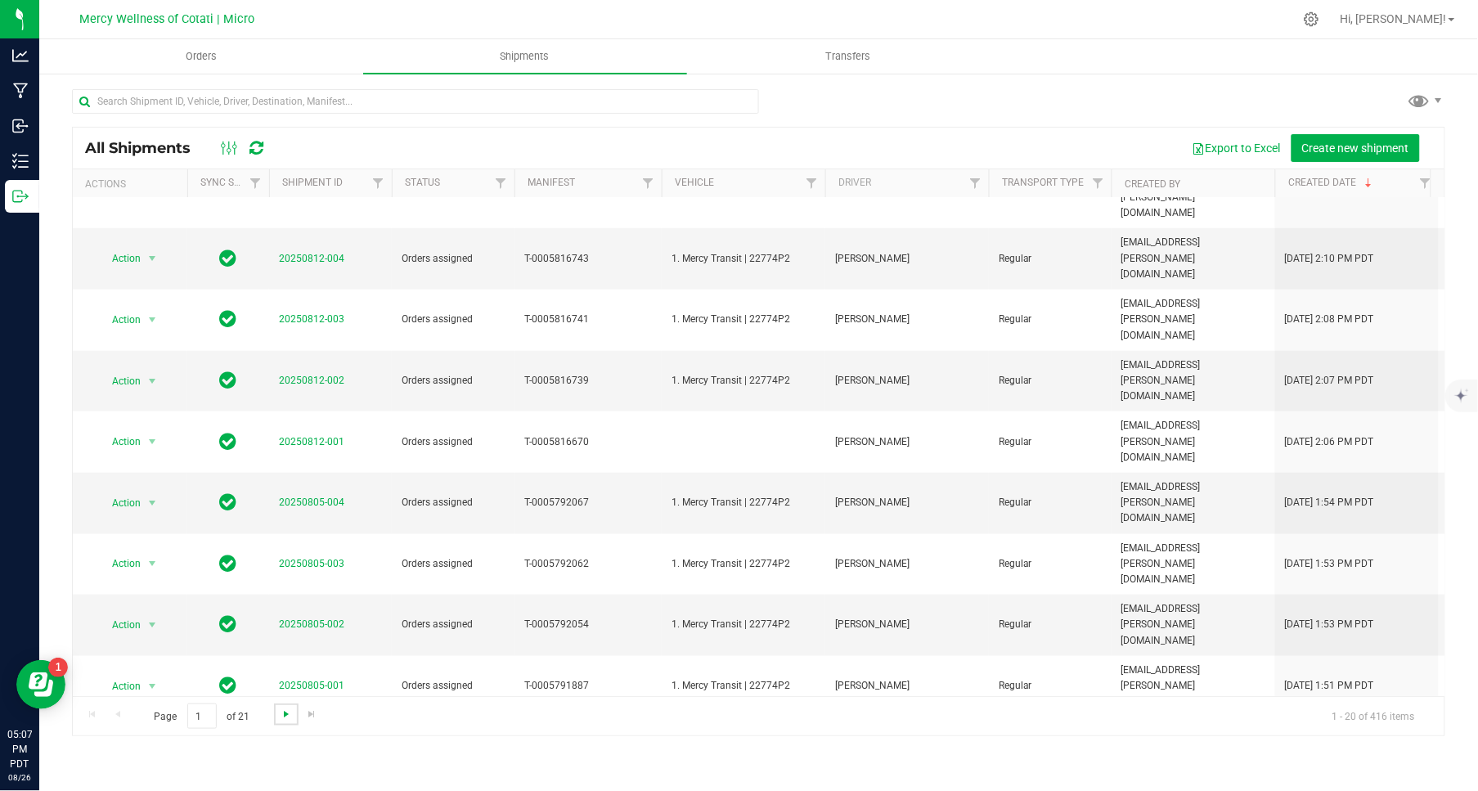
click at [282, 713] on span "Go to the next page" at bounding box center [286, 713] width 13 height 13
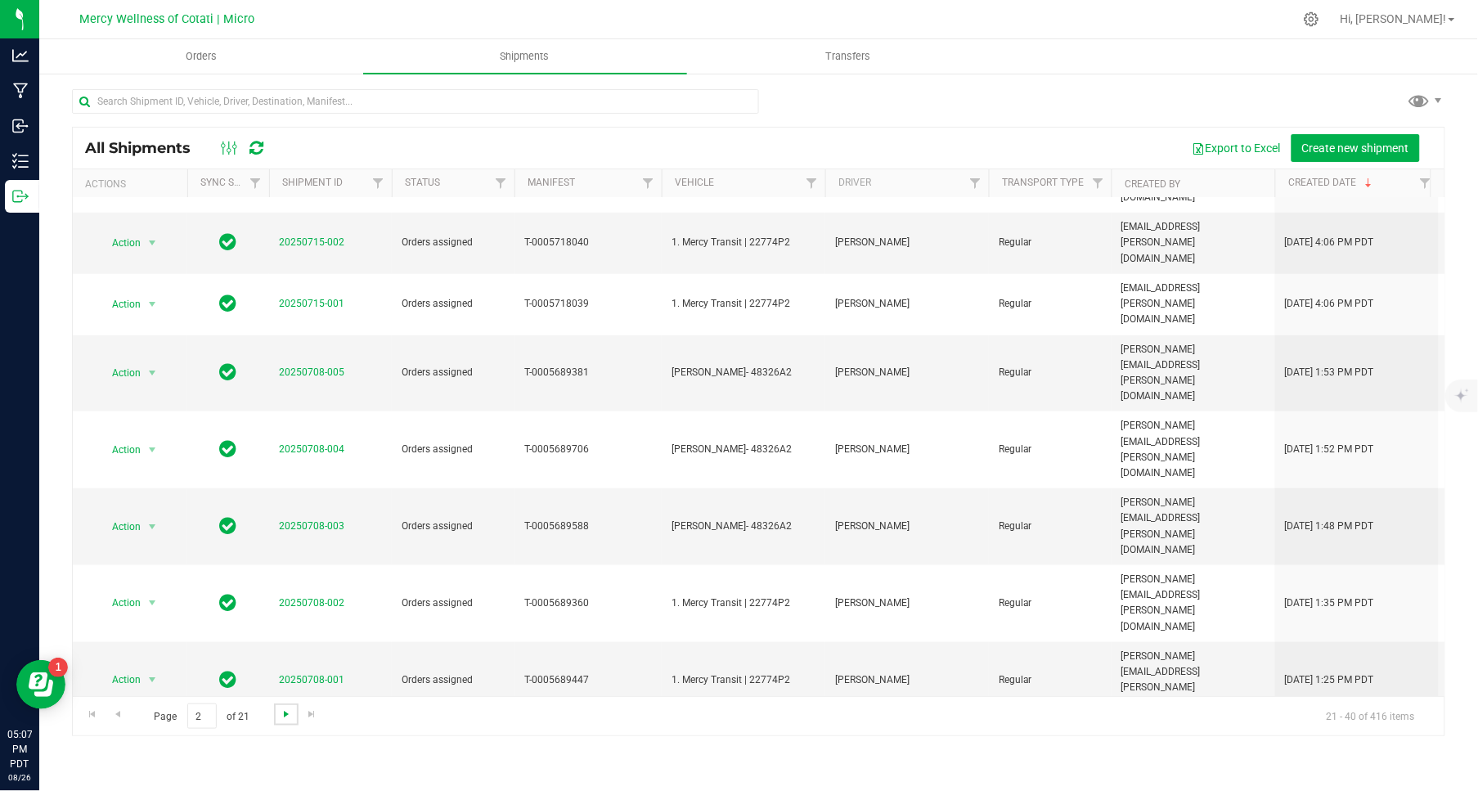
scroll to position [0, 0]
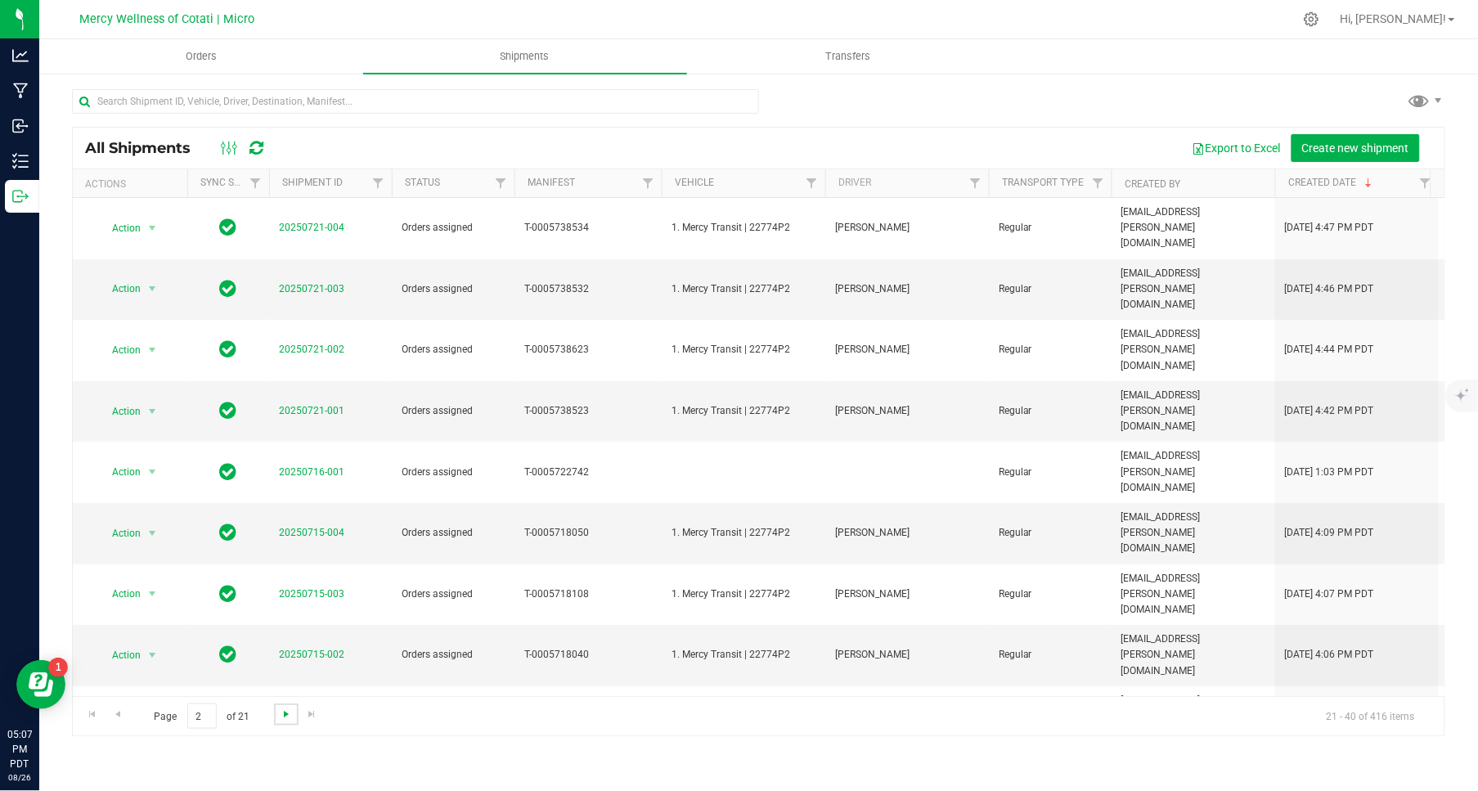
click at [280, 715] on span "Go to the next page" at bounding box center [286, 713] width 13 height 13
click at [119, 716] on span "Go to the previous page" at bounding box center [117, 713] width 13 height 13
click at [121, 713] on span "Go to the previous page" at bounding box center [117, 713] width 13 height 13
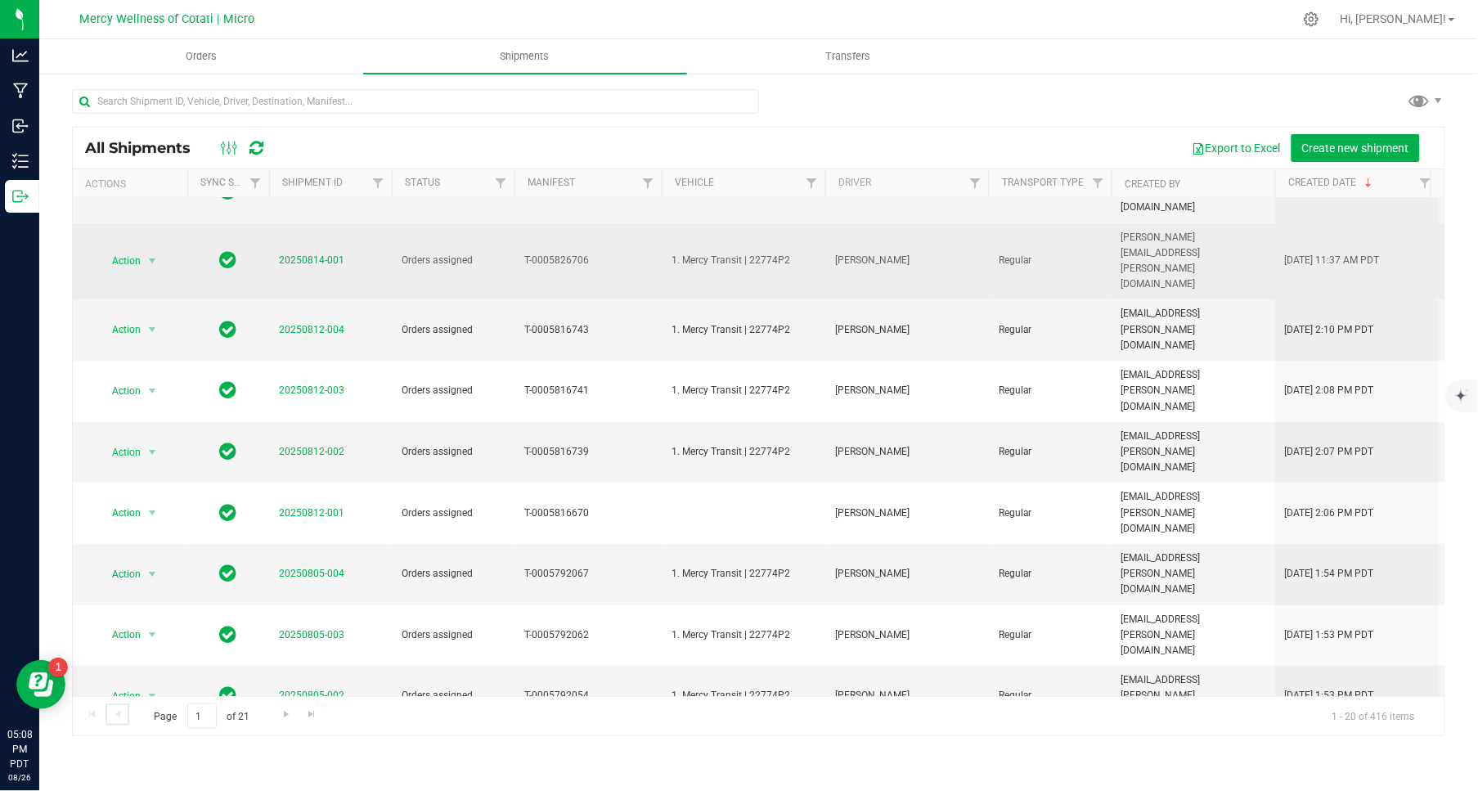
scroll to position [412, 0]
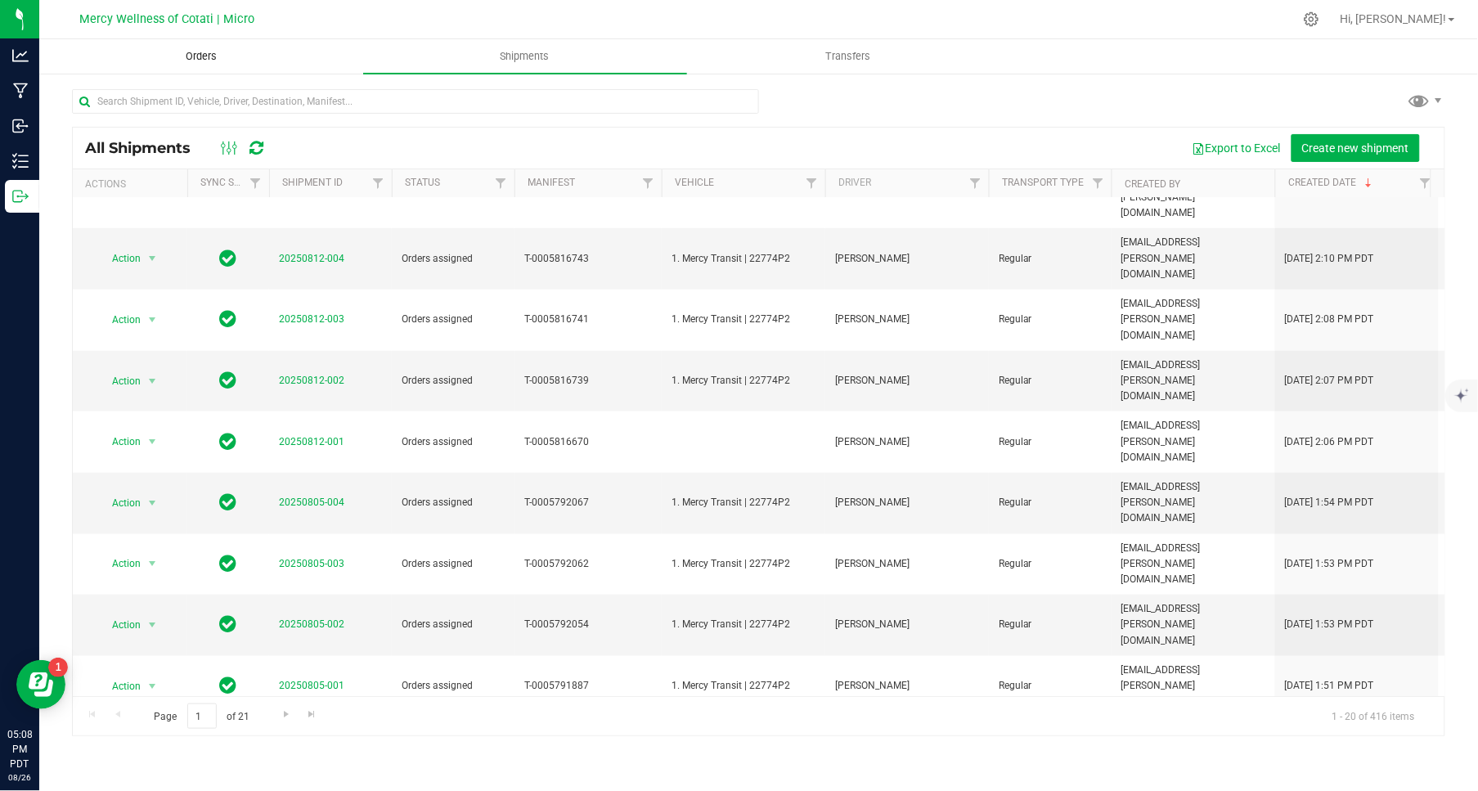
click at [214, 61] on span "Orders" at bounding box center [201, 56] width 75 height 15
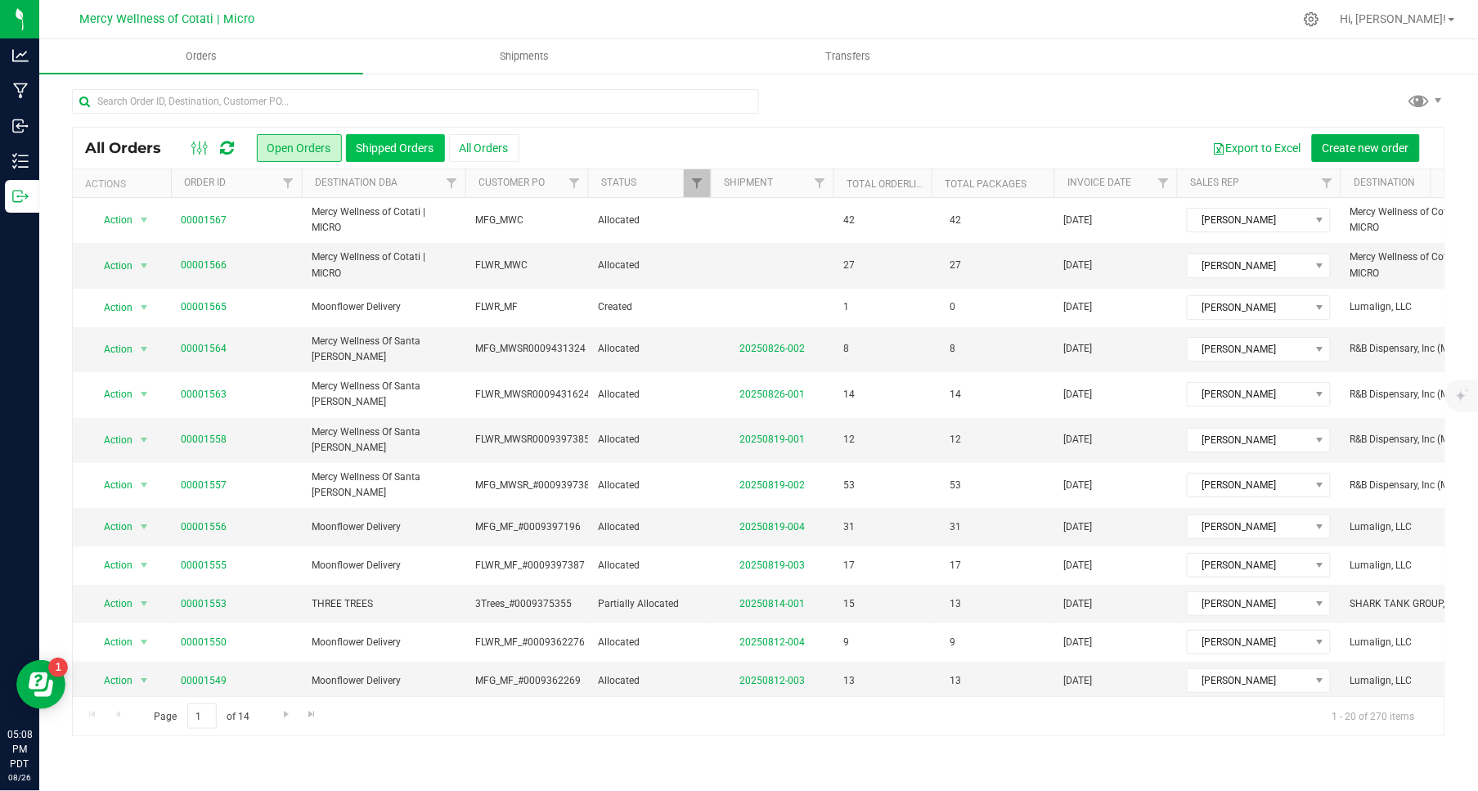
click at [375, 147] on button "Shipped Orders" at bounding box center [395, 148] width 99 height 28
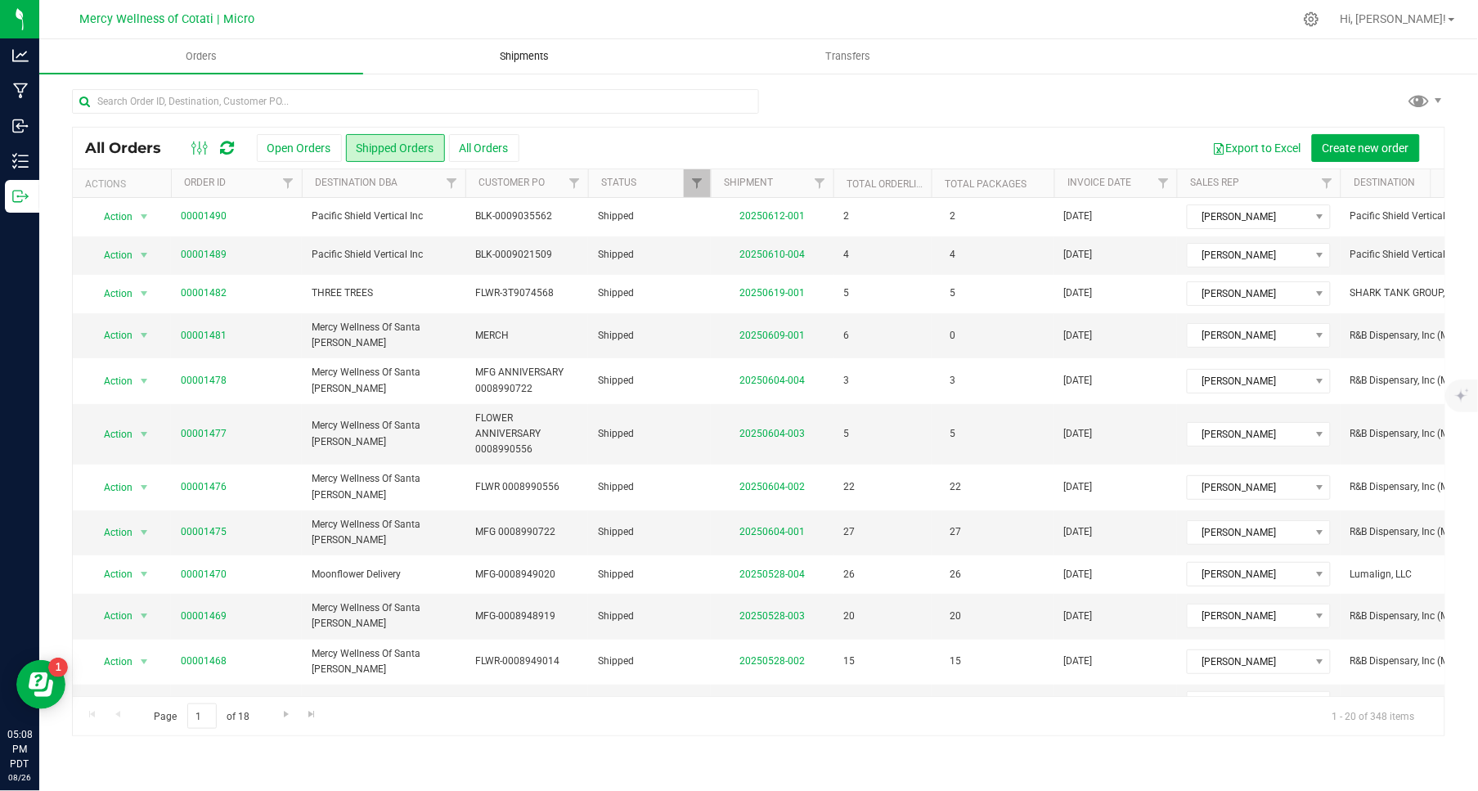
click at [524, 61] on span "Shipments" at bounding box center [524, 56] width 93 height 15
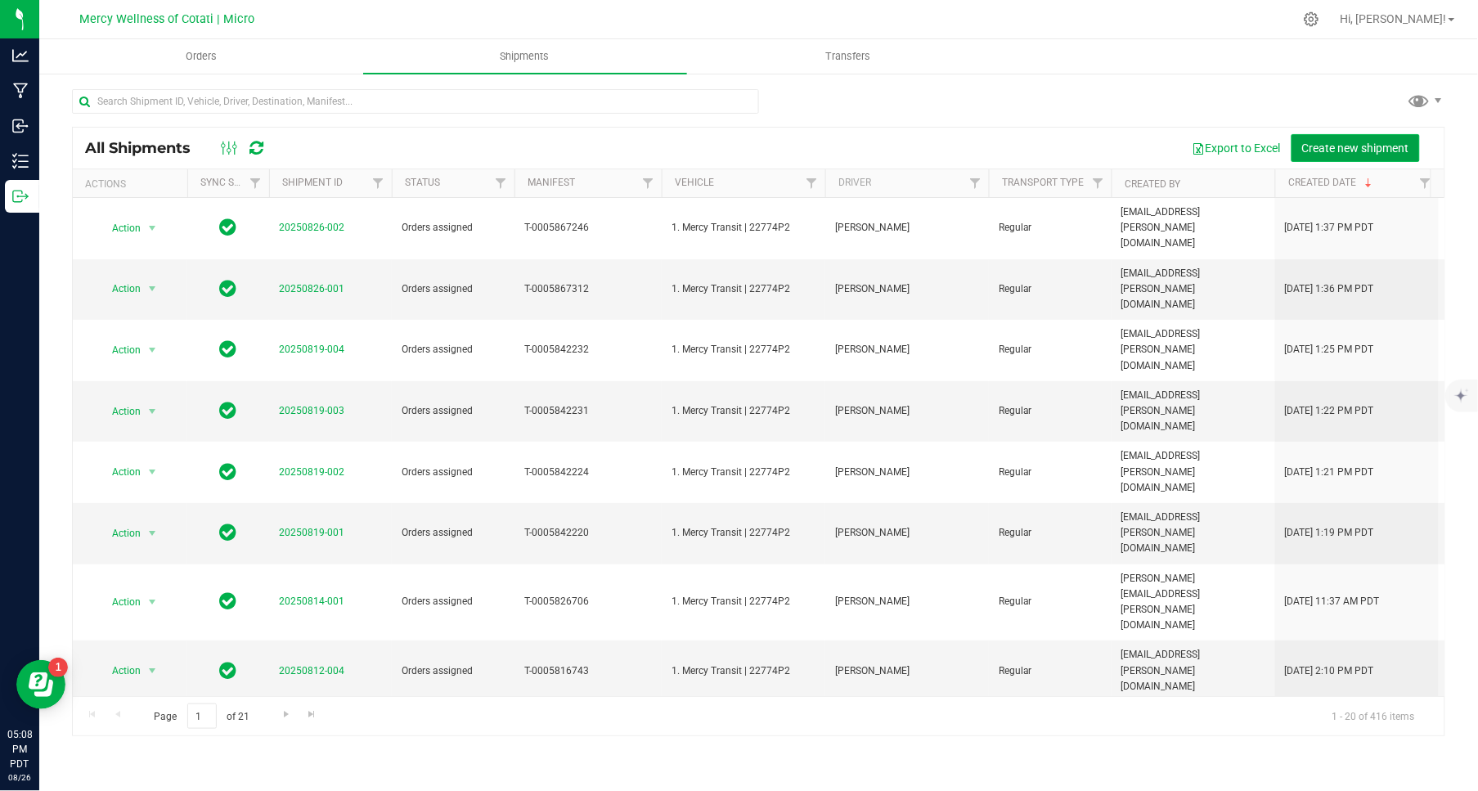
click at [1357, 150] on span "Create new shipment" at bounding box center [1355, 147] width 107 height 13
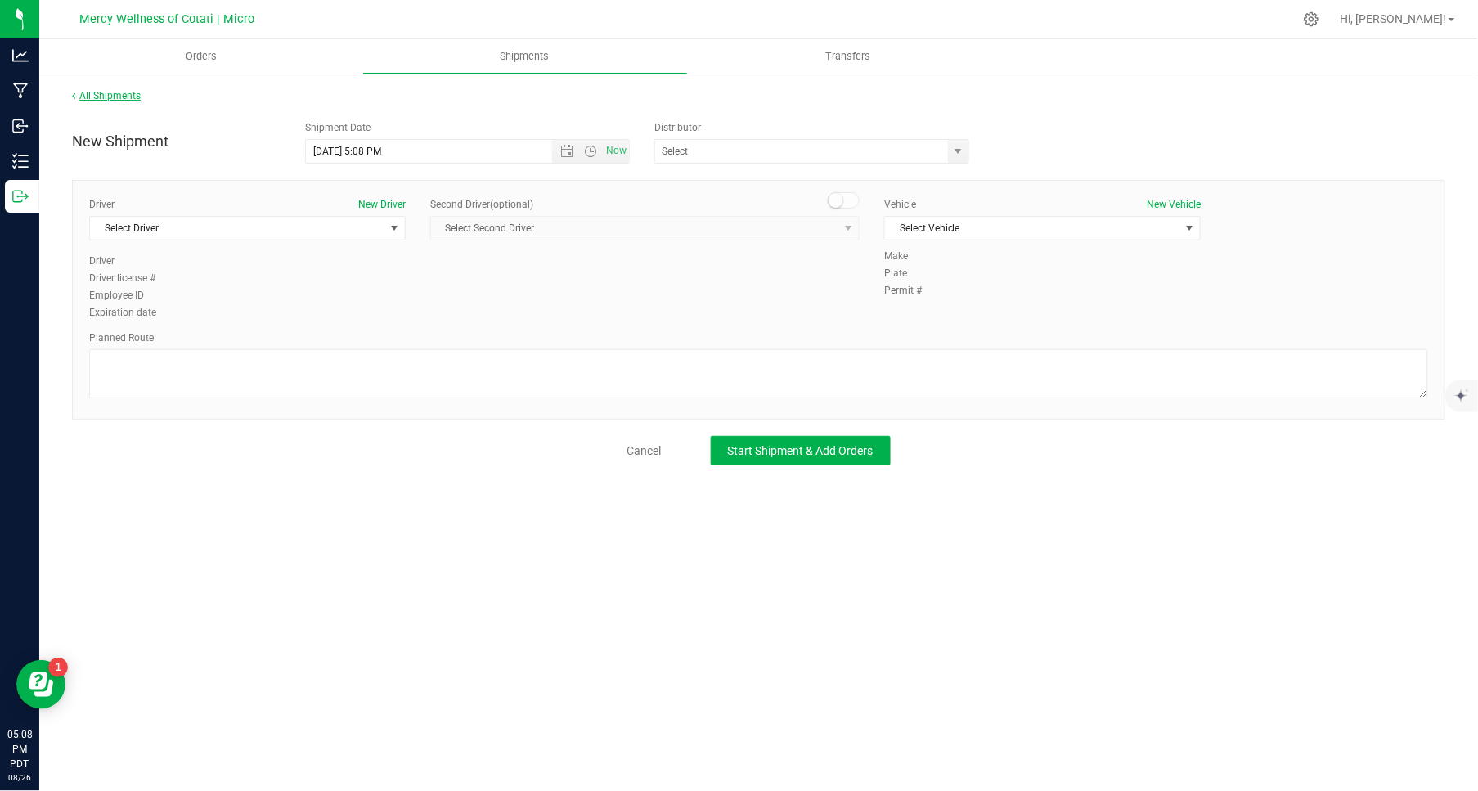
click at [103, 95] on link "All Shipments" at bounding box center [106, 95] width 69 height 11
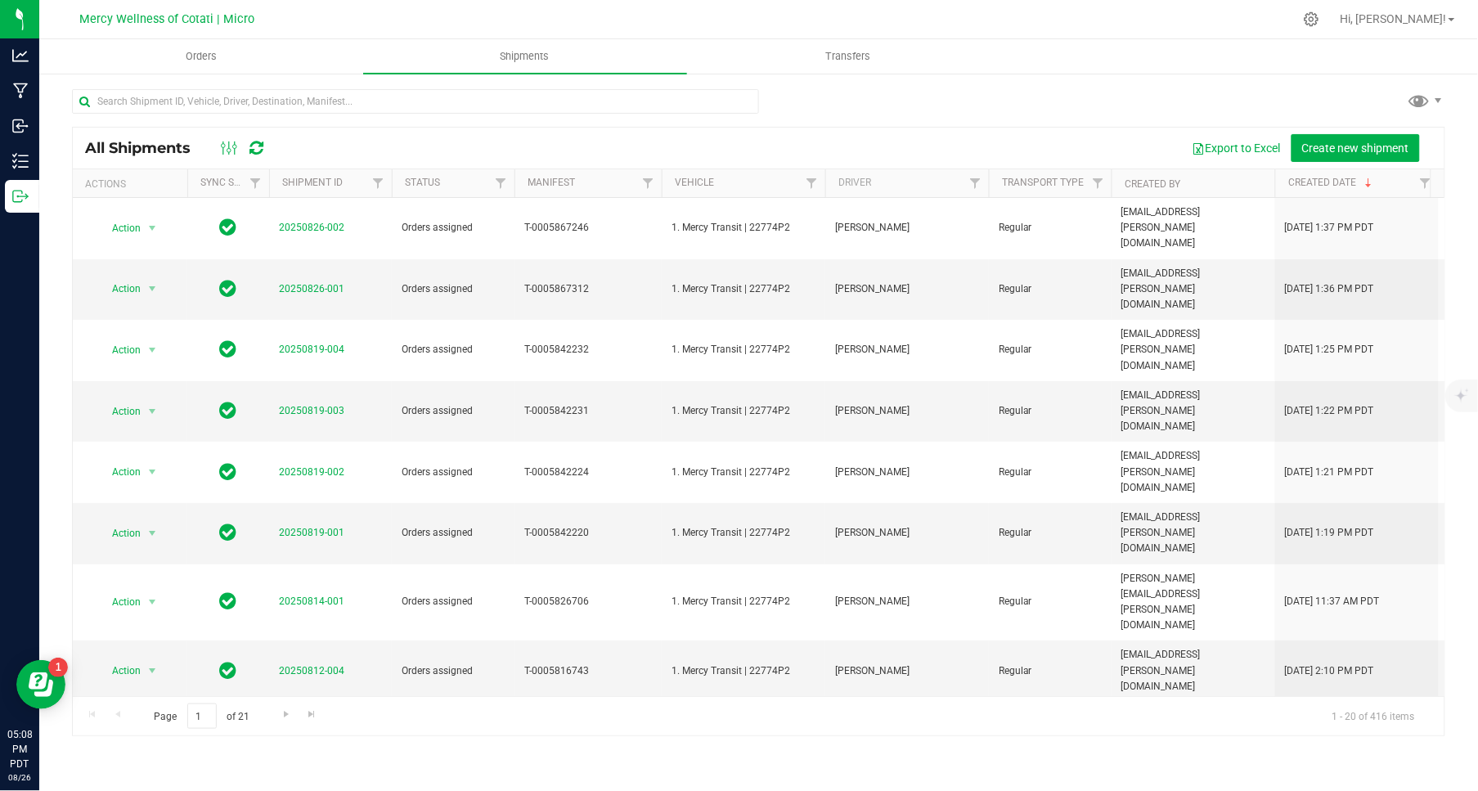
click at [900, 111] on div at bounding box center [758, 108] width 1373 height 38
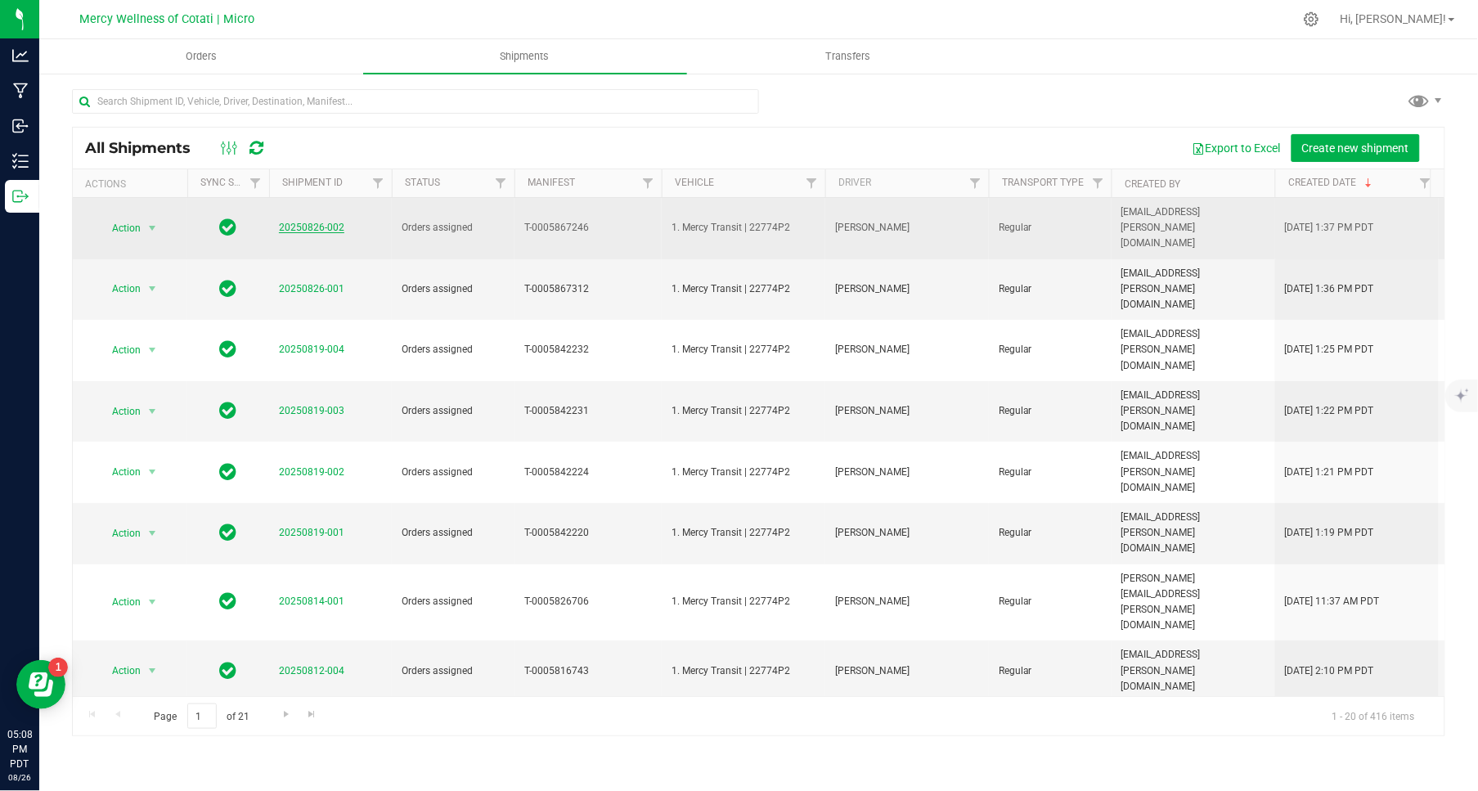
click at [325, 222] on link "20250826-002" at bounding box center [311, 227] width 65 height 11
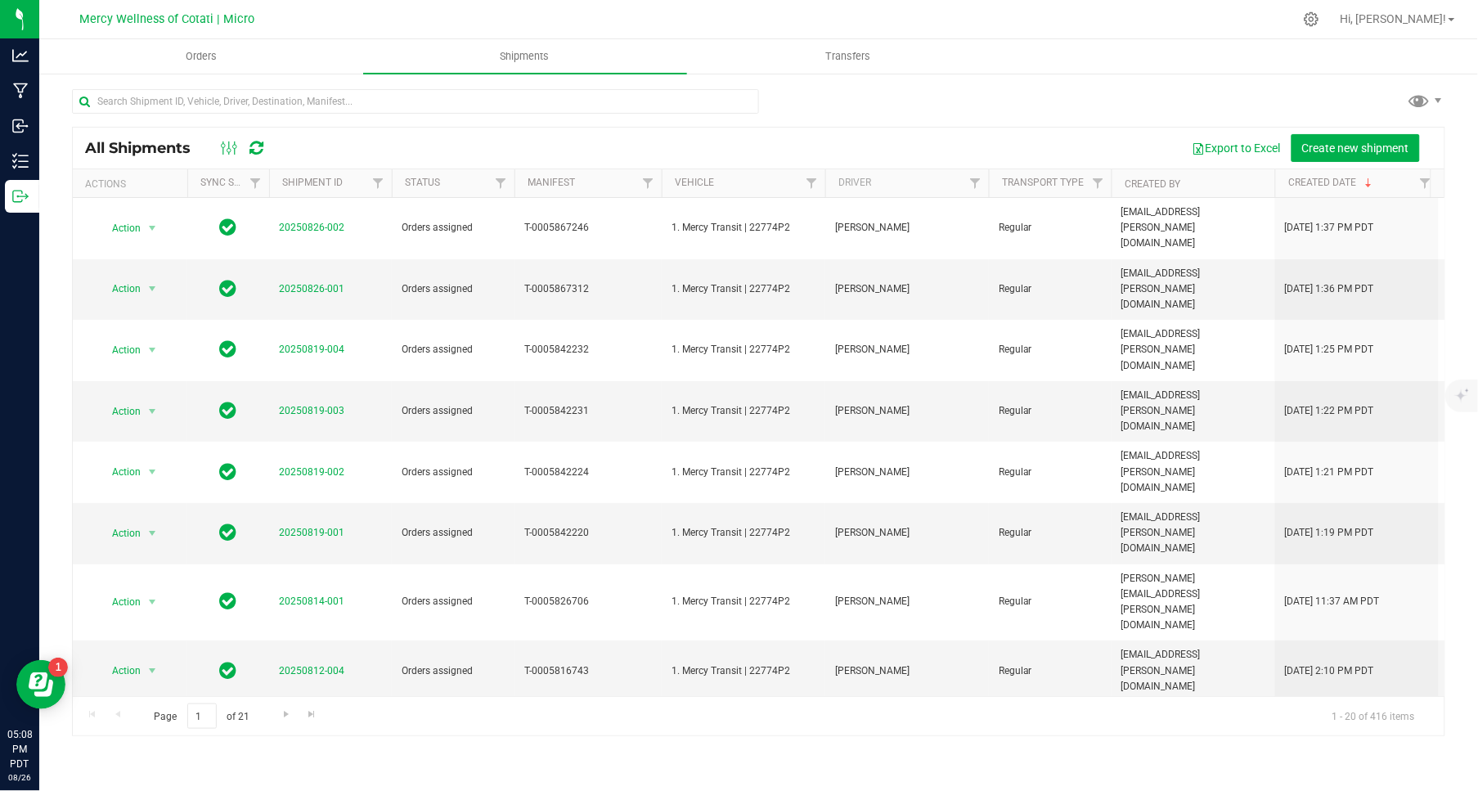
click at [995, 119] on div at bounding box center [758, 108] width 1373 height 38
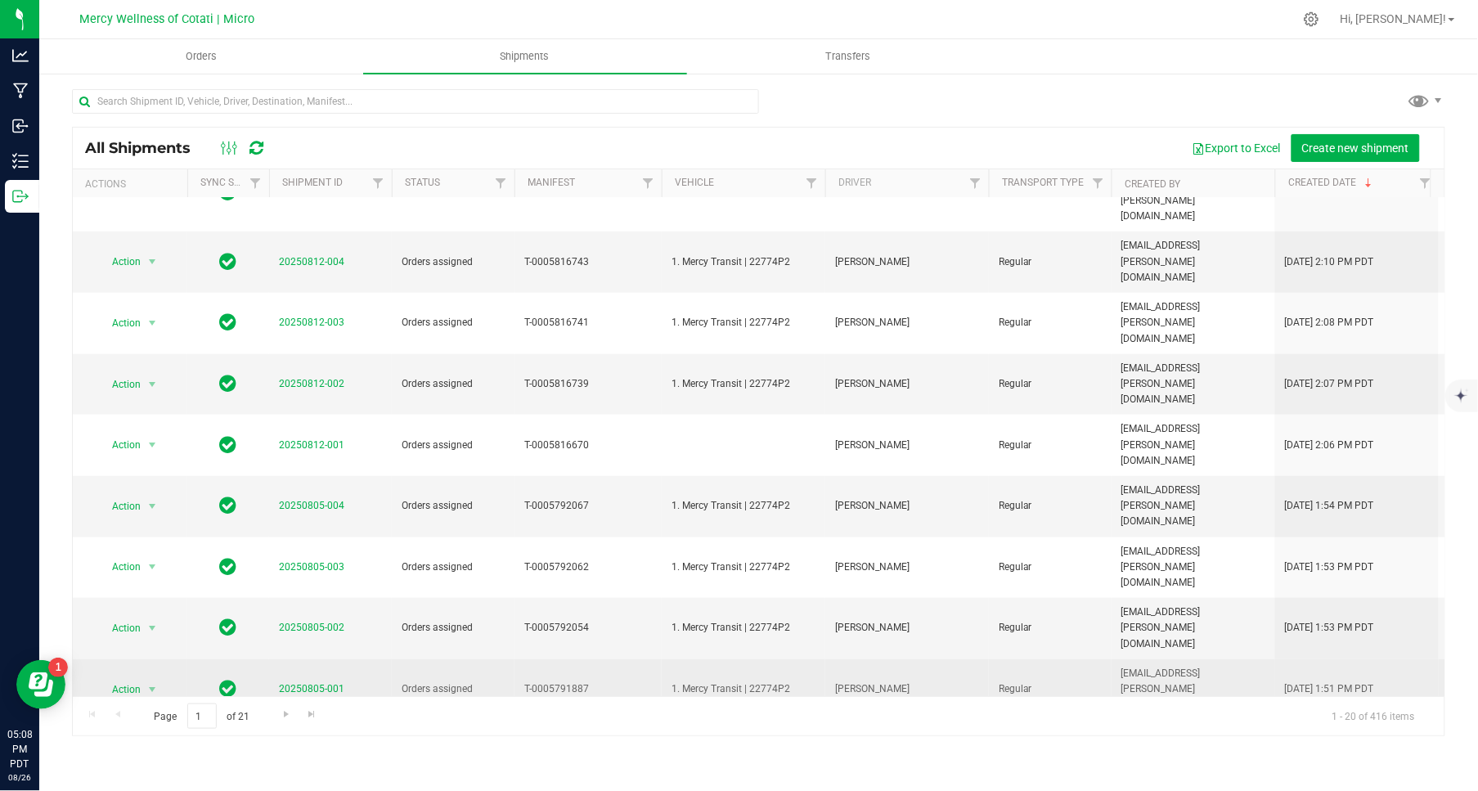
scroll to position [412, 0]
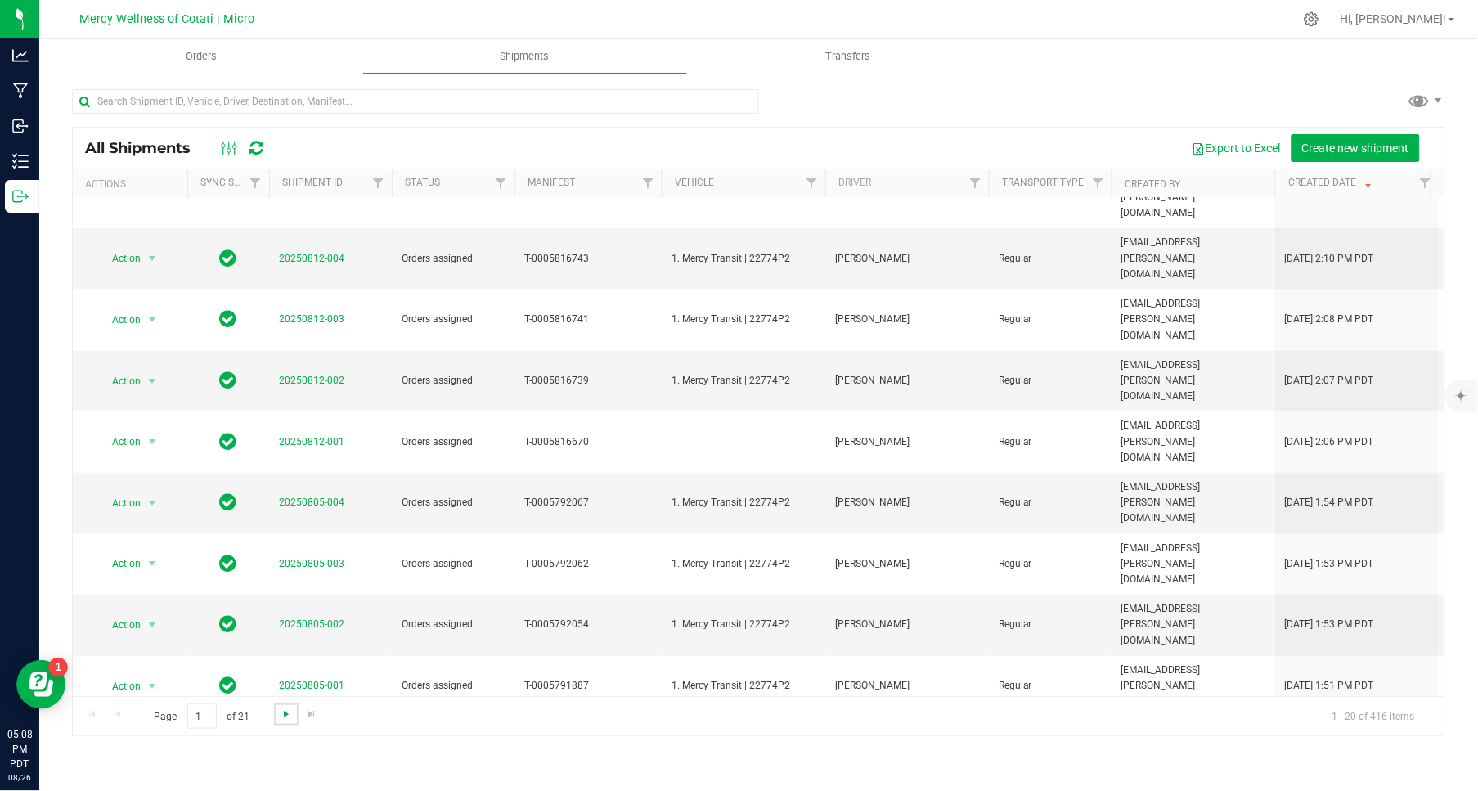
click at [281, 713] on span "Go to the next page" at bounding box center [286, 713] width 13 height 13
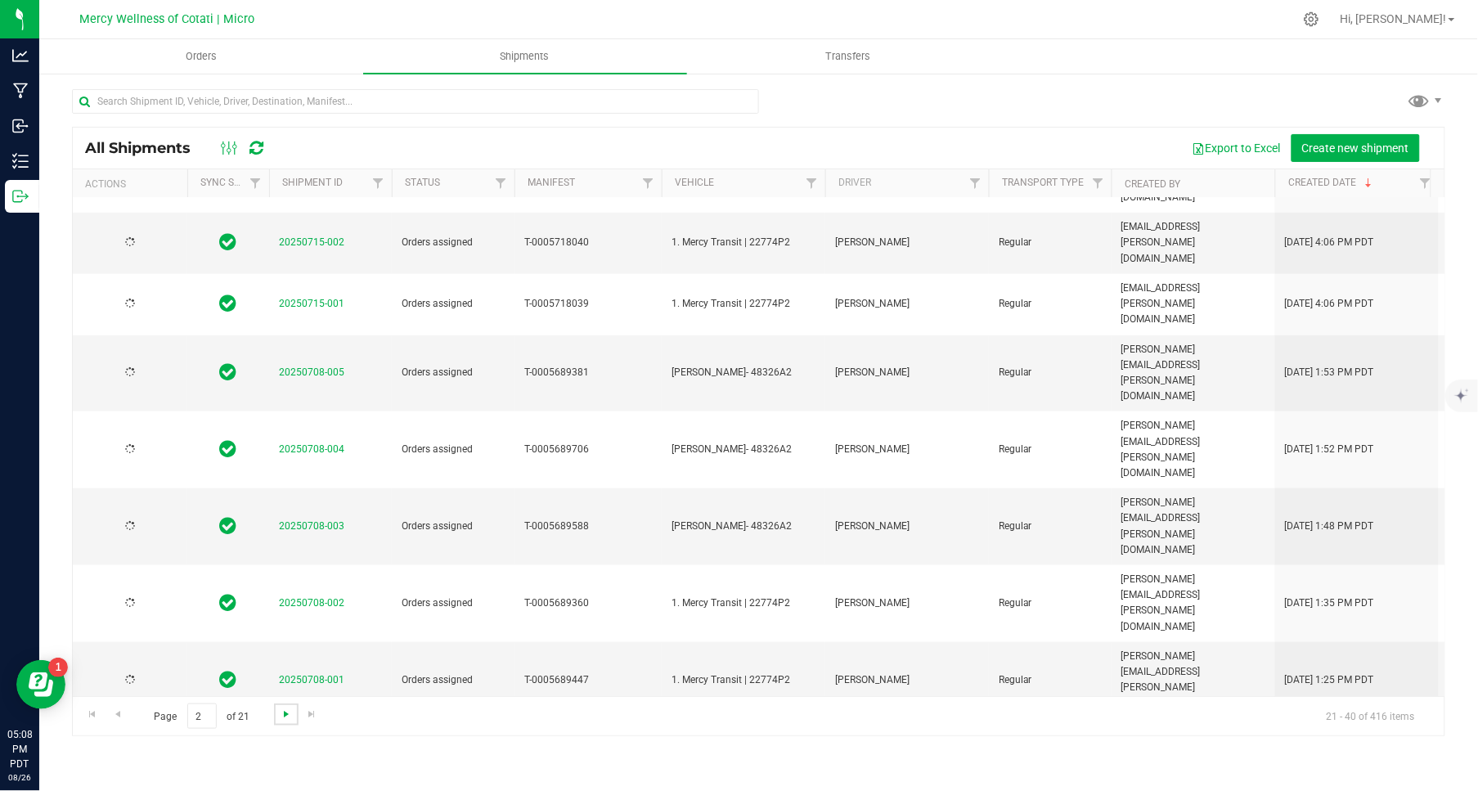
scroll to position [0, 0]
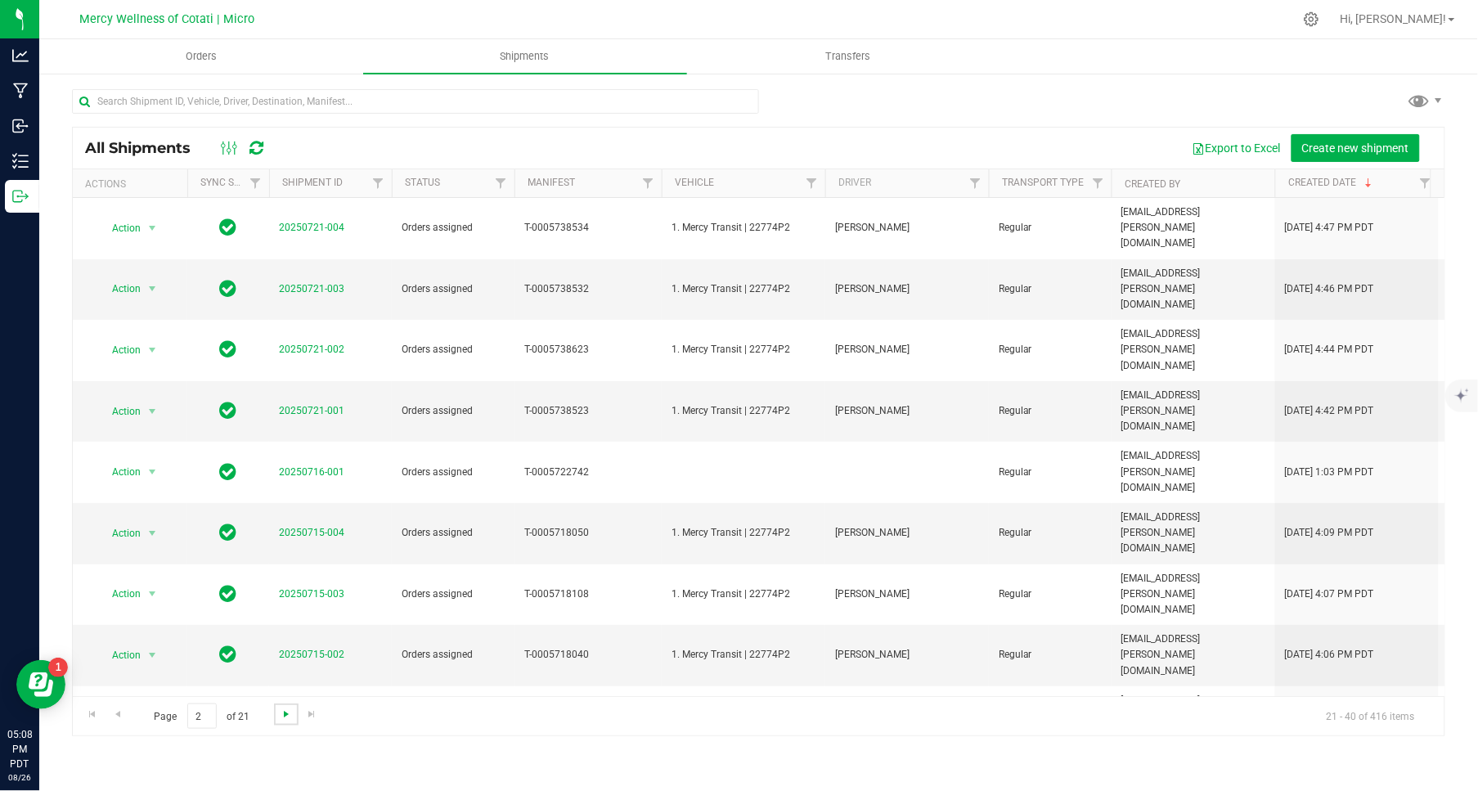
click at [281, 713] on span "Go to the next page" at bounding box center [286, 713] width 13 height 13
click at [121, 710] on span "Go to the previous page" at bounding box center [117, 713] width 13 height 13
click at [290, 718] on span "Go to the next page" at bounding box center [286, 713] width 13 height 13
click at [316, 283] on link "20250619-001" at bounding box center [311, 288] width 65 height 11
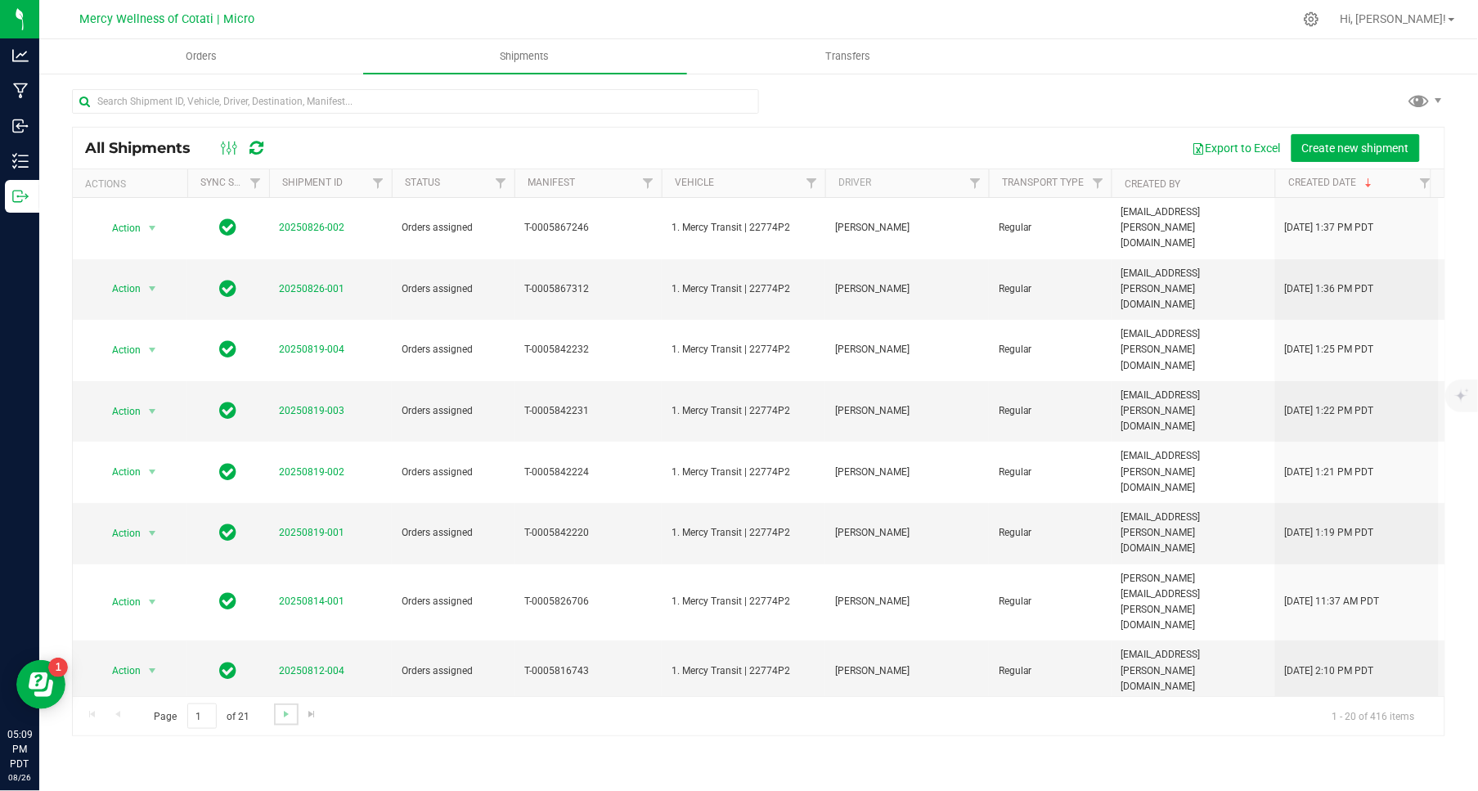
click at [293, 713] on link "Go to the next page" at bounding box center [286, 714] width 24 height 22
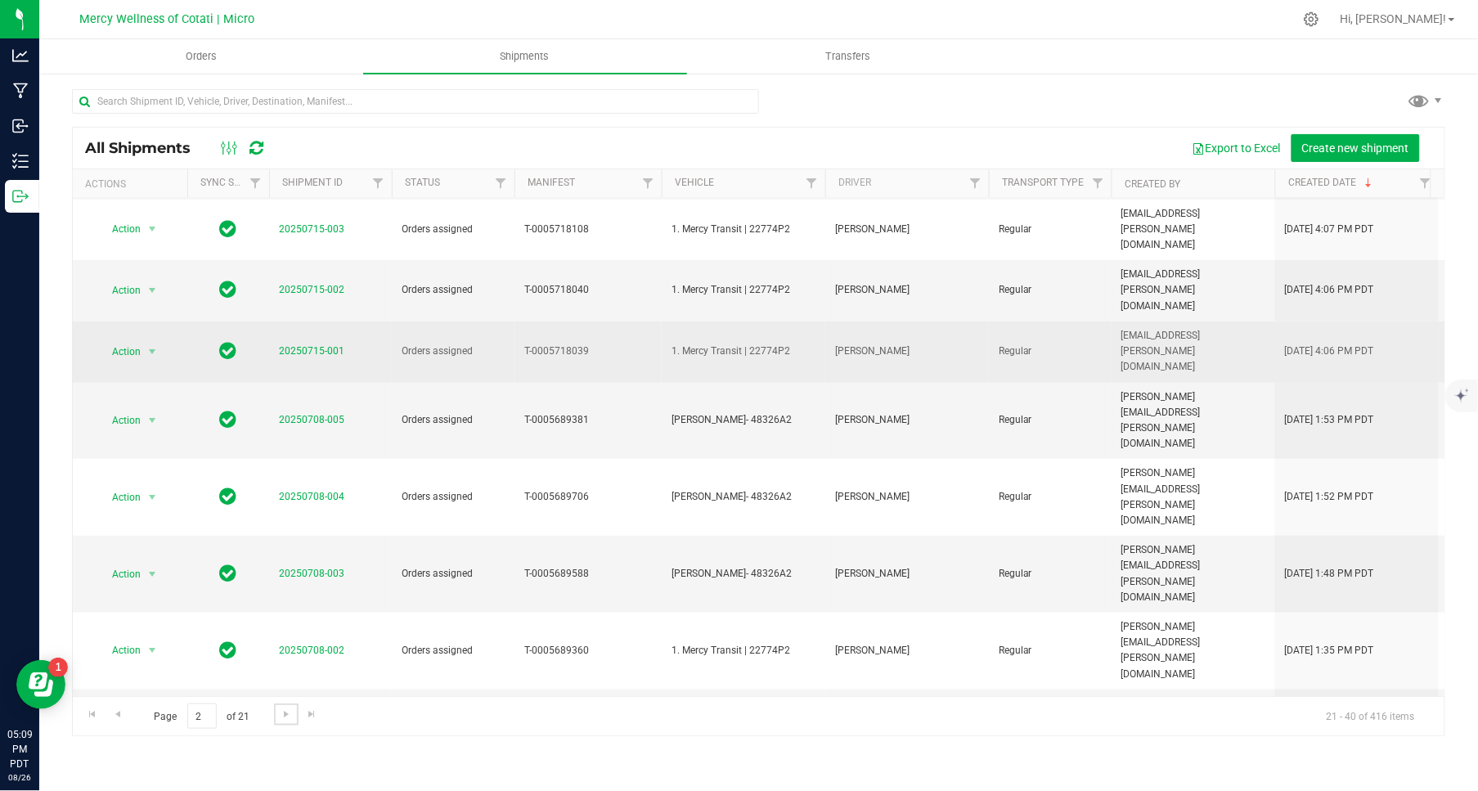
scroll to position [396, 0]
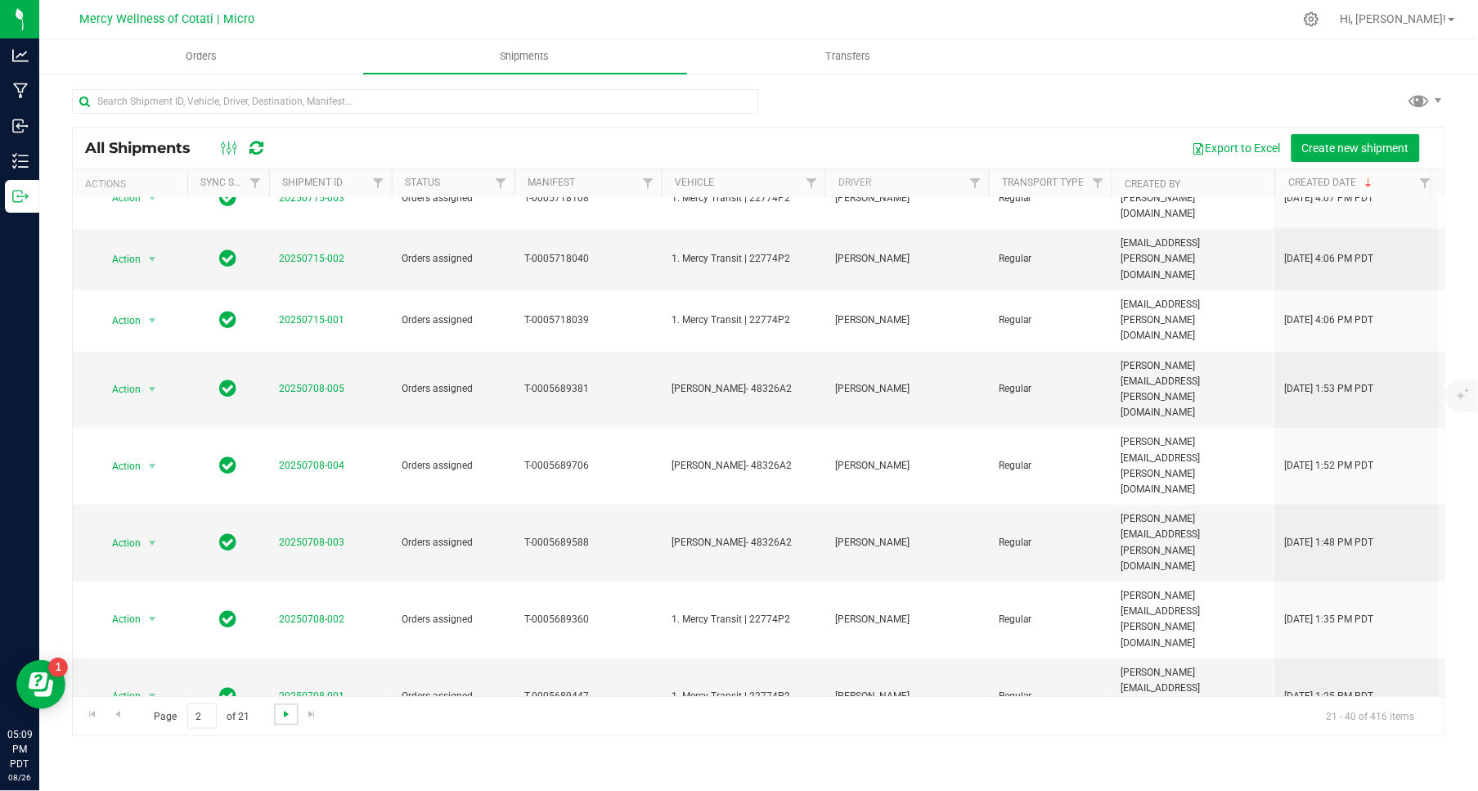
click at [286, 714] on span "Go to the next page" at bounding box center [286, 713] width 13 height 13
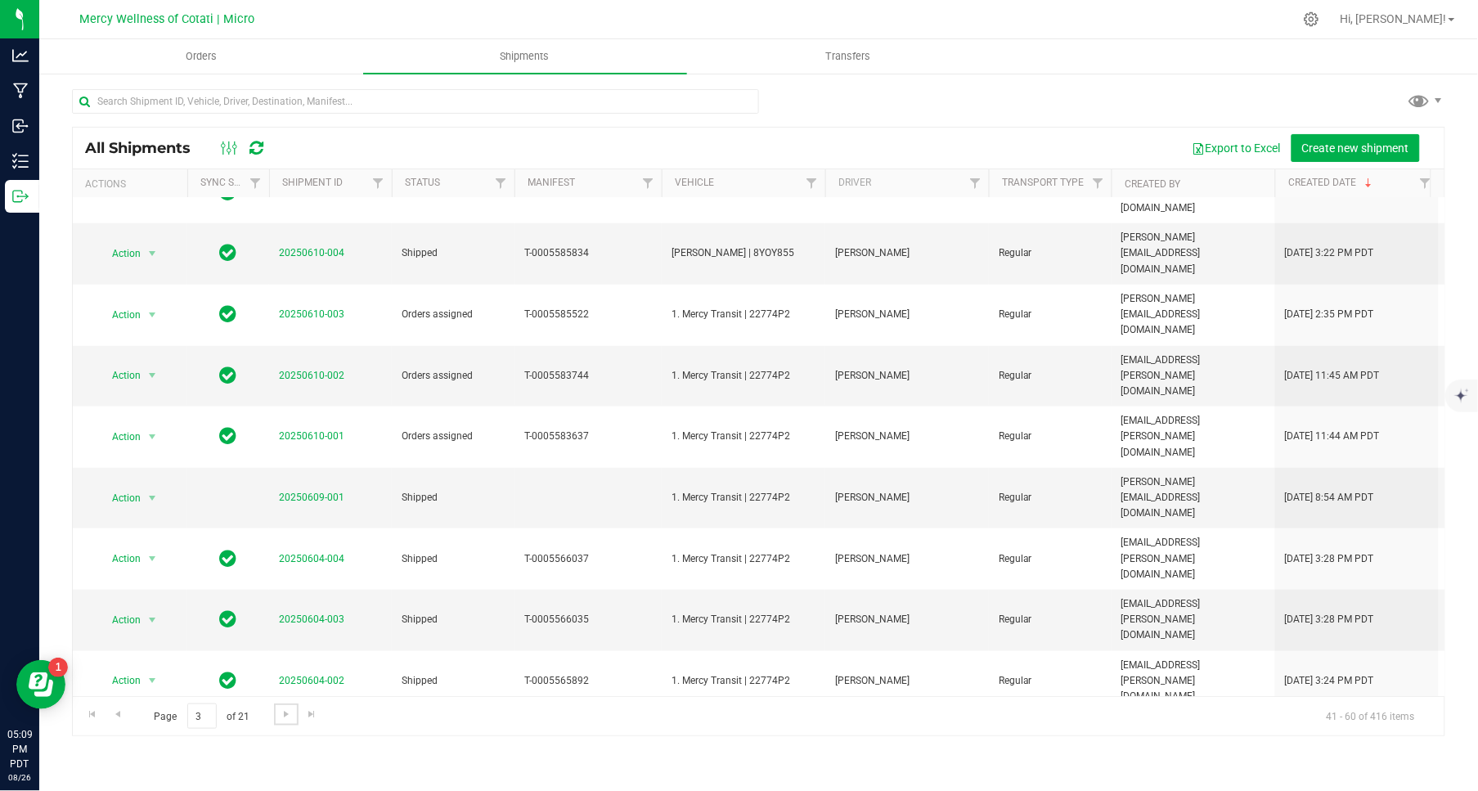
scroll to position [404, 0]
click at [285, 712] on span "Go to the next page" at bounding box center [286, 713] width 13 height 13
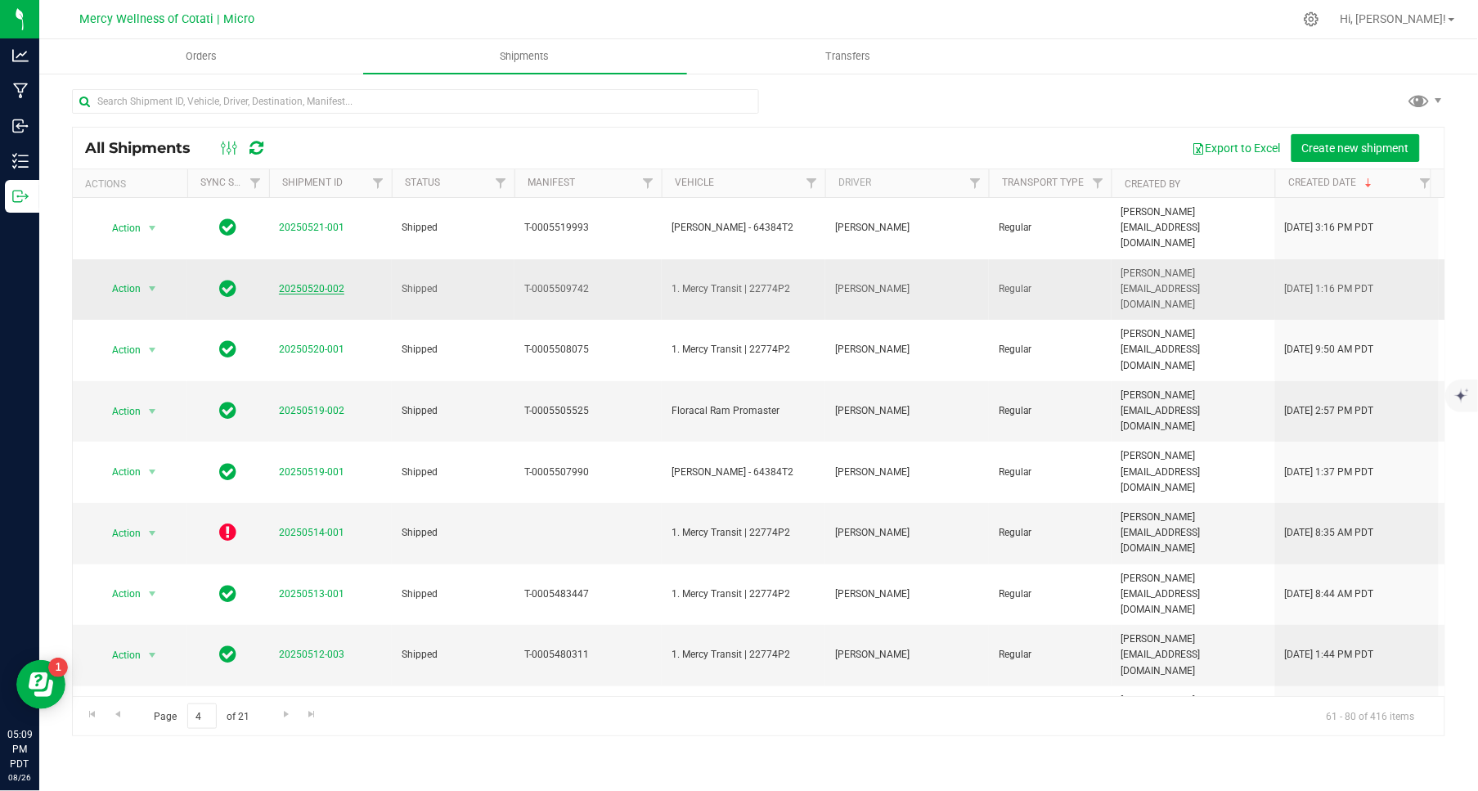
click at [299, 283] on link "20250520-002" at bounding box center [311, 288] width 65 height 11
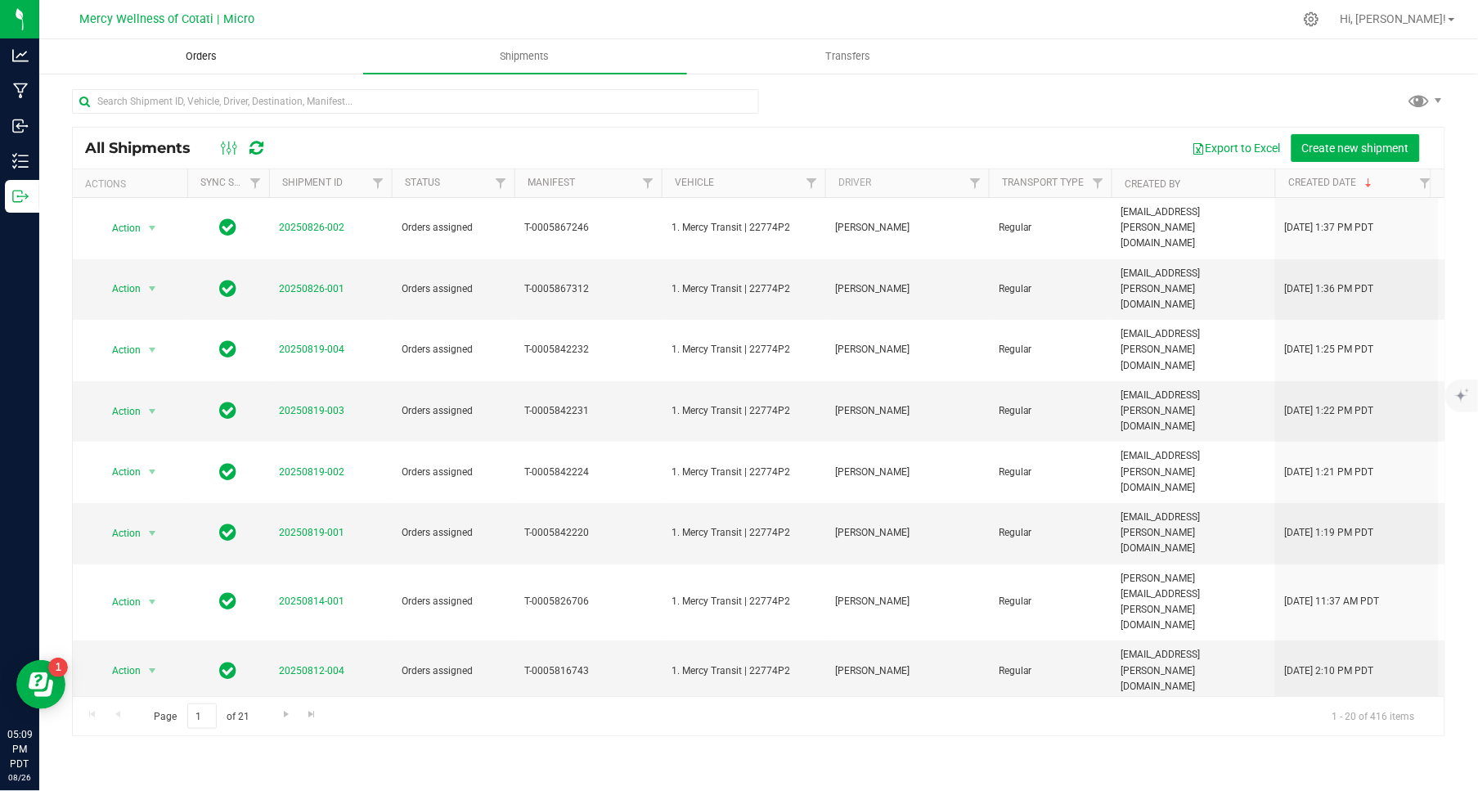
click at [208, 55] on span "Orders" at bounding box center [201, 56] width 75 height 15
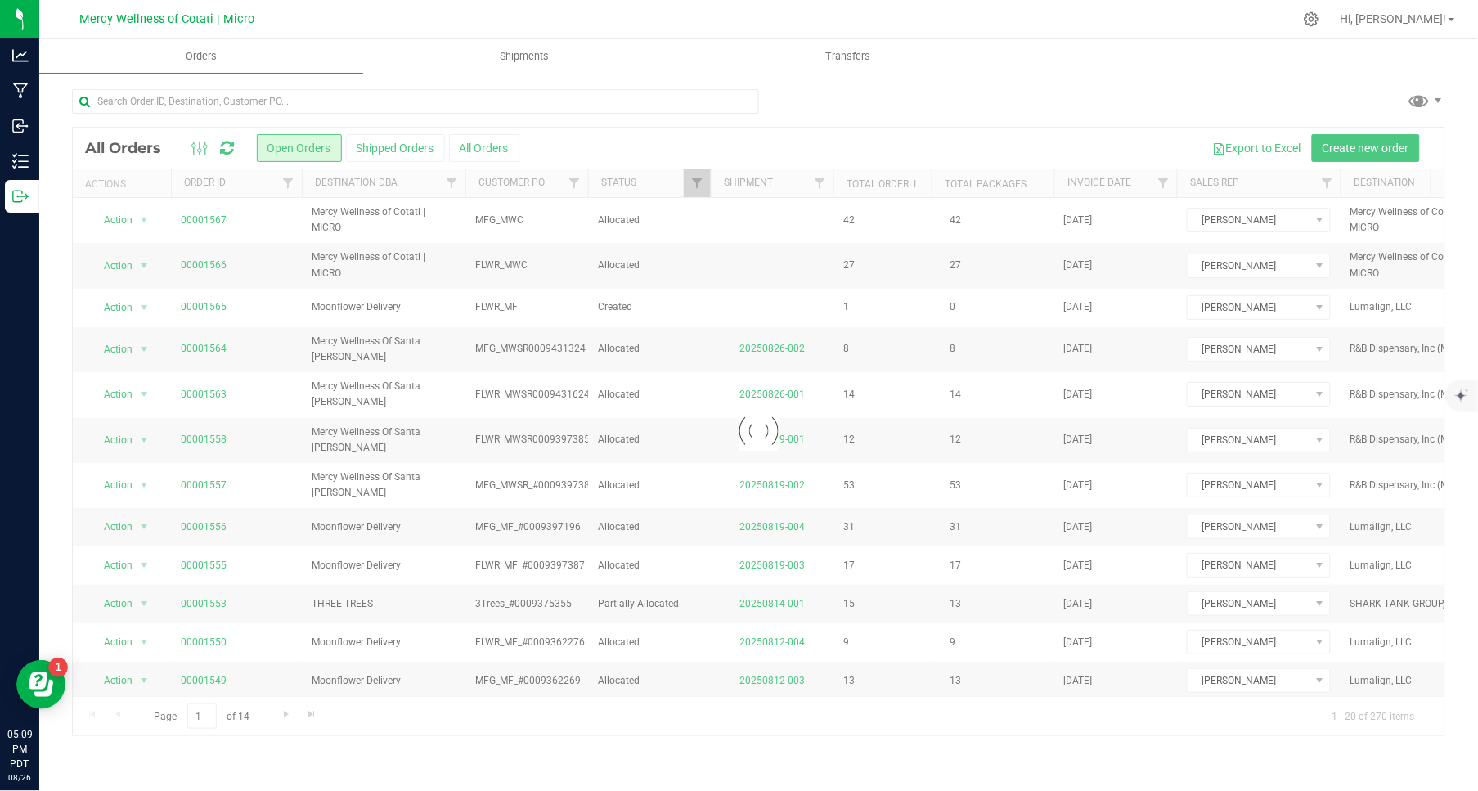
click at [813, 22] on div at bounding box center [793, 19] width 1000 height 32
